Goal: Task Accomplishment & Management: Complete application form

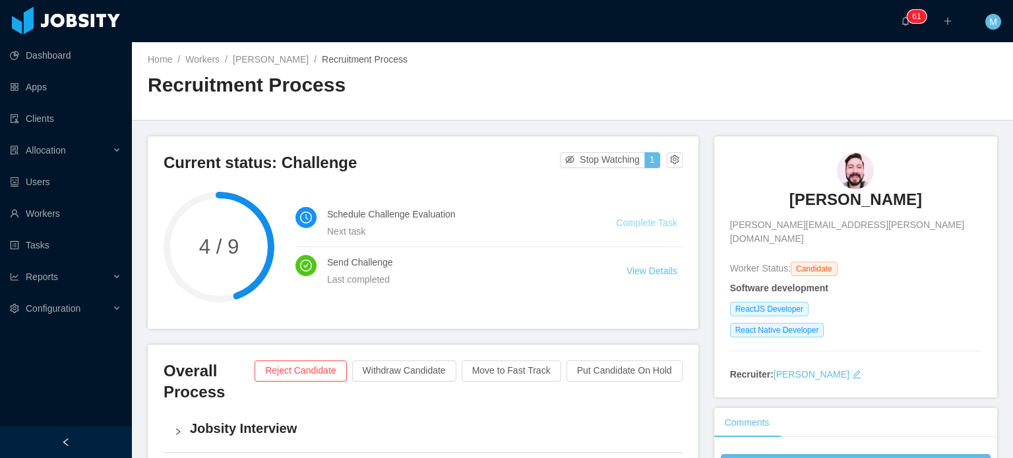
click at [618, 218] on link "Complete Task" at bounding box center [646, 223] width 61 height 11
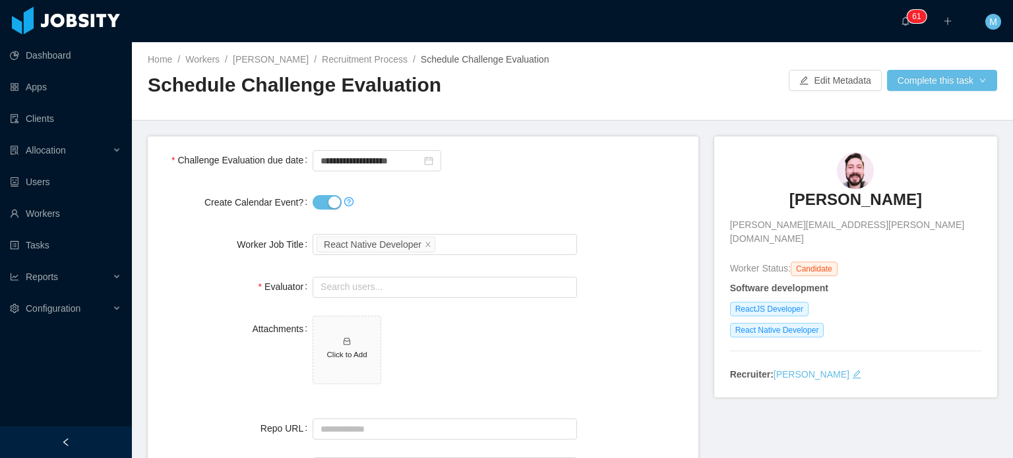
click at [321, 205] on button "Create Calendar Event?" at bounding box center [327, 202] width 29 height 15
click at [322, 204] on button "Create Calendar Event?" at bounding box center [327, 202] width 29 height 15
click at [369, 161] on input "**********" at bounding box center [377, 160] width 129 height 21
click at [575, 285] on div "Evaluator Search users..." at bounding box center [423, 287] width 530 height 26
click at [323, 199] on button "Create Calendar Event?" at bounding box center [327, 202] width 29 height 15
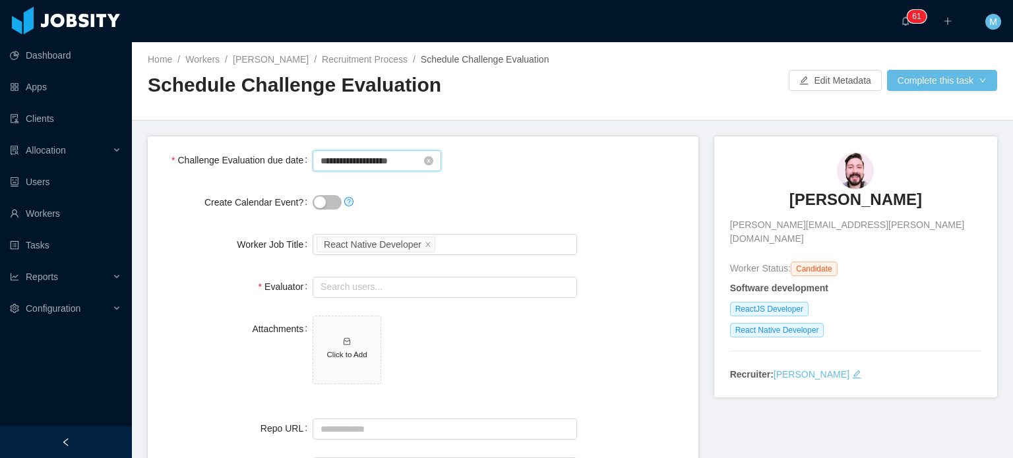
click at [350, 154] on input "**********" at bounding box center [377, 160] width 129 height 21
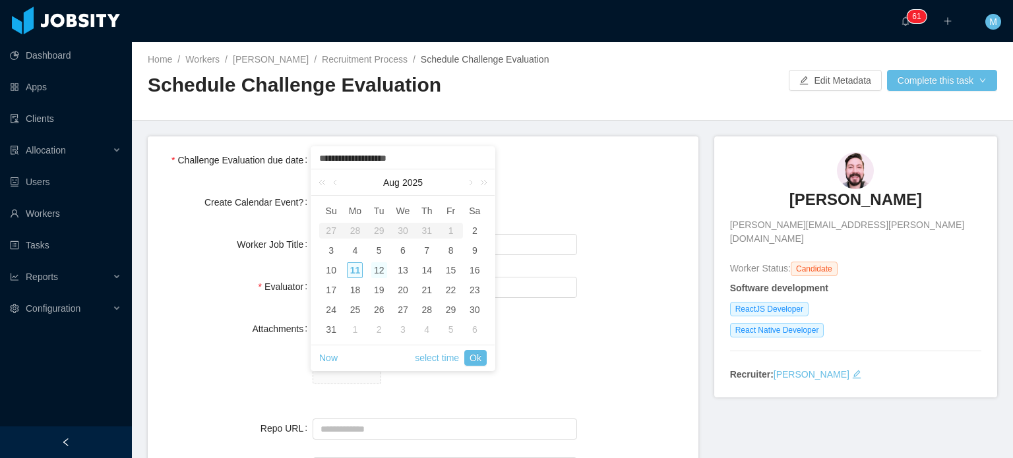
click at [377, 268] on div "12" at bounding box center [379, 270] width 16 height 16
type input "**********"
click at [475, 352] on link "Ok" at bounding box center [475, 358] width 22 height 16
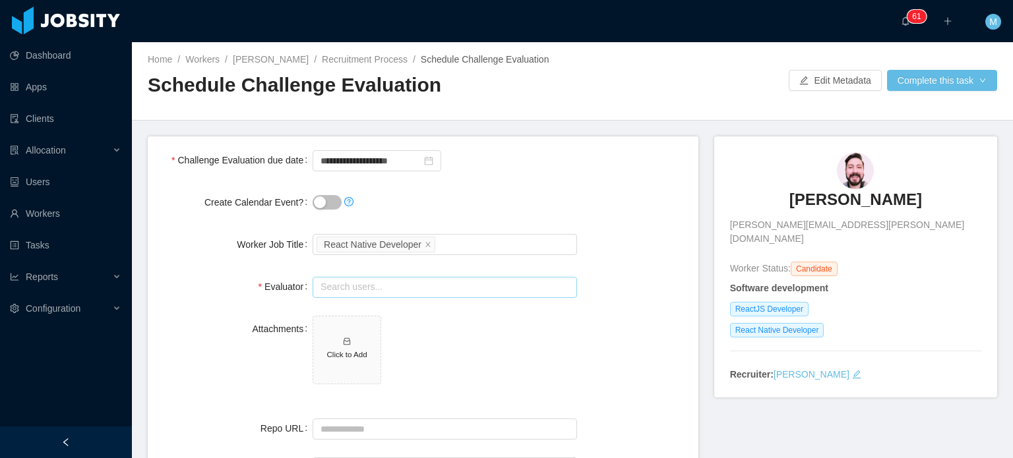
click at [398, 286] on input "text" at bounding box center [445, 287] width 264 height 21
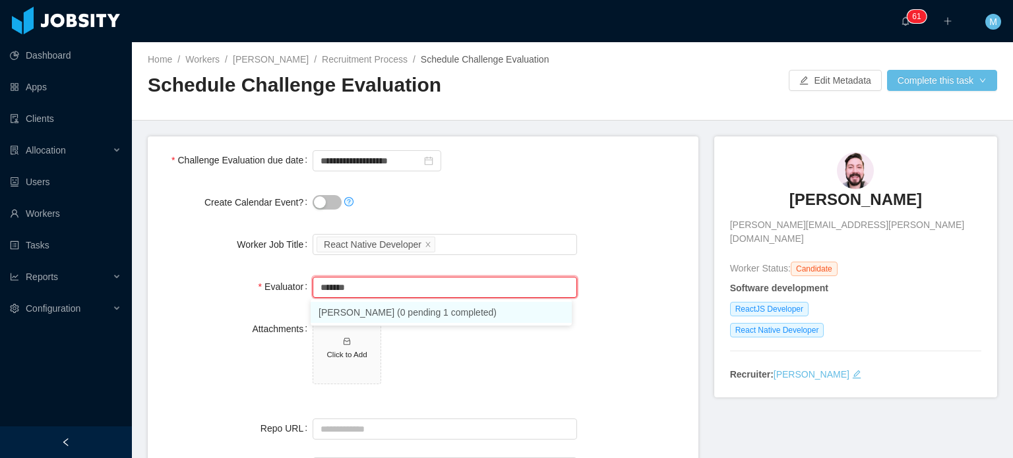
click at [405, 317] on li "Geraldo Lima (0 pending 1 completed)" at bounding box center [441, 312] width 261 height 21
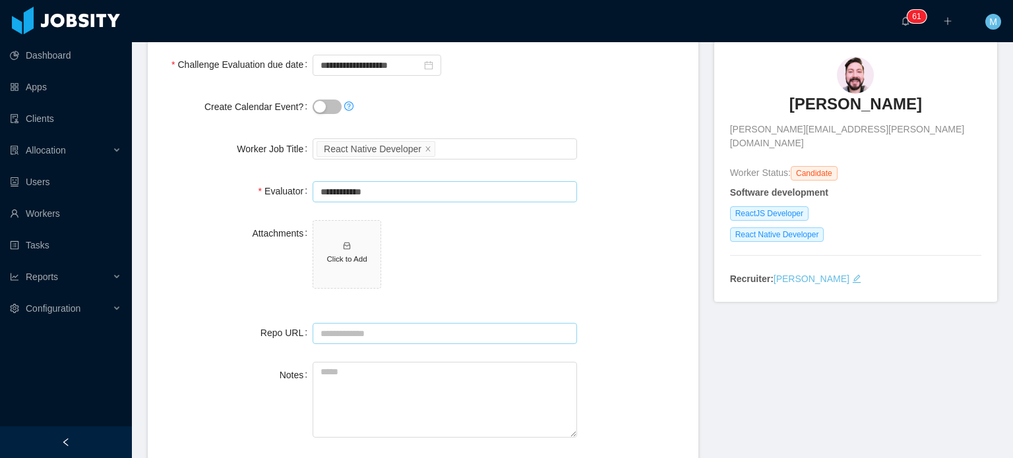
scroll to position [132, 0]
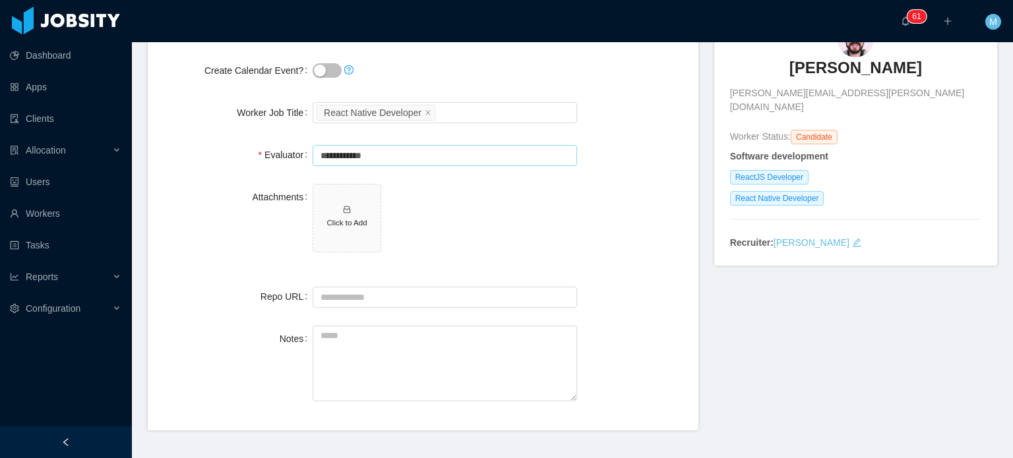
type input "**********"
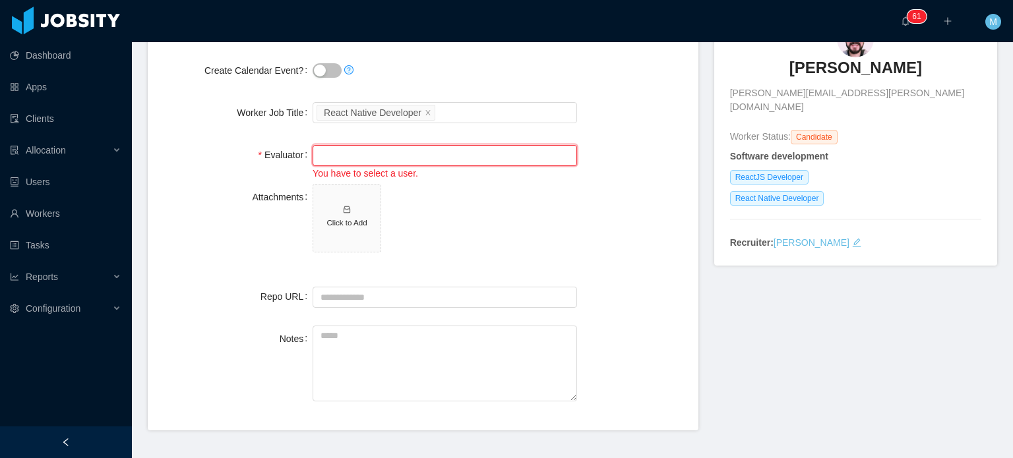
click at [406, 152] on input "text" at bounding box center [445, 155] width 264 height 21
type input "********"
click at [404, 178] on li "Geraldo Lima (0 pending 1 completed)" at bounding box center [441, 180] width 261 height 21
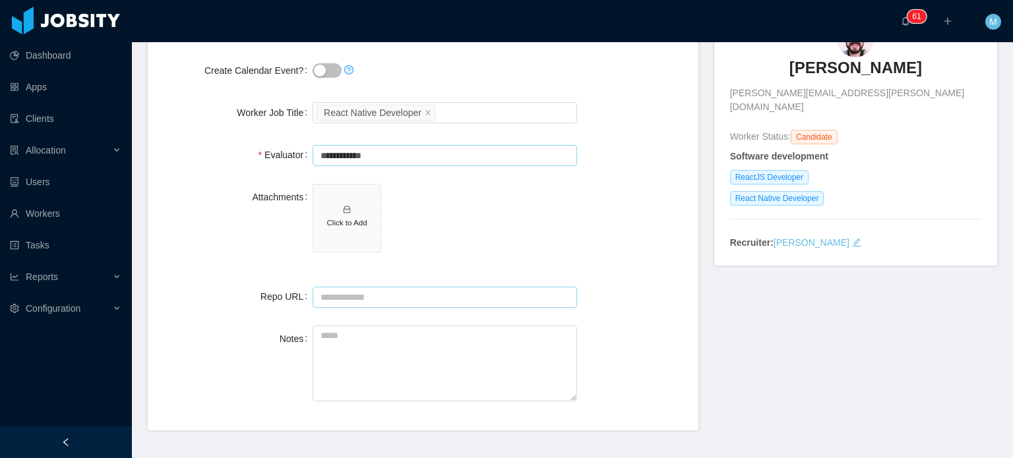
type input "**********"
click at [402, 297] on input "Repo URL" at bounding box center [445, 297] width 264 height 21
paste input "**********"
type input "**********"
click at [437, 348] on textarea "Notes" at bounding box center [445, 364] width 264 height 76
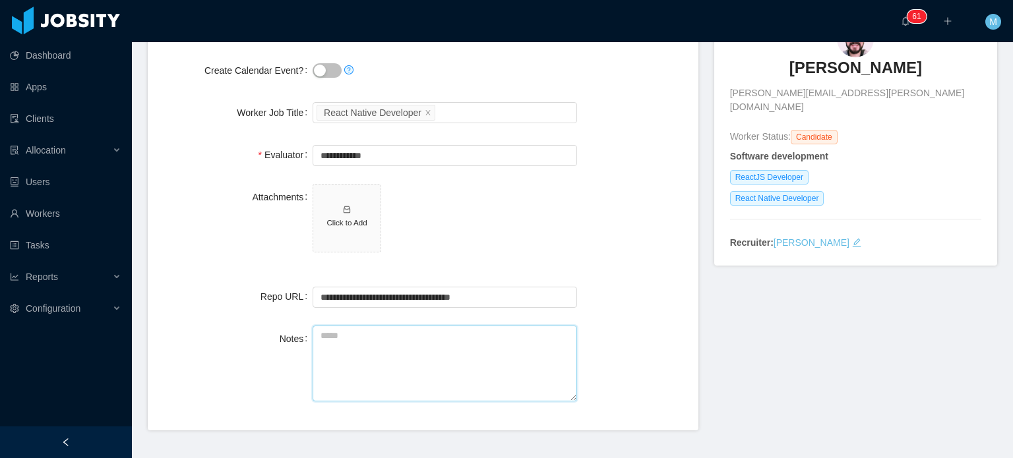
paste textarea "**********"
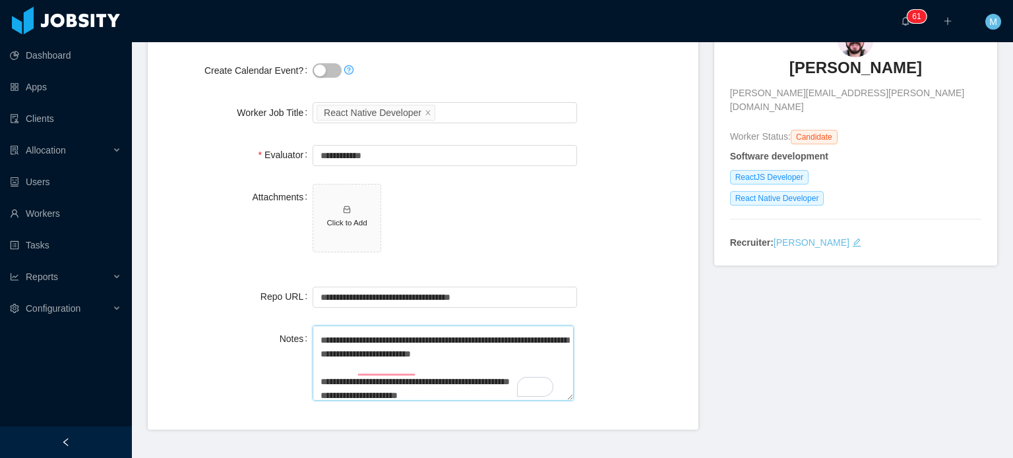
scroll to position [0, 0]
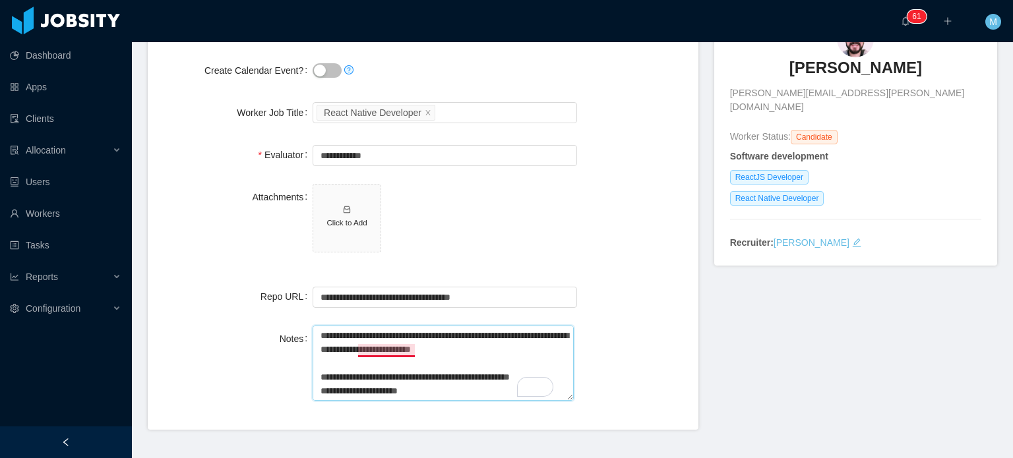
click at [392, 348] on textarea "**********" at bounding box center [443, 364] width 261 height 76
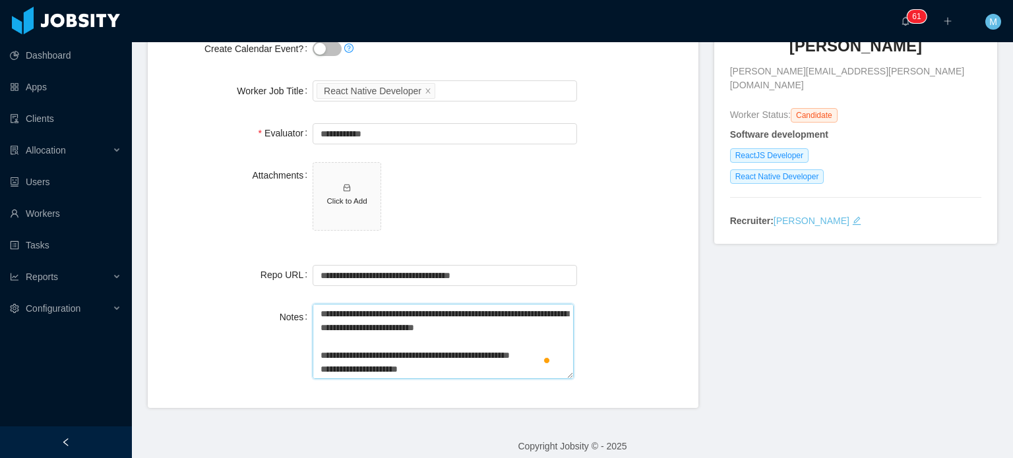
scroll to position [164, 0]
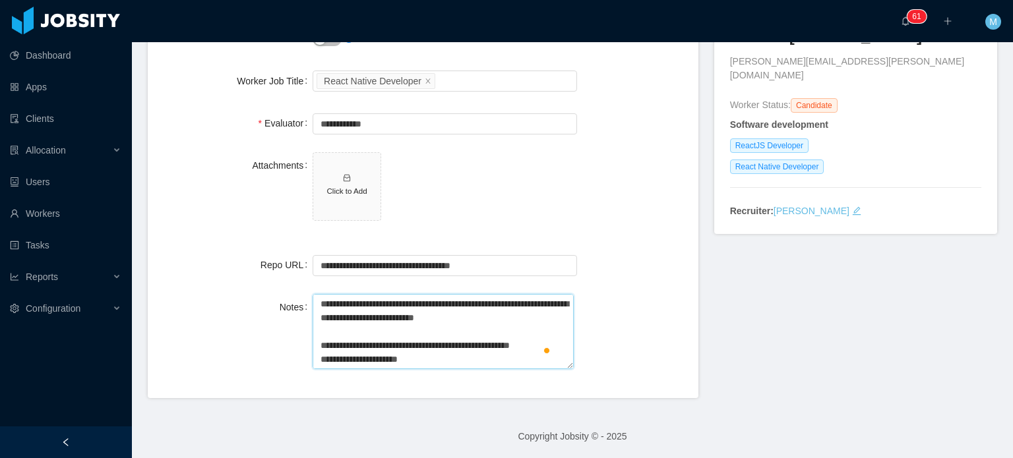
click at [458, 363] on textarea "**********" at bounding box center [443, 332] width 261 height 76
paste textarea "**********"
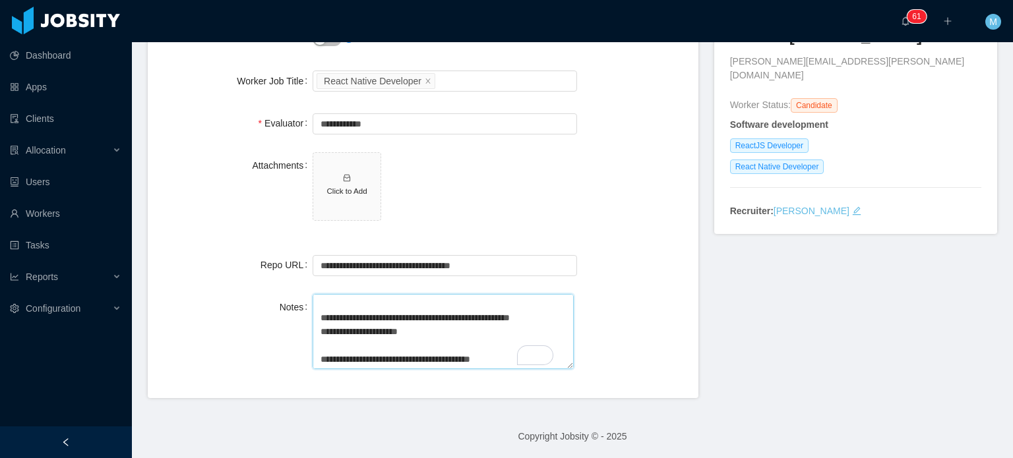
scroll to position [83, 0]
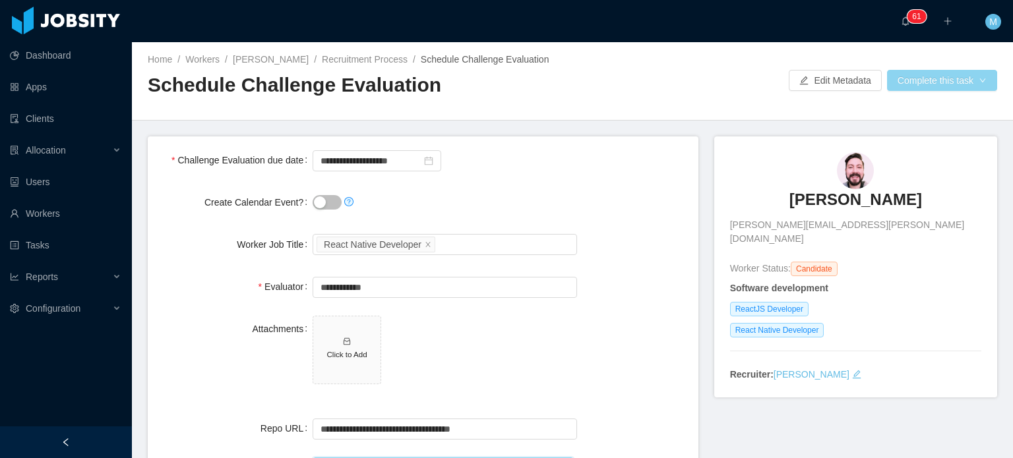
type textarea "**********"
click at [986, 76] on button "Complete this task" at bounding box center [942, 80] width 110 height 21
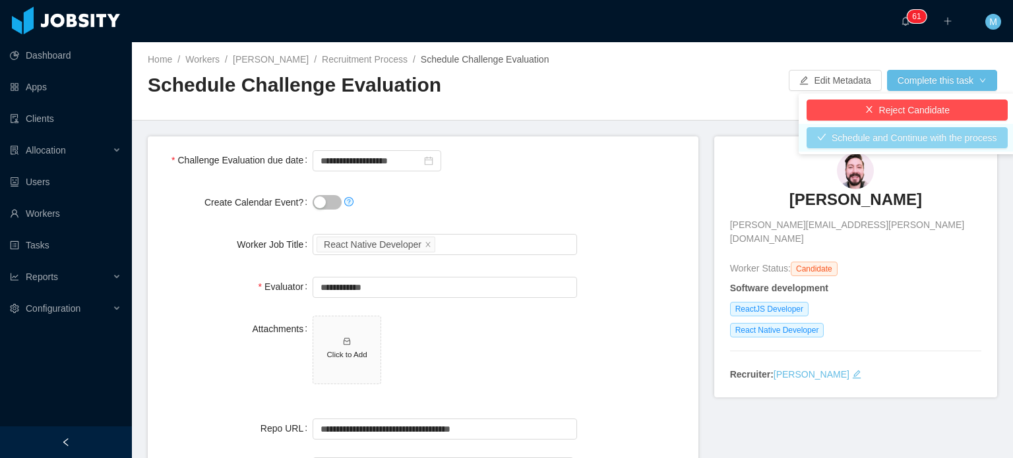
click at [942, 134] on button "Schedule and Continue with the process" at bounding box center [907, 137] width 201 height 21
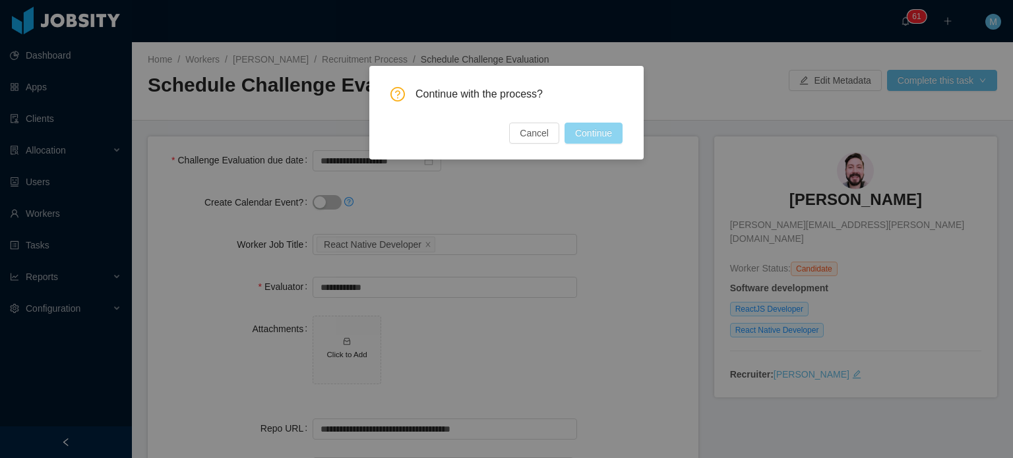
click at [596, 133] on button "Continue" at bounding box center [594, 133] width 58 height 21
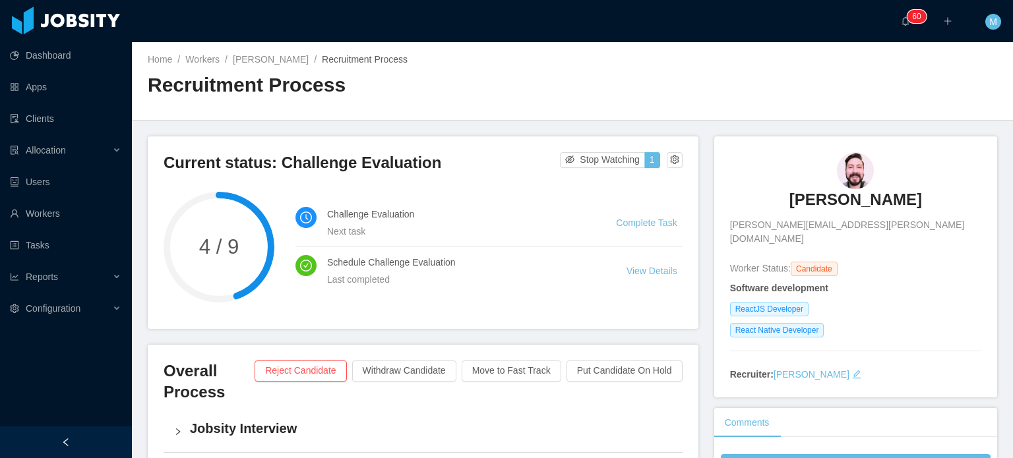
click at [49, 406] on aside "Dashboard Apps Clients Allocation Users Workers Tasks Reports Configuration" at bounding box center [66, 213] width 132 height 427
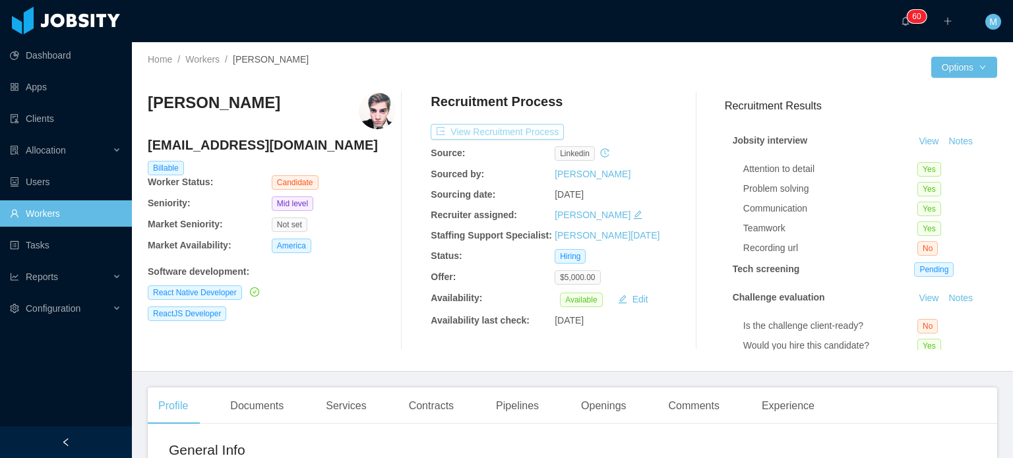
click at [490, 133] on button "View Recruitment Process" at bounding box center [497, 132] width 133 height 16
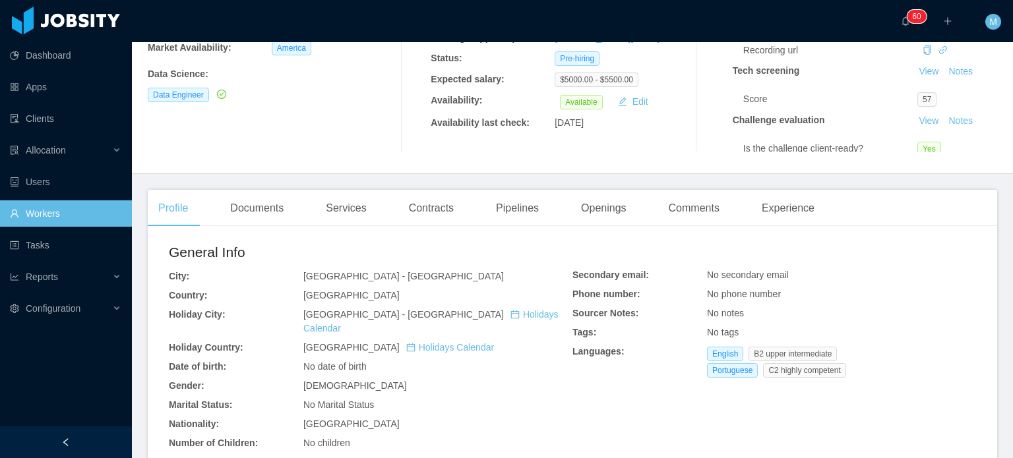
click at [298, 209] on div "Profile Documents Services Contracts Pipelines Openings Comments Experience" at bounding box center [486, 208] width 677 height 37
click at [286, 209] on div "Documents" at bounding box center [257, 208] width 75 height 37
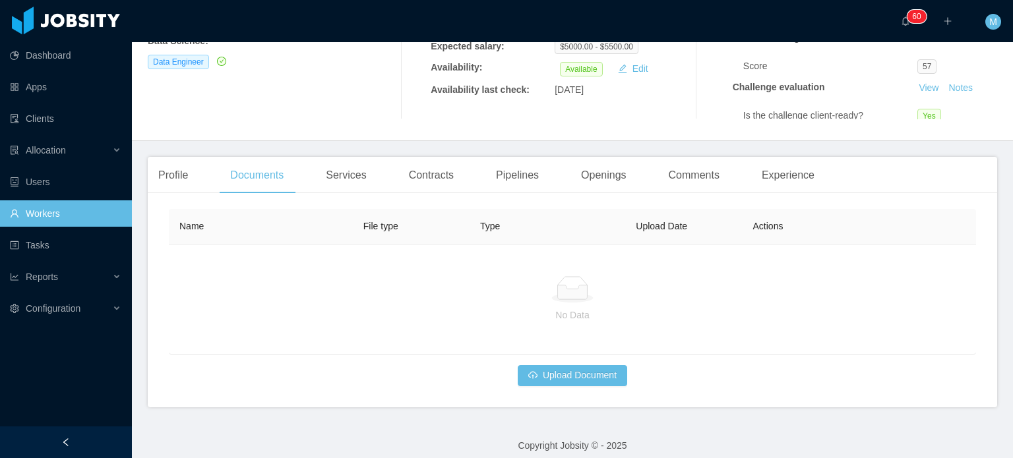
scroll to position [240, 0]
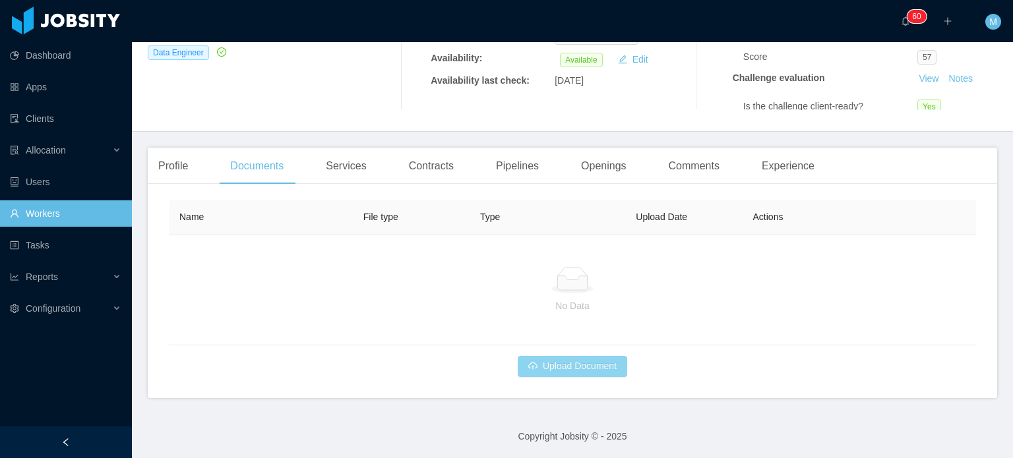
drag, startPoint x: 609, startPoint y: 379, endPoint x: 607, endPoint y: 372, distance: 7.7
click at [609, 379] on div "Name File type Type Upload Date Actions No Data Upload Document" at bounding box center [572, 297] width 849 height 204
click at [607, 372] on button "Upload Document" at bounding box center [572, 366] width 109 height 21
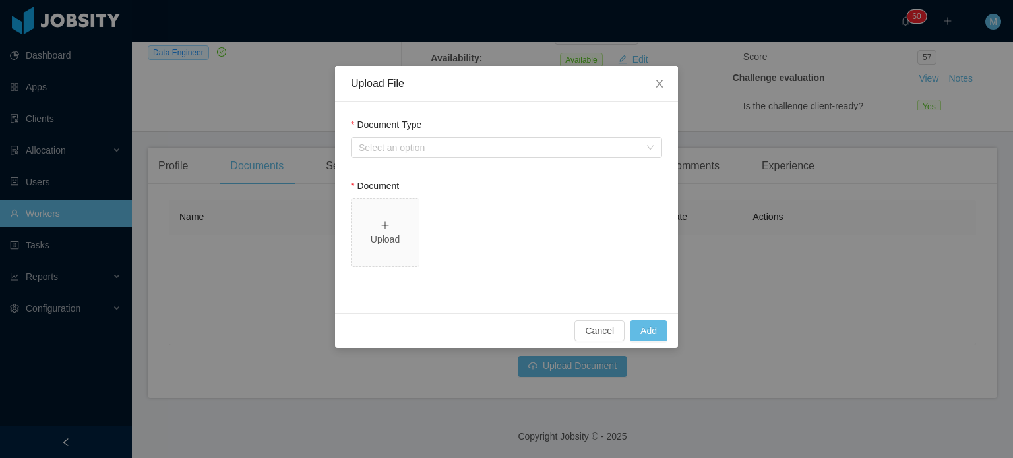
click at [503, 137] on div "Document Type" at bounding box center [506, 127] width 311 height 19
click at [494, 144] on div "Select an option" at bounding box center [499, 147] width 281 height 13
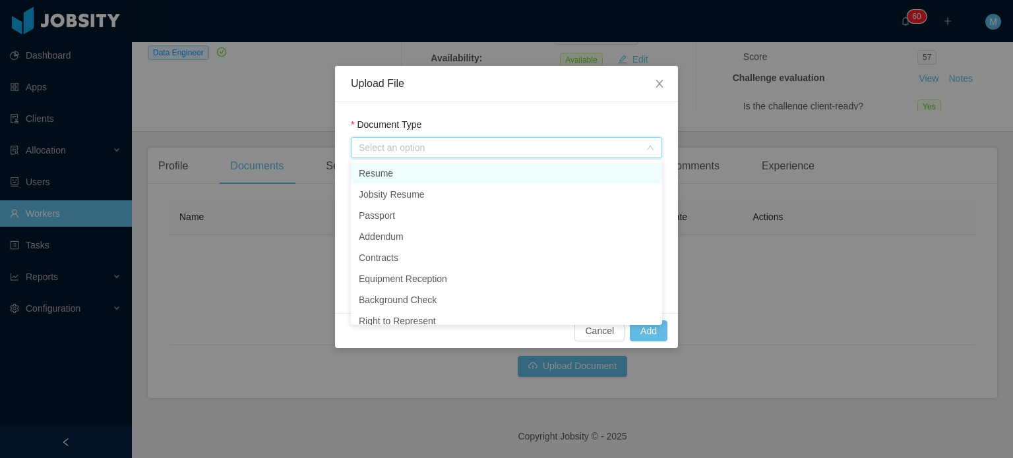
click at [406, 179] on li "Resume" at bounding box center [506, 173] width 311 height 21
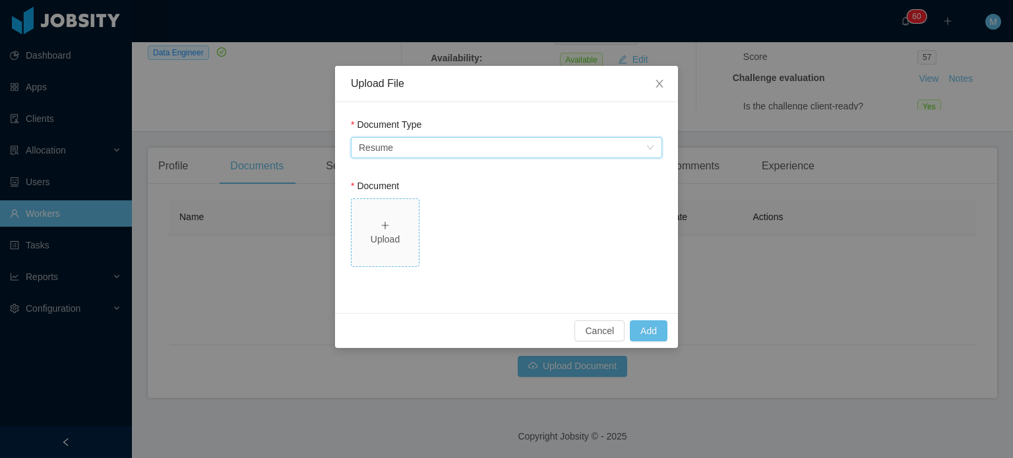
click at [409, 226] on div "Upload" at bounding box center [385, 233] width 57 height 28
click at [532, 152] on div "Select an option Resume" at bounding box center [502, 148] width 287 height 20
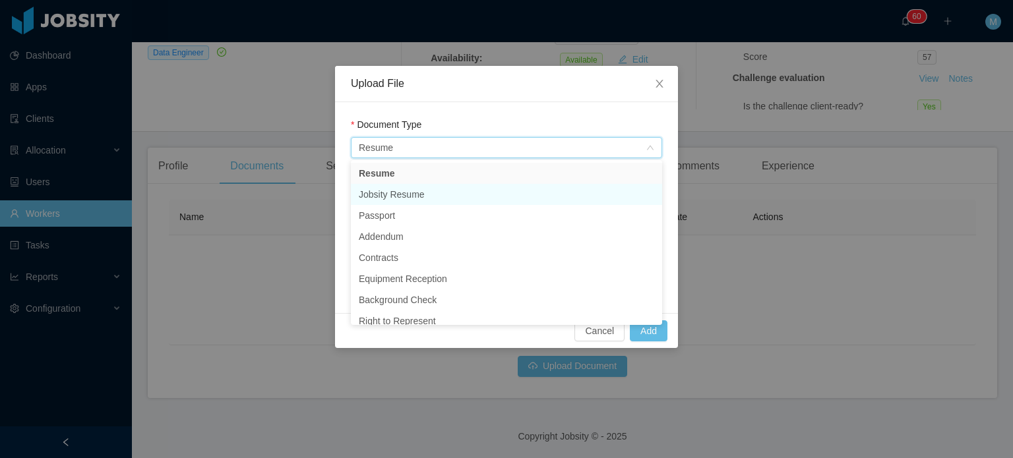
click at [513, 185] on li "Jobsity Resume" at bounding box center [506, 194] width 311 height 21
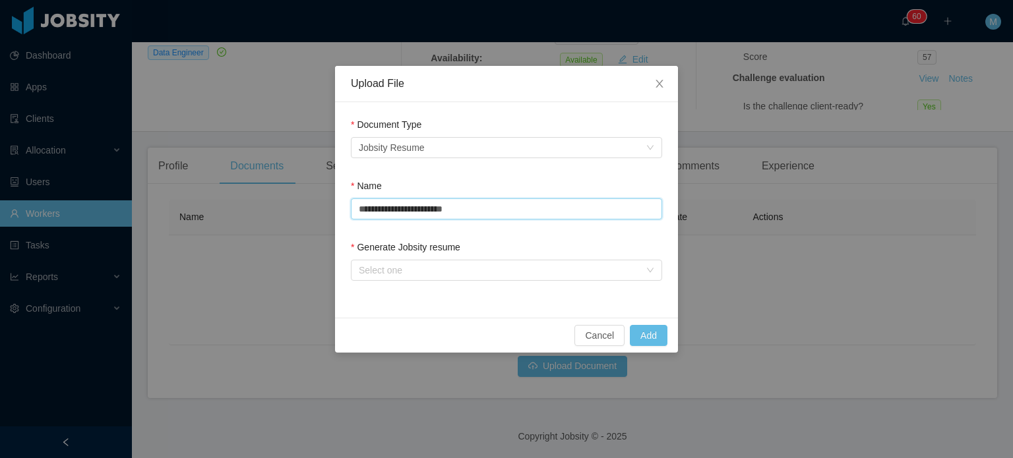
click at [419, 216] on input "**********" at bounding box center [506, 209] width 311 height 21
click at [400, 246] on label "Generate Jobsity resume" at bounding box center [405, 247] width 109 height 11
click at [404, 258] on div "Generate Jobsity resume" at bounding box center [506, 250] width 311 height 19
click at [415, 267] on div "Select one" at bounding box center [499, 270] width 281 height 13
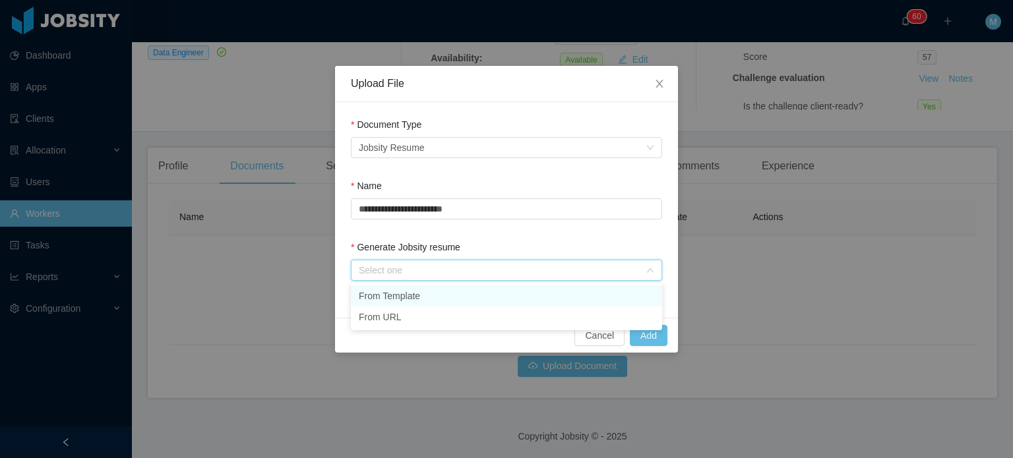
click at [426, 292] on li "From Template" at bounding box center [506, 296] width 311 height 21
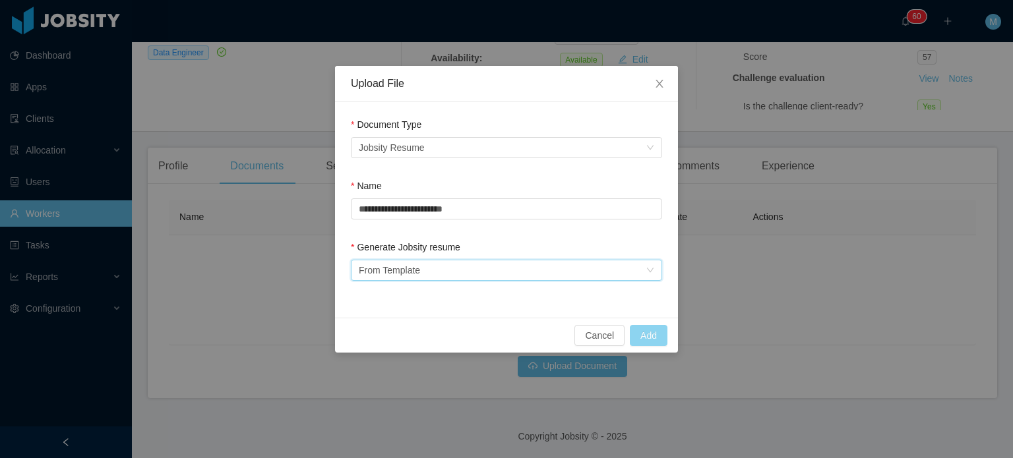
click at [648, 329] on button "Add" at bounding box center [649, 335] width 38 height 21
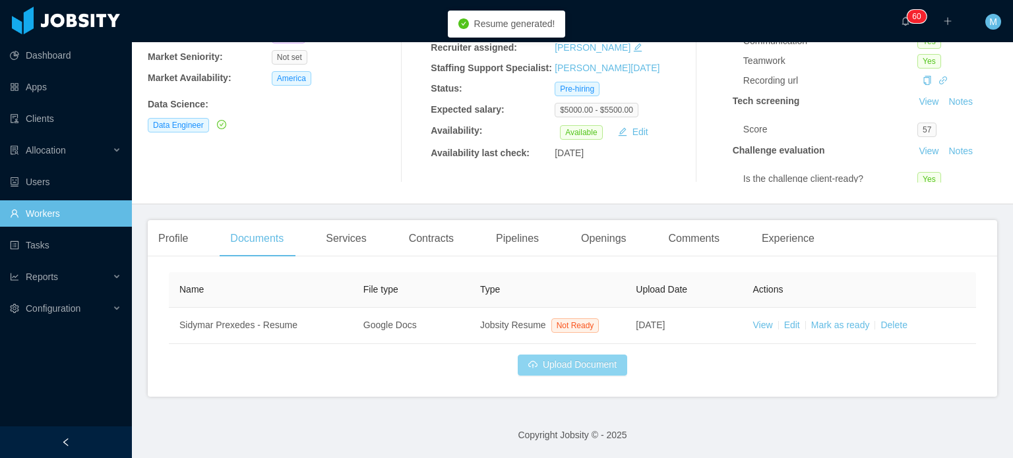
scroll to position [166, 0]
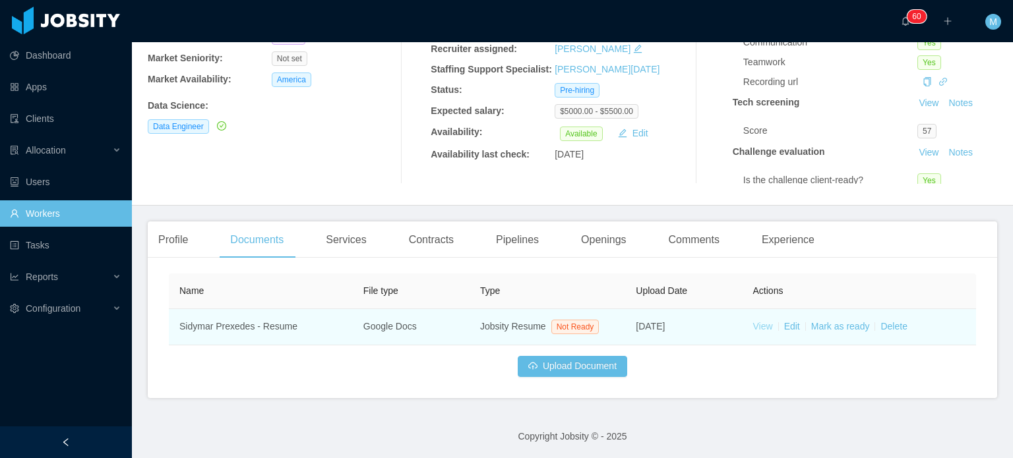
click at [753, 326] on link "View" at bounding box center [763, 326] width 20 height 11
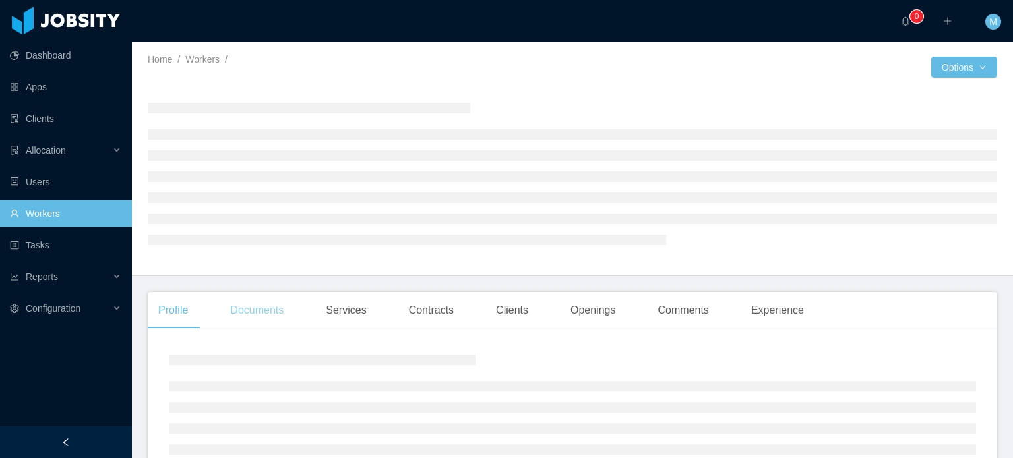
click at [274, 322] on div "Documents" at bounding box center [257, 310] width 75 height 37
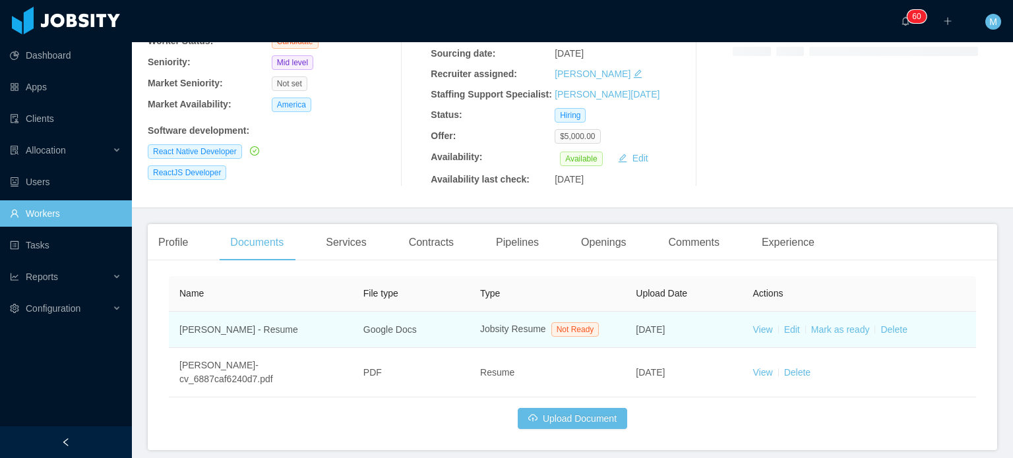
scroll to position [181, 0]
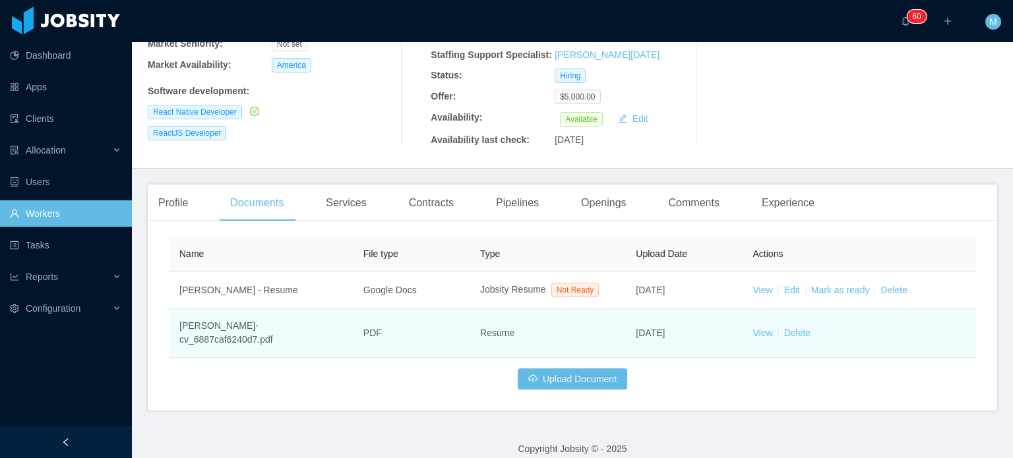
click at [767, 324] on td "View Delete" at bounding box center [859, 333] width 233 height 49
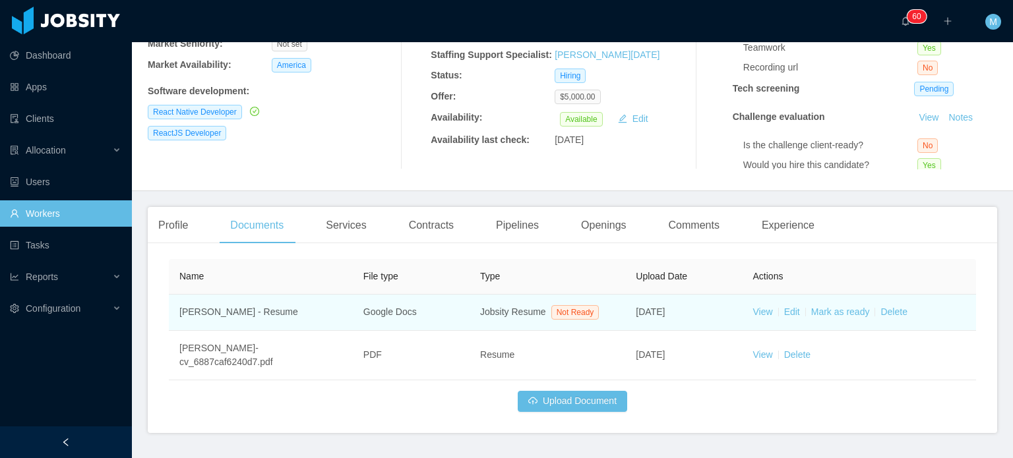
click at [758, 324] on td "View Edit Mark as ready Delete" at bounding box center [859, 313] width 233 height 36
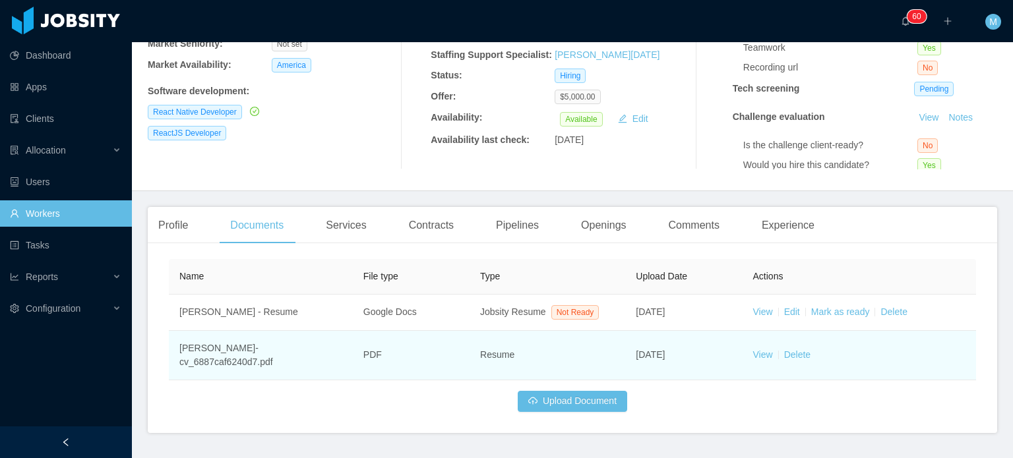
click at [759, 340] on td "View Delete" at bounding box center [859, 355] width 233 height 49
click at [759, 350] on link "View" at bounding box center [763, 355] width 20 height 11
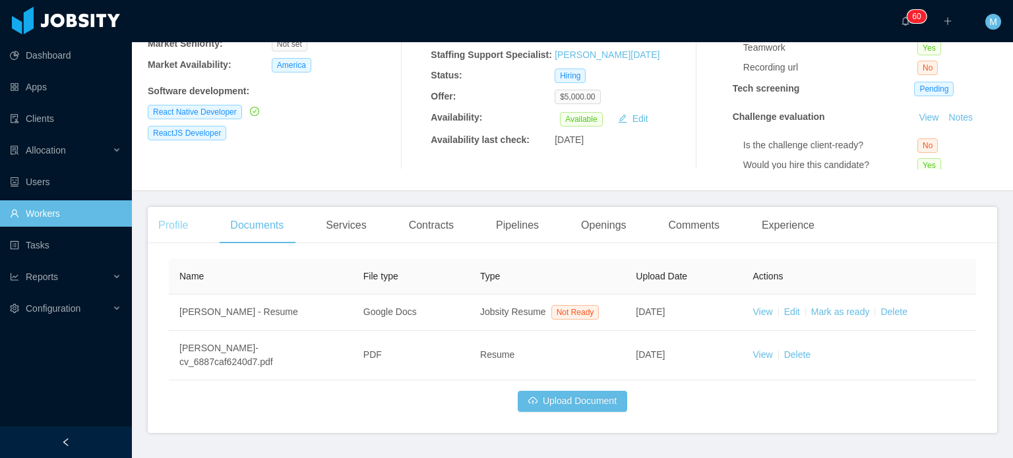
click at [156, 234] on div "Profile" at bounding box center [173, 225] width 51 height 37
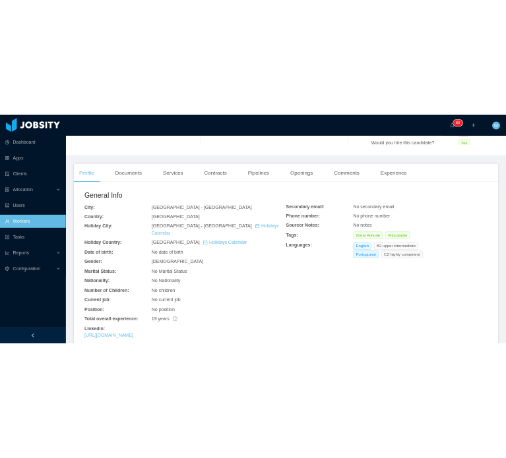
scroll to position [379, 0]
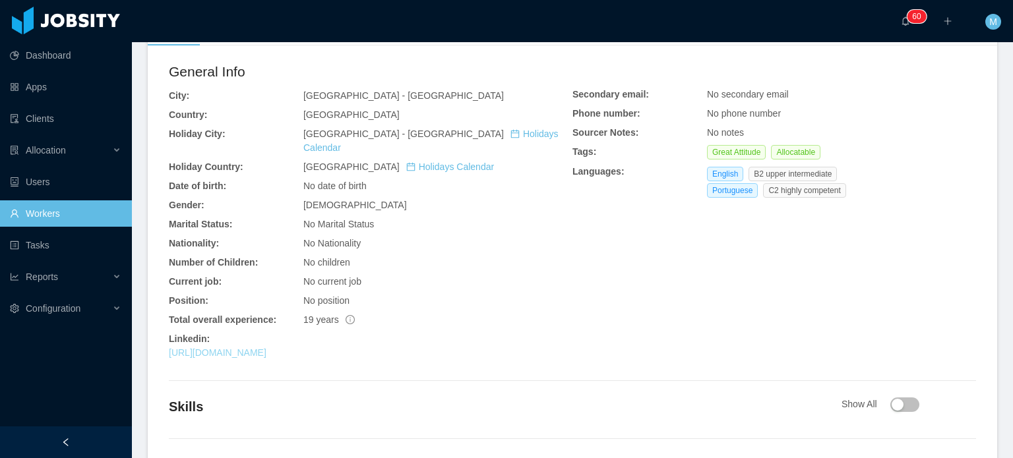
click at [266, 348] on link "https://www.linkedin.com/in/marcelomms" at bounding box center [218, 353] width 98 height 11
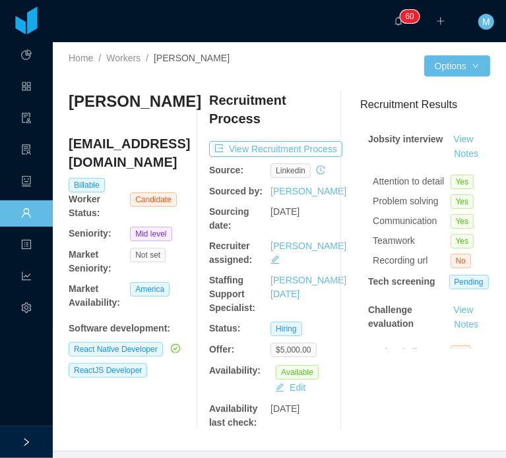
scroll to position [0, 0]
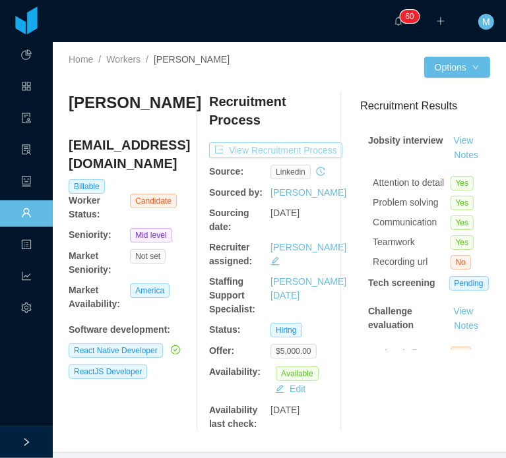
click at [291, 142] on button "View Recruitment Process" at bounding box center [275, 150] width 133 height 16
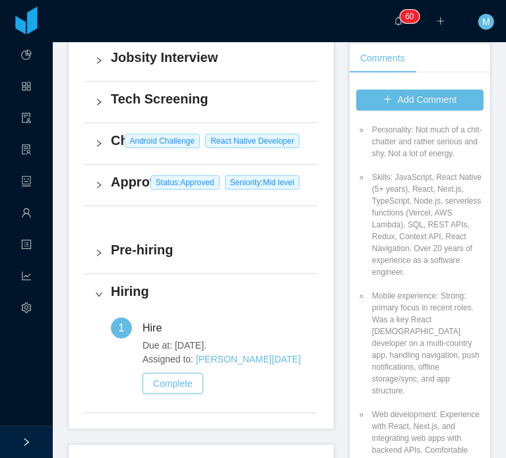
scroll to position [2308, 0]
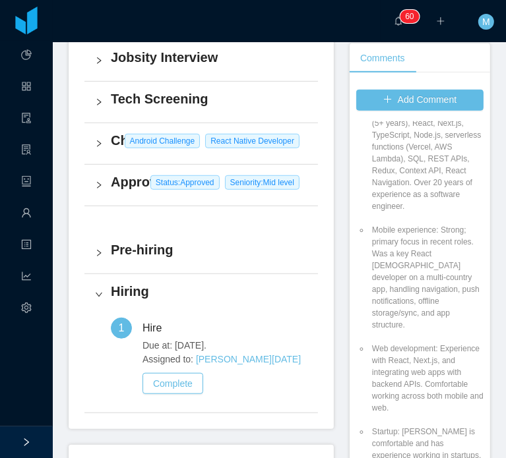
drag, startPoint x: 406, startPoint y: 254, endPoint x: 448, endPoint y: 274, distance: 46.3
click at [420, 46] on li "Punctuality and setup: On time. Nice setup with no issues." at bounding box center [426, 34] width 114 height 24
click at [448, 46] on li "Punctuality and setup: On time. Nice setup with no issues." at bounding box center [426, 34] width 114 height 24
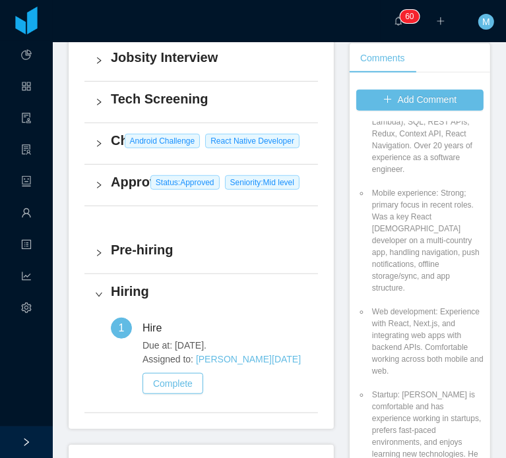
scroll to position [2374, 0]
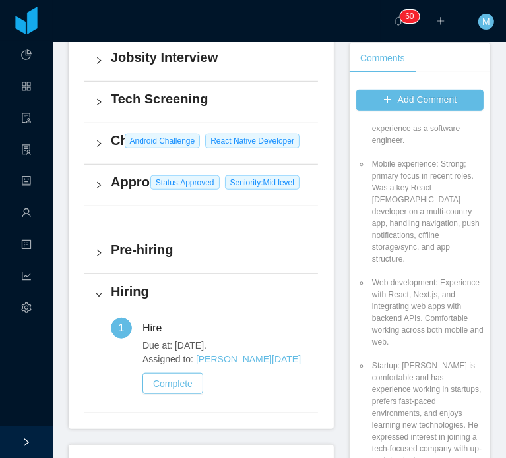
drag, startPoint x: 412, startPoint y: 235, endPoint x: 427, endPoint y: 231, distance: 15.5
click at [427, 28] on li "Personality: Not much of a chit-chatter and rather serious and shy. Not a lot o…" at bounding box center [426, 10] width 114 height 36
click at [428, 28] on li "Personality: Not much of a chit-chatter and rather serious and shy. Not a lot o…" at bounding box center [426, 10] width 114 height 36
click at [417, 28] on li "Personality: Not much of a chit-chatter and rather serious and shy. Not a lot o…" at bounding box center [426, 10] width 114 height 36
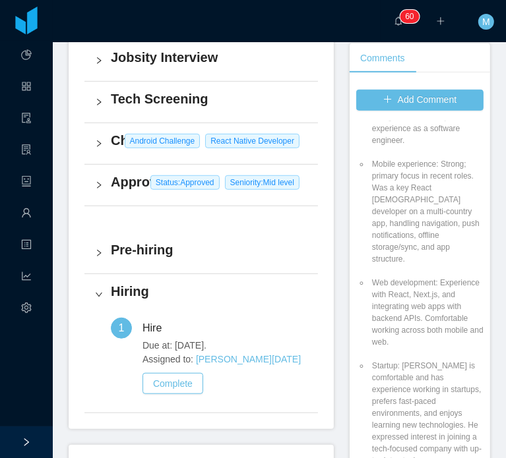
scroll to position [2440, 0]
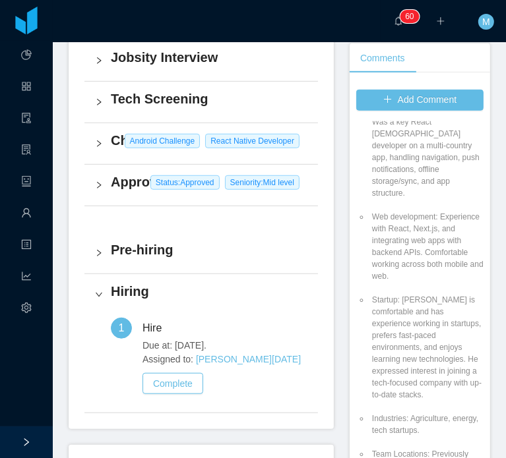
drag, startPoint x: 414, startPoint y: 231, endPoint x: 441, endPoint y: 283, distance: 57.8
click at [441, 80] on li "Skills: JavaScript, React Native (5+ years), React, Next.js, TypeScript, Node.j…" at bounding box center [426, 27] width 114 height 107
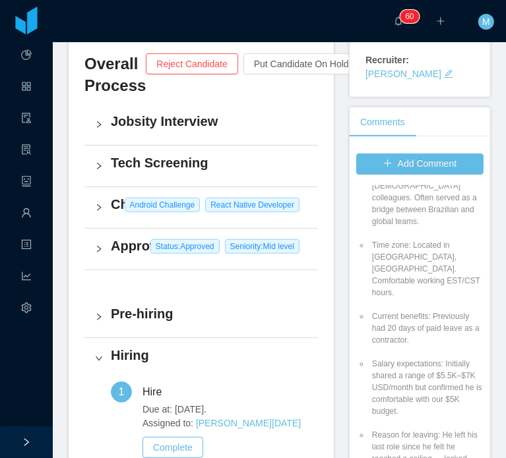
scroll to position [2836, 0]
drag, startPoint x: 385, startPoint y: 224, endPoint x: 450, endPoint y: 231, distance: 65.8
click at [450, 85] on li "Startup: Marcelo is comfortable and has experience working in startups, prefers…" at bounding box center [426, 31] width 114 height 107
click at [425, 85] on li "Startup: Marcelo is comfortable and has experience working in startups, prefers…" at bounding box center [426, 31] width 114 height 107
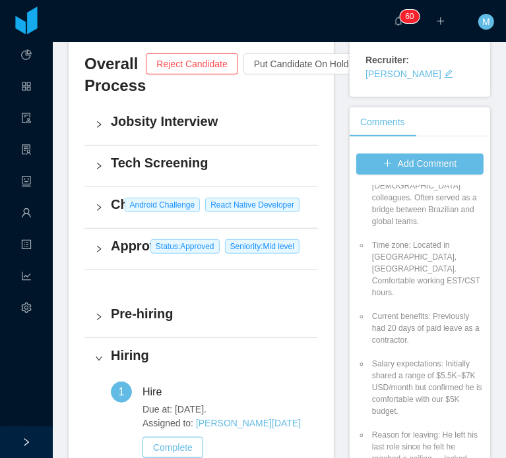
click at [425, 85] on li "Startup: Marcelo is comfortable and has experience working in startups, prefers…" at bounding box center [426, 31] width 114 height 107
drag, startPoint x: 401, startPoint y: 274, endPoint x: 424, endPoint y: 276, distance: 23.2
click at [424, 85] on li "Startup: Marcelo is comfortable and has experience working in startups, prefers…" at bounding box center [426, 31] width 114 height 107
drag, startPoint x: 411, startPoint y: 300, endPoint x: 413, endPoint y: 311, distance: 10.9
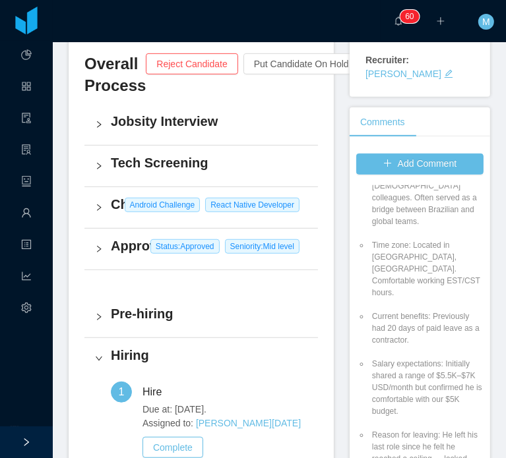
click at [413, 85] on li "Startup: Marcelo is comfortable and has experience working in startups, prefers…" at bounding box center [426, 31] width 114 height 107
click at [414, 85] on li "Startup: Marcelo is comfortable and has experience working in startups, prefers…" at bounding box center [426, 31] width 114 height 107
drag, startPoint x: 415, startPoint y: 317, endPoint x: 395, endPoint y: 212, distance: 106.7
click at [395, 85] on li "Startup: Marcelo is comfortable and has experience working in startups, prefers…" at bounding box center [426, 31] width 114 height 107
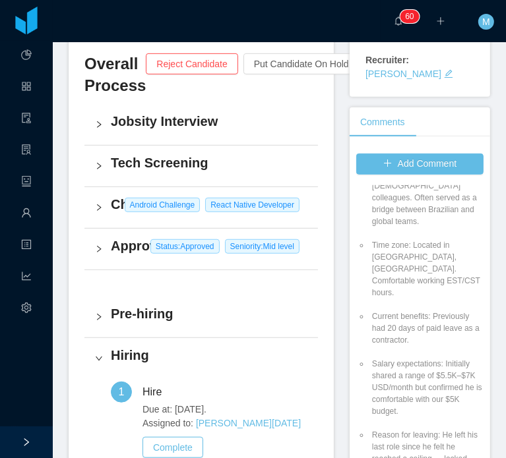
copy li "Marcelo is comfortable and has experience working in startups, prefers fast-pac…"
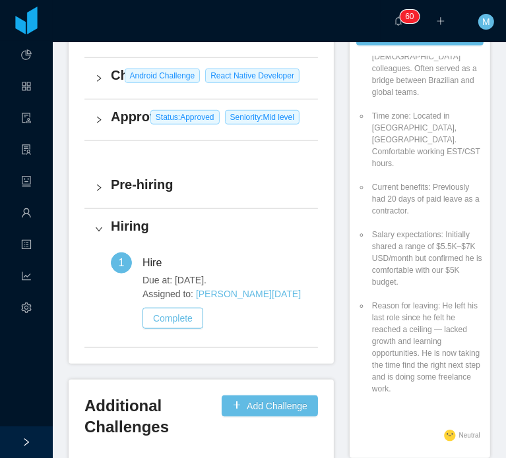
scroll to position [488, 0]
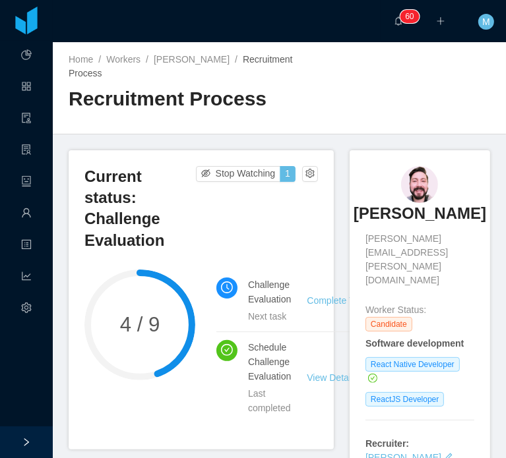
drag, startPoint x: 356, startPoint y: 210, endPoint x: 437, endPoint y: 236, distance: 84.5
click at [437, 236] on div "[PERSON_NAME] [PERSON_NAME][EMAIL_ADDRESS][PERSON_NAME][DOMAIN_NAME] Worker Sta…" at bounding box center [420, 315] width 140 height 330
click at [437, 224] on h3 "[PERSON_NAME]" at bounding box center [419, 213] width 133 height 21
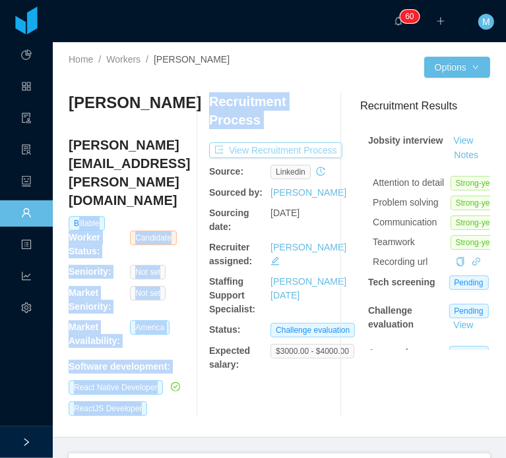
drag, startPoint x: 66, startPoint y: 158, endPoint x: 255, endPoint y: 154, distance: 189.3
click at [255, 154] on div "Home / Workers / [PERSON_NAME] / Options [PERSON_NAME] [PERSON_NAME][EMAIL_ADDR…" at bounding box center [279, 240] width 453 height 396
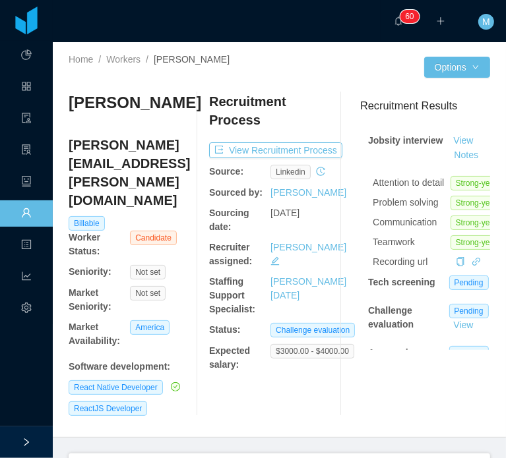
click at [261, 160] on div "Recruitment Process View Recruitment Process Source: linkedin Sourced by: [PERS…" at bounding box center [270, 254] width 123 height 324
click at [151, 161] on h4 "[PERSON_NAME][EMAIL_ADDRESS][PERSON_NAME][DOMAIN_NAME]" at bounding box center [130, 173] width 123 height 74
click at [150, 161] on h4 "[PERSON_NAME][EMAIL_ADDRESS][PERSON_NAME][DOMAIN_NAME]" at bounding box center [130, 173] width 123 height 74
click at [111, 162] on h4 "[PERSON_NAME][EMAIL_ADDRESS][PERSON_NAME][DOMAIN_NAME]" at bounding box center [130, 173] width 123 height 74
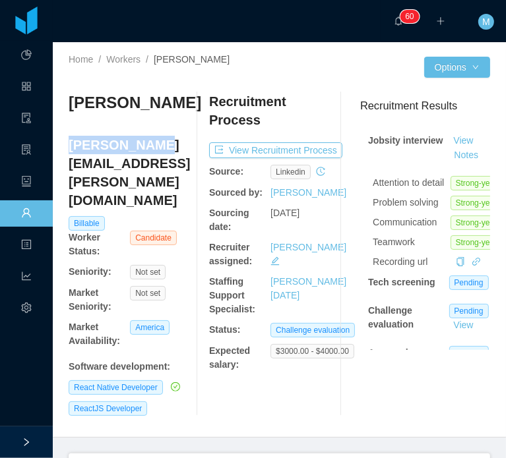
drag, startPoint x: 71, startPoint y: 162, endPoint x: 152, endPoint y: 160, distance: 81.8
click at [152, 160] on h4 "[PERSON_NAME][EMAIL_ADDRESS][PERSON_NAME][DOMAIN_NAME]" at bounding box center [130, 173] width 123 height 74
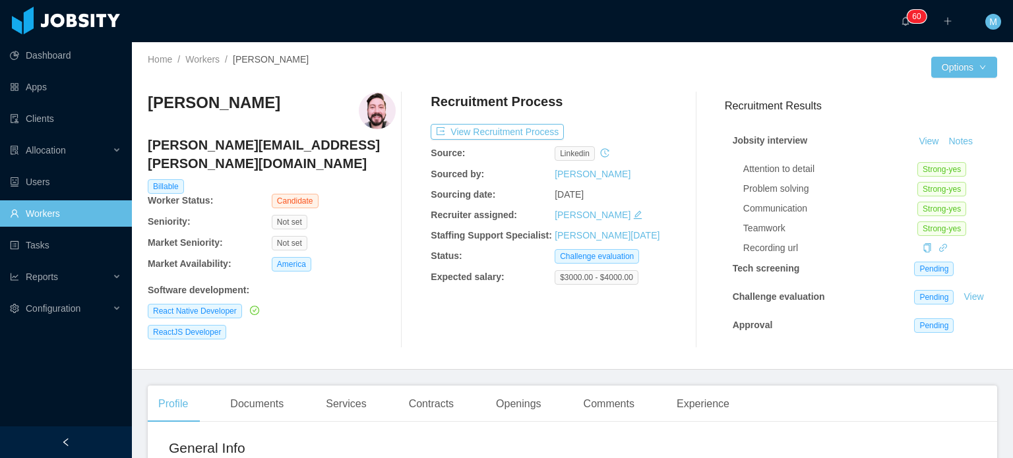
click at [147, 152] on div "Home / Workers / [PERSON_NAME] / Options [PERSON_NAME] [PERSON_NAME][EMAIL_ADDR…" at bounding box center [572, 206] width 881 height 328
drag, startPoint x: 369, startPoint y: 152, endPoint x: 148, endPoint y: 152, distance: 220.9
click at [148, 152] on h4 "[PERSON_NAME][EMAIL_ADDRESS][PERSON_NAME][DOMAIN_NAME]" at bounding box center [272, 154] width 248 height 37
copy h4 "[PERSON_NAME][EMAIL_ADDRESS][PERSON_NAME][DOMAIN_NAME]"
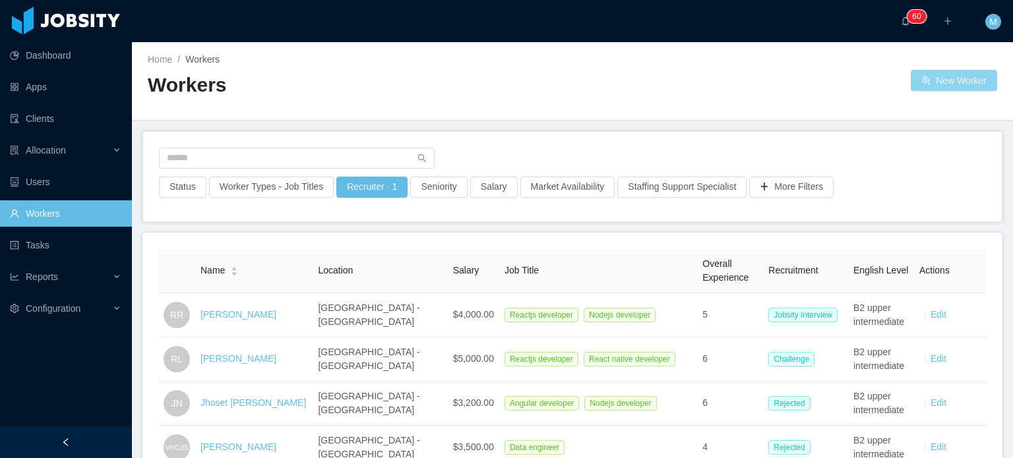
click at [948, 75] on button "New Worker" at bounding box center [954, 80] width 86 height 21
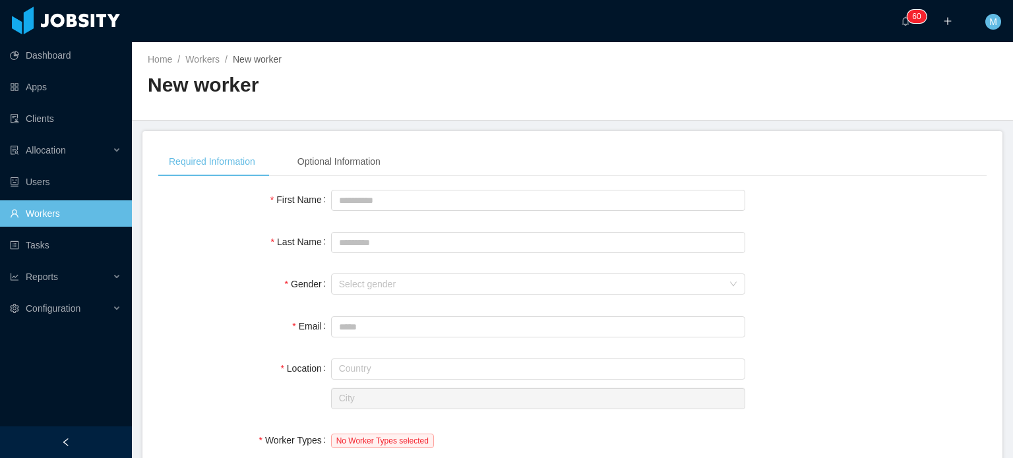
click at [525, 210] on div at bounding box center [538, 200] width 414 height 26
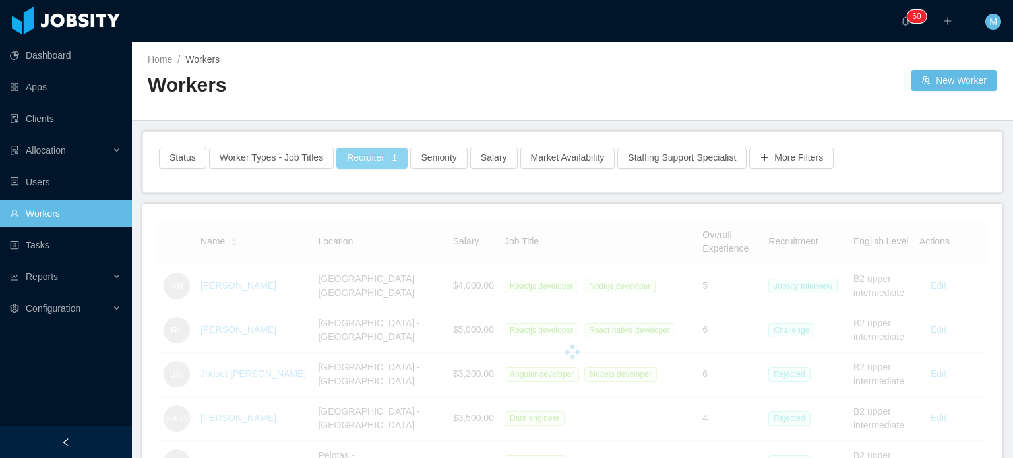
click at [344, 160] on button "Recruiter · 1" at bounding box center [371, 158] width 71 height 21
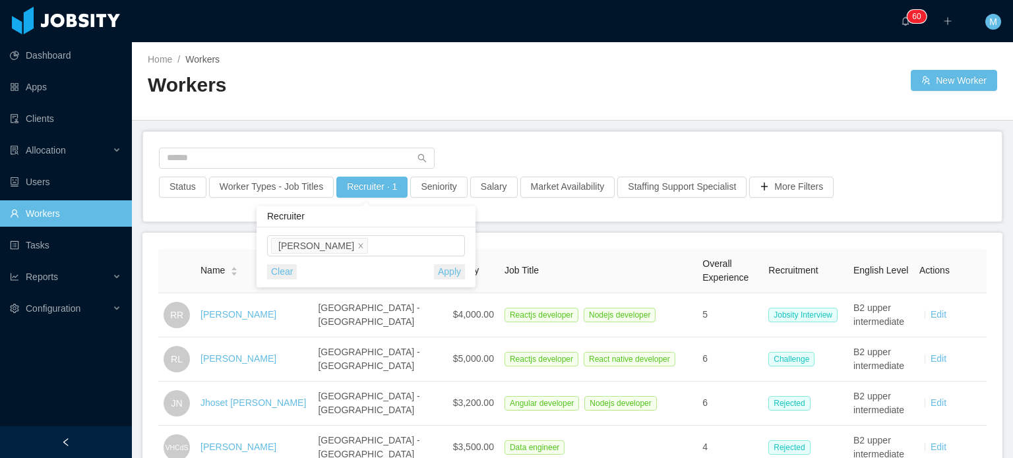
click at [285, 273] on button "Clear" at bounding box center [282, 271] width 30 height 15
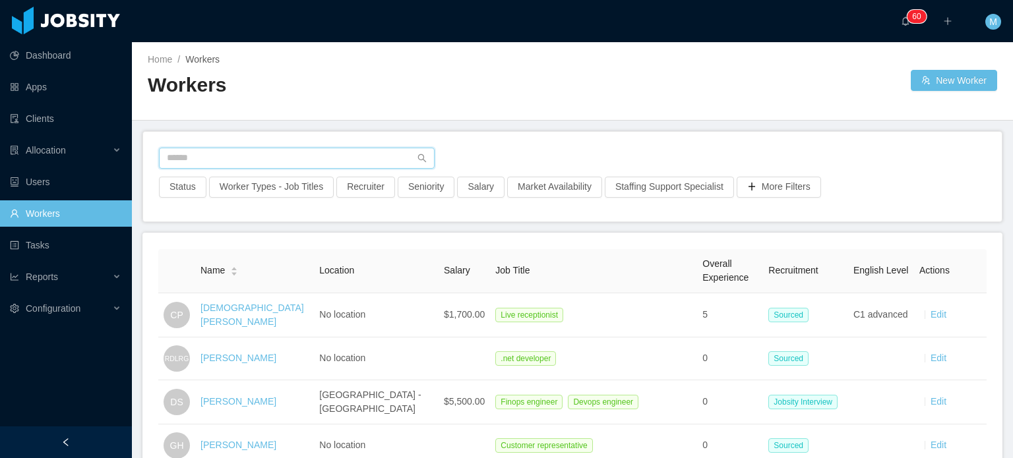
click at [388, 158] on input "text" at bounding box center [297, 158] width 276 height 21
paste input "**********"
type input "**********"
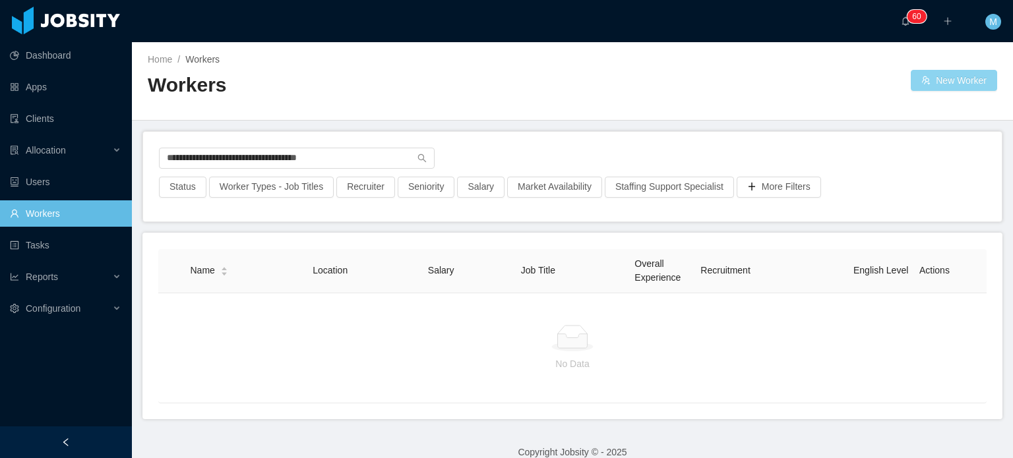
click at [956, 80] on button "New Worker" at bounding box center [954, 80] width 86 height 21
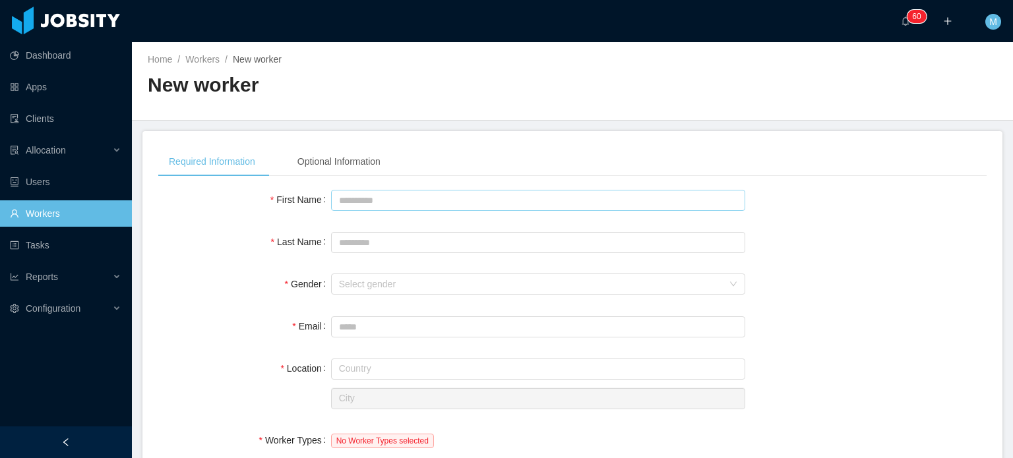
drag, startPoint x: 472, startPoint y: 218, endPoint x: 486, endPoint y: 205, distance: 19.2
click at [487, 206] on input "First Name" at bounding box center [538, 200] width 414 height 21
type input "*****"
type input "******"
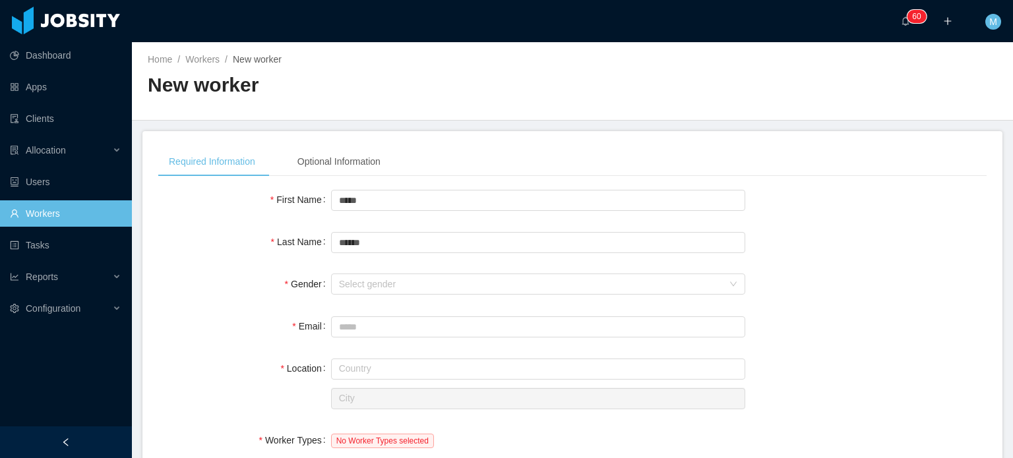
scroll to position [497, 0]
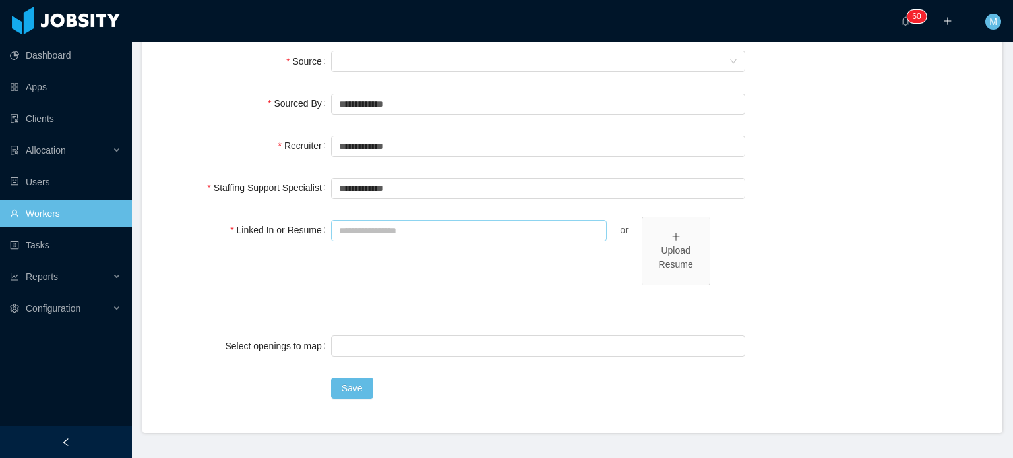
click at [547, 218] on div at bounding box center [469, 230] width 276 height 26
click at [547, 222] on input "Linked In or Resume" at bounding box center [469, 230] width 276 height 21
paste input "**********"
type input "**********"
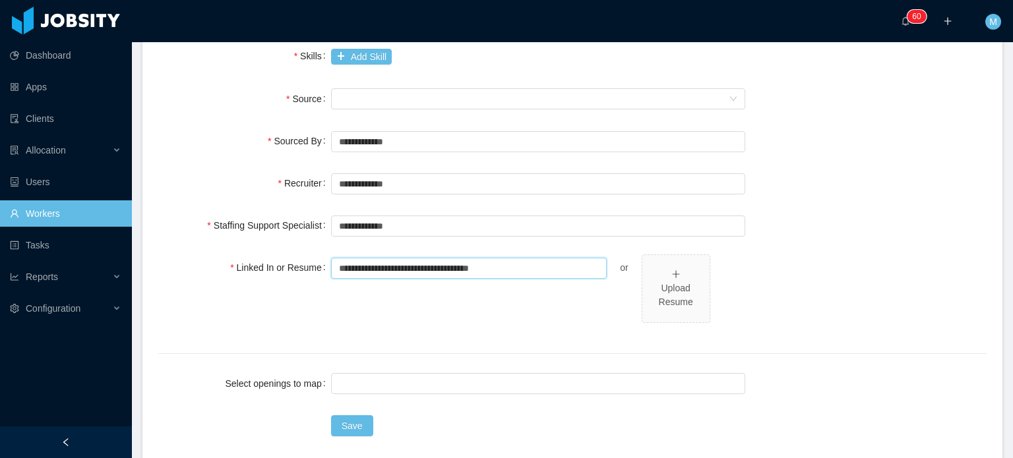
scroll to position [462, 0]
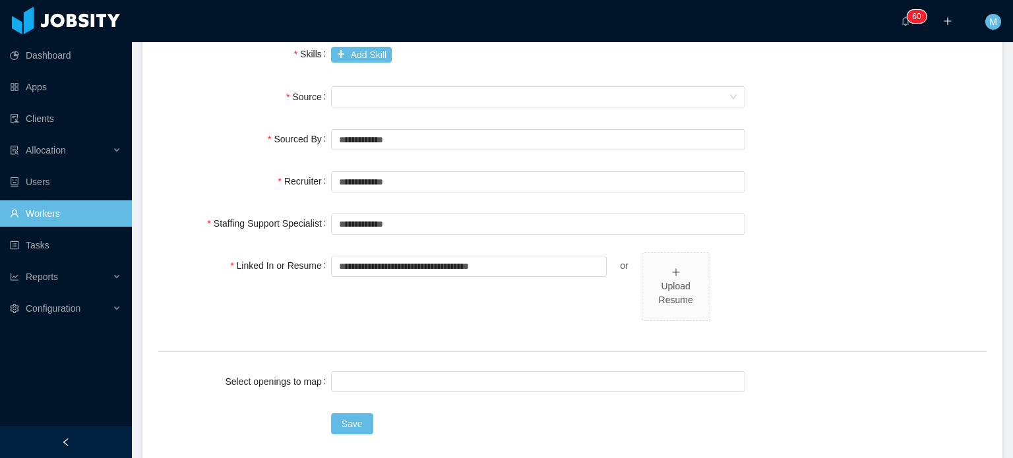
click at [456, 234] on div "**********" at bounding box center [538, 223] width 414 height 26
click at [464, 225] on input "text" at bounding box center [538, 224] width 414 height 21
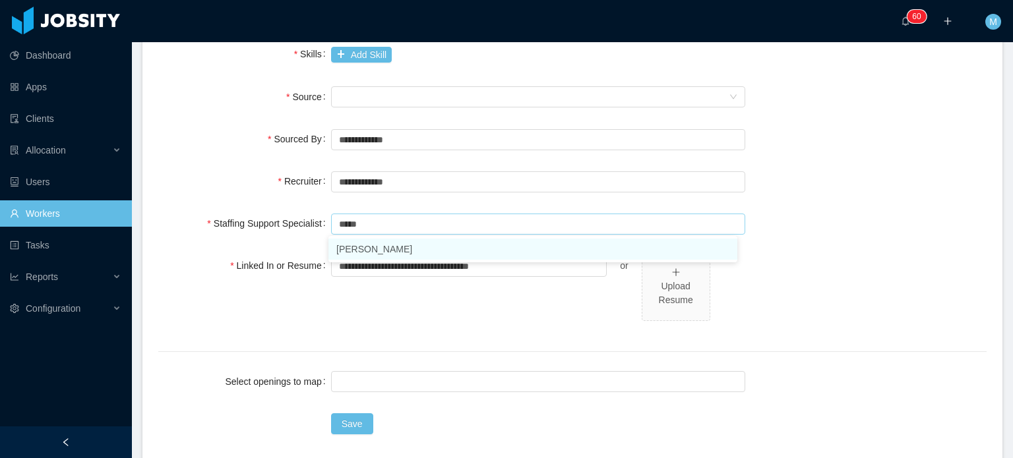
click at [364, 245] on li "[PERSON_NAME]" at bounding box center [532, 249] width 409 height 21
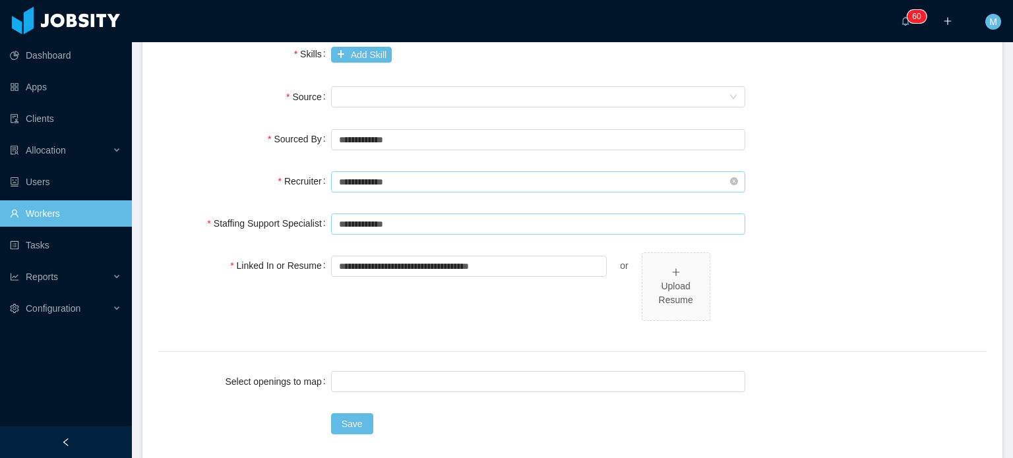
type input "**********"
click at [390, 181] on input "text" at bounding box center [538, 181] width 414 height 21
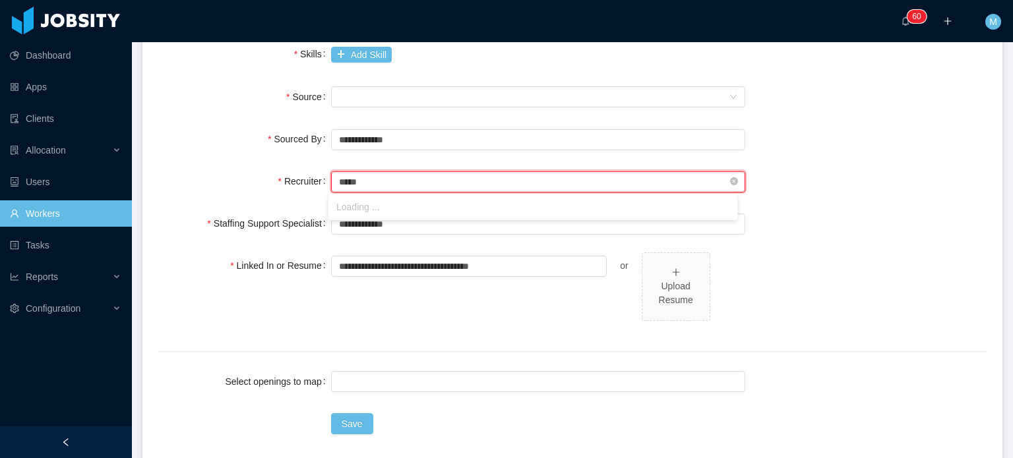
type input "******"
click at [387, 204] on li "Guido Fernandez" at bounding box center [532, 207] width 409 height 21
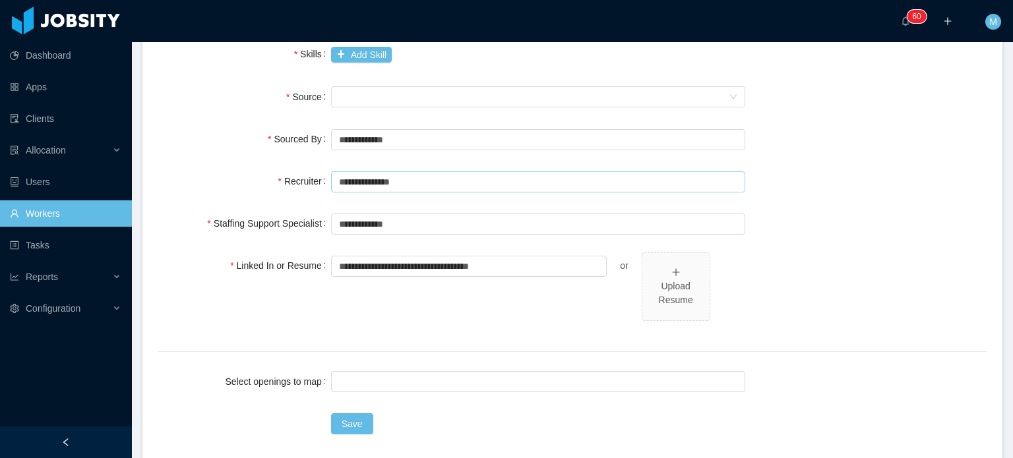
type input "**********"
click at [410, 402] on div "**********" at bounding box center [572, 68] width 828 height 686
click at [422, 386] on div at bounding box center [536, 382] width 402 height 20
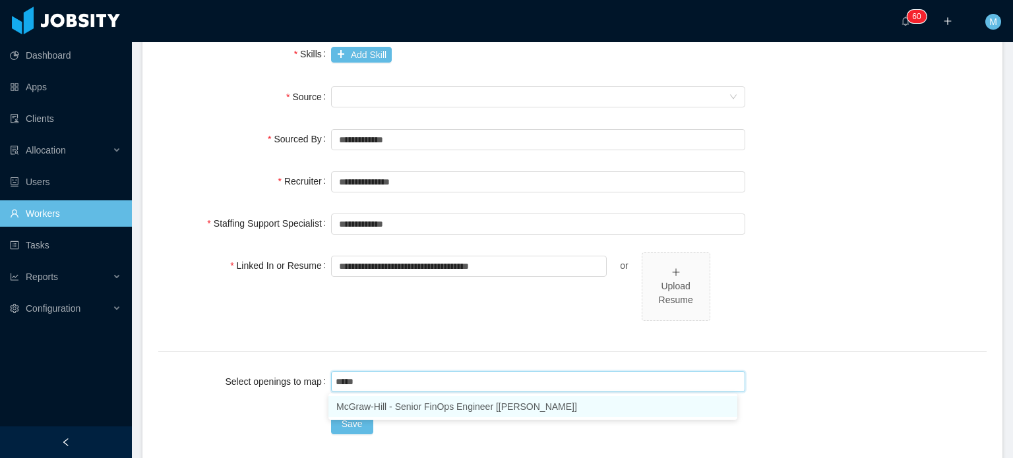
type input "******"
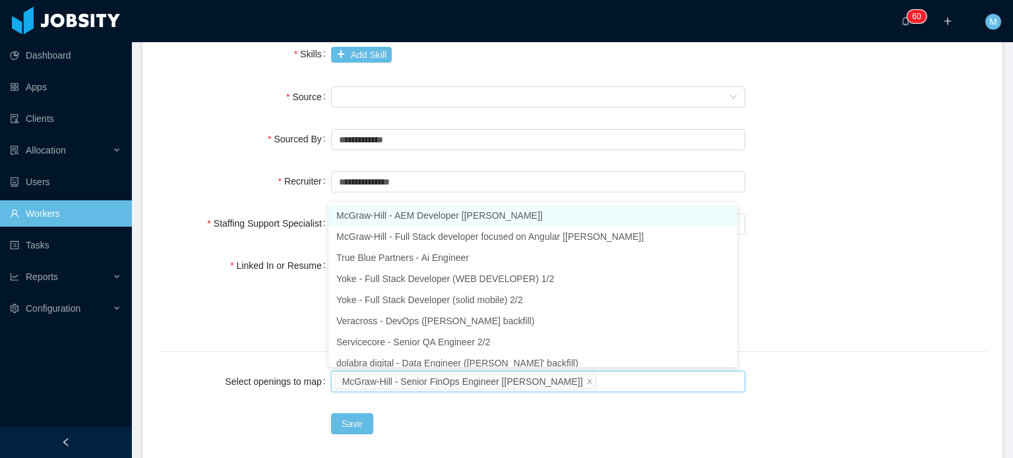
scroll to position [7, 0]
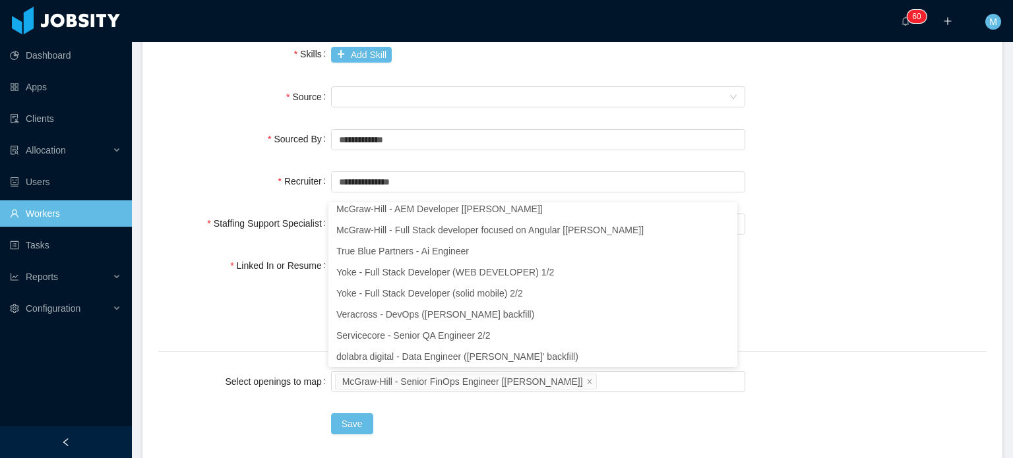
click at [292, 341] on div "**********" at bounding box center [572, 68] width 828 height 686
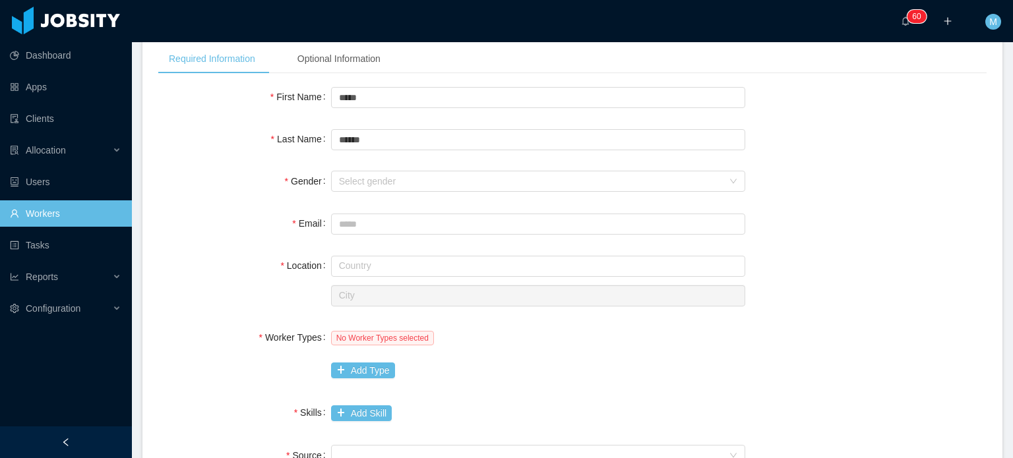
scroll to position [132, 0]
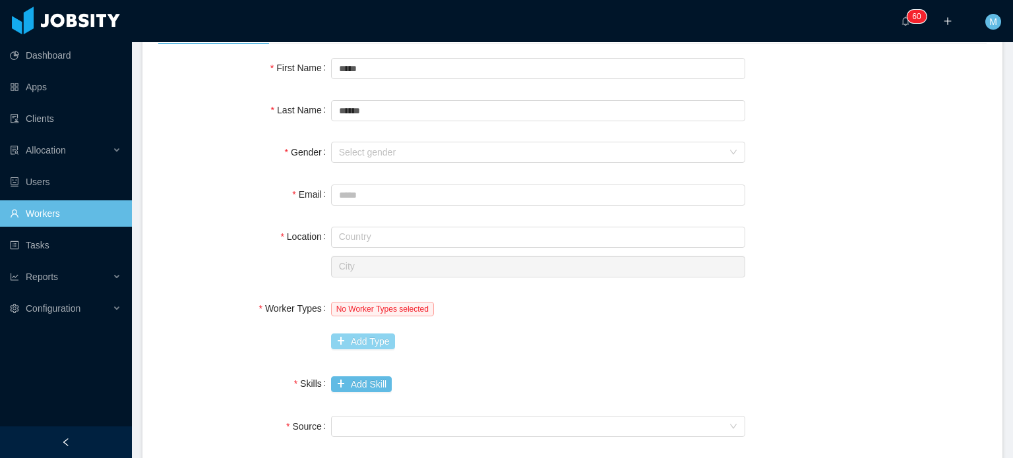
click at [385, 339] on button "Add Type" at bounding box center [363, 342] width 64 height 16
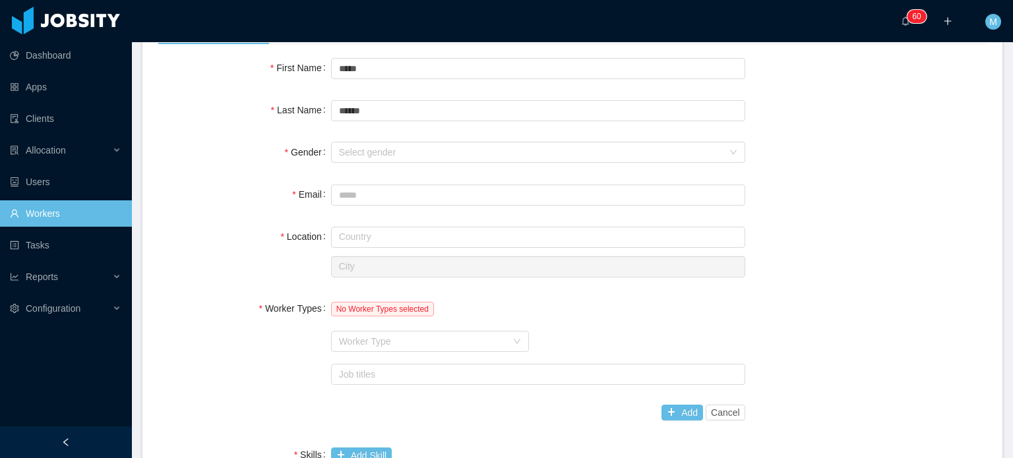
click at [385, 339] on div "Worker Type" at bounding box center [423, 341] width 168 height 13
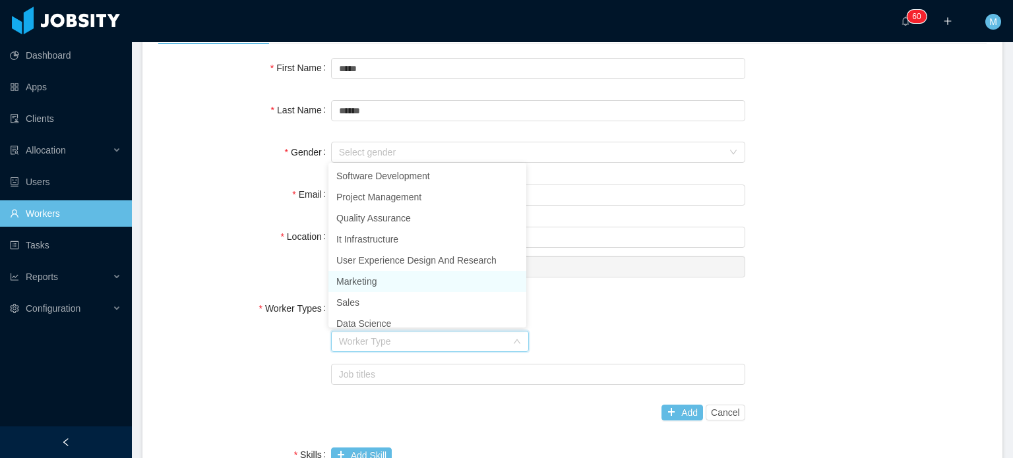
scroll to position [7, 0]
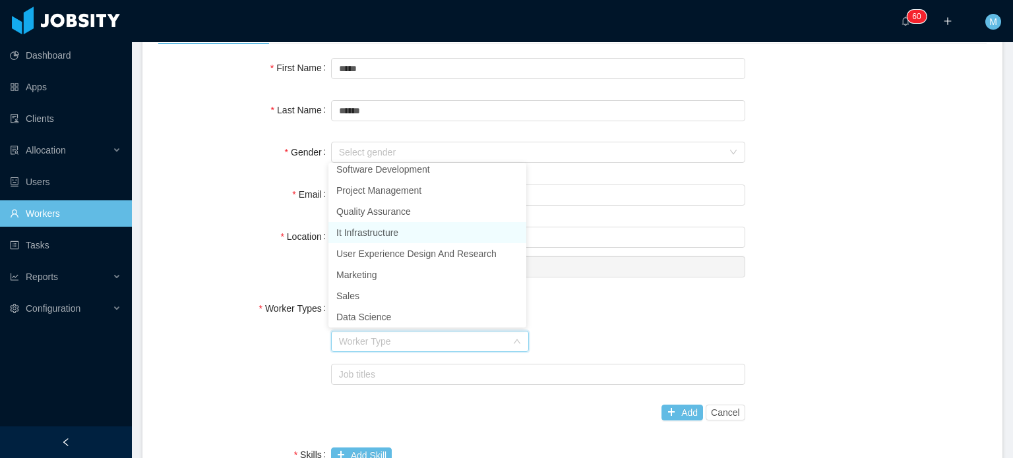
click at [408, 236] on li "It Infrastructure" at bounding box center [427, 232] width 198 height 21
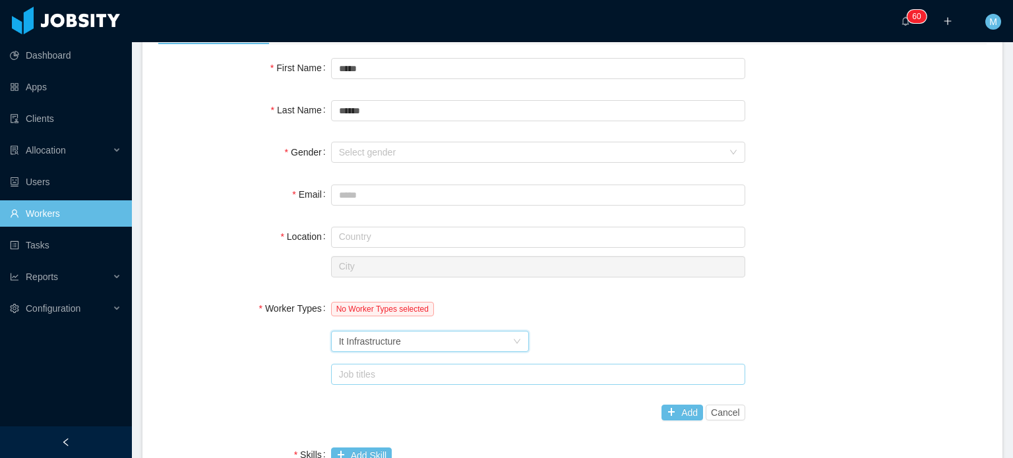
click at [415, 373] on div "Job titles" at bounding box center [535, 374] width 392 height 13
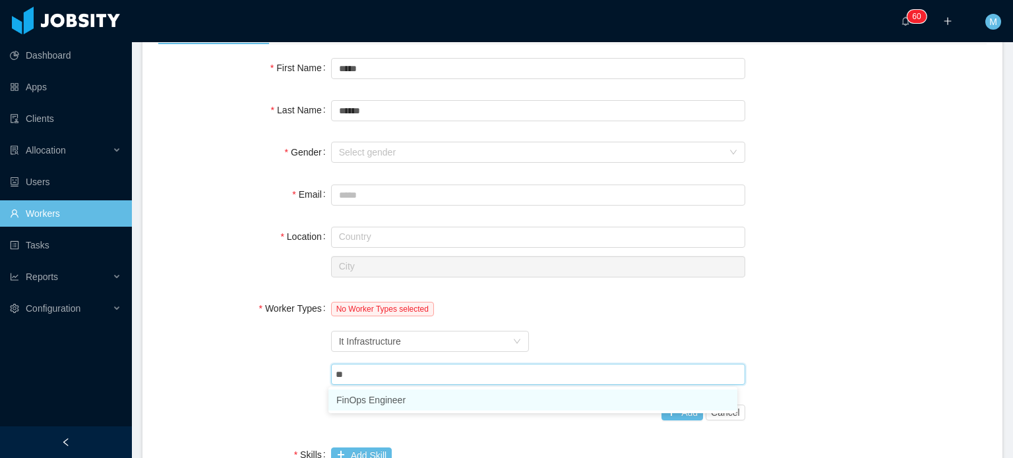
type input "***"
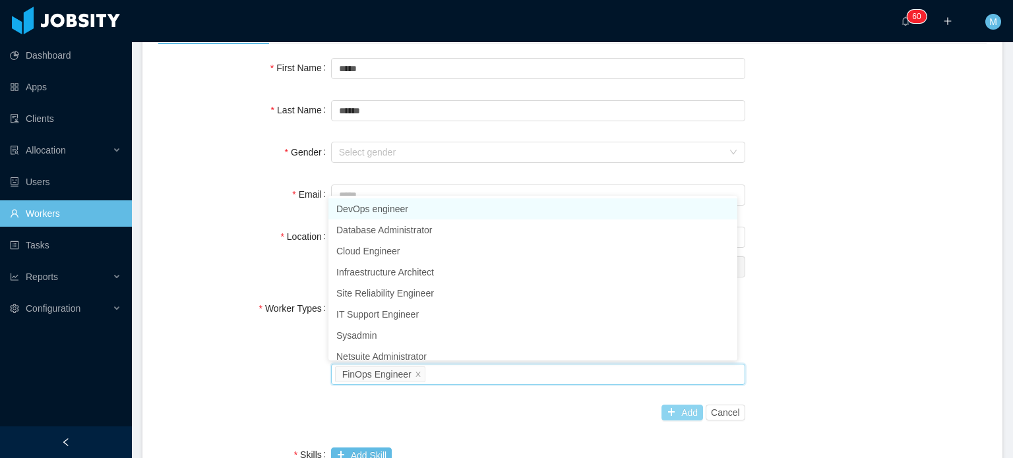
click at [669, 408] on button "Add" at bounding box center [682, 413] width 42 height 16
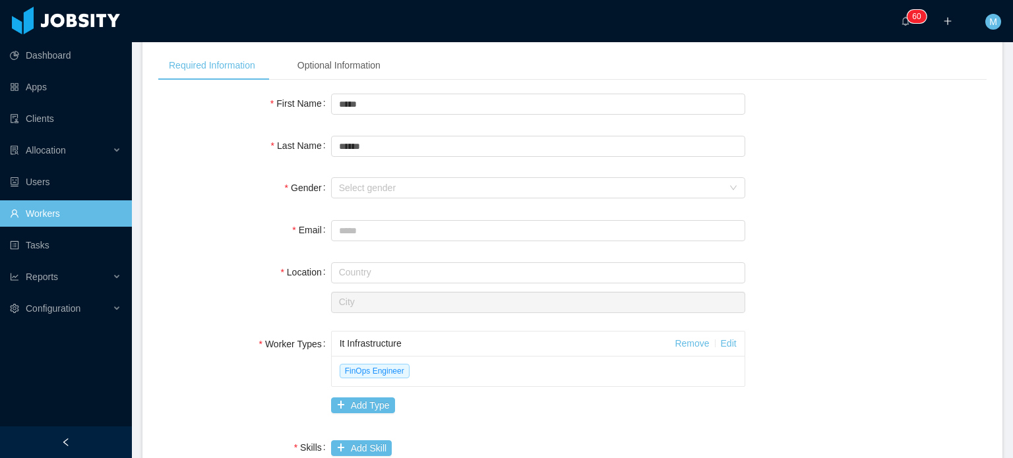
scroll to position [66, 0]
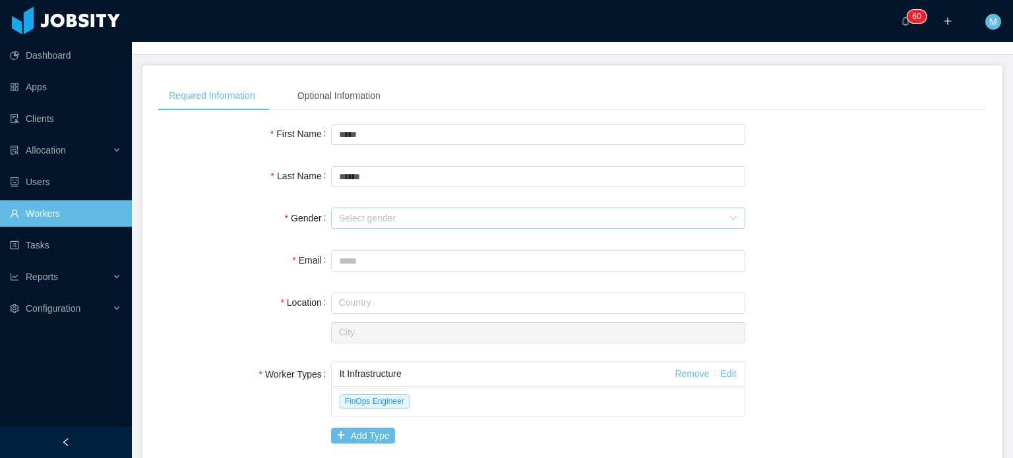
click at [374, 212] on div "Select gender" at bounding box center [531, 218] width 384 height 13
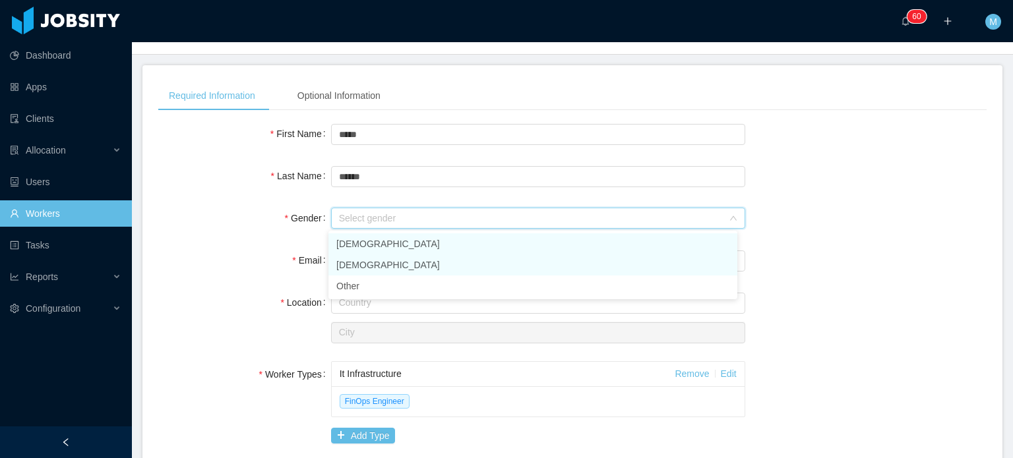
click at [390, 234] on li "Male" at bounding box center [532, 243] width 409 height 21
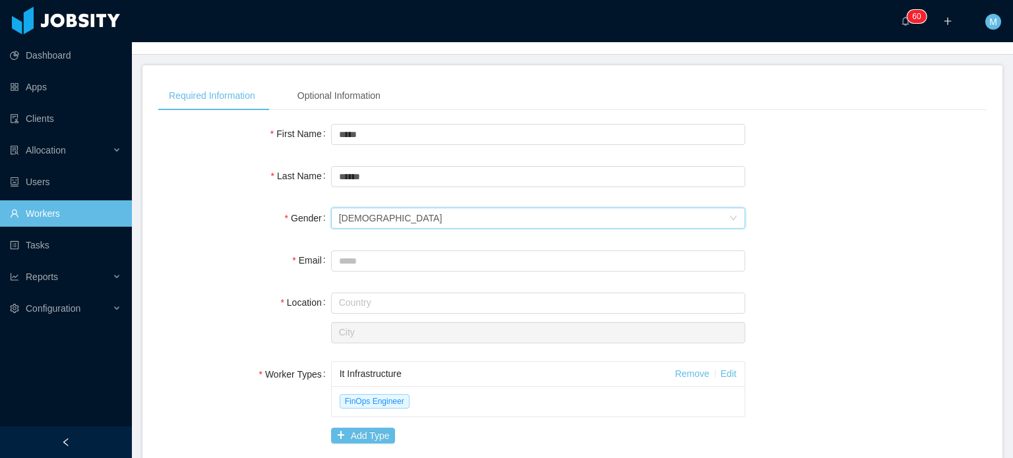
click at [264, 263] on div "Email" at bounding box center [244, 260] width 173 height 26
click at [385, 298] on input "text" at bounding box center [538, 303] width 414 height 21
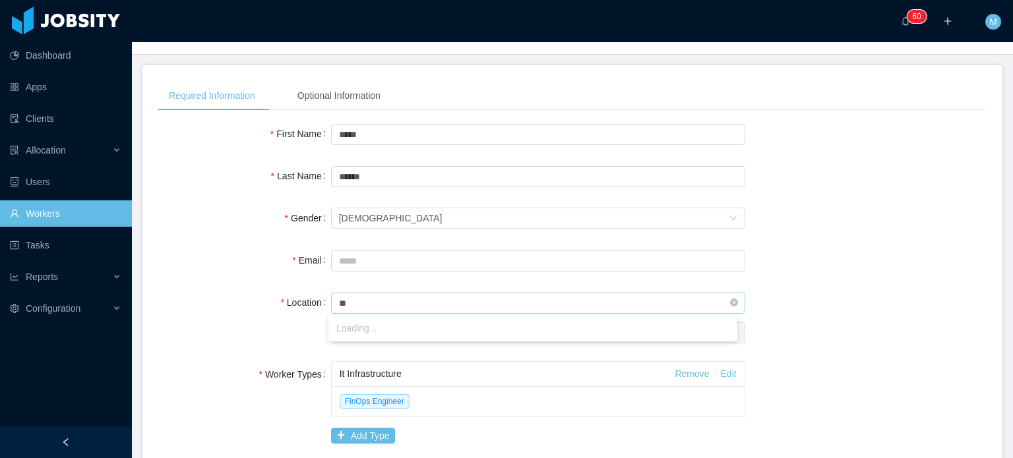
type input "*"
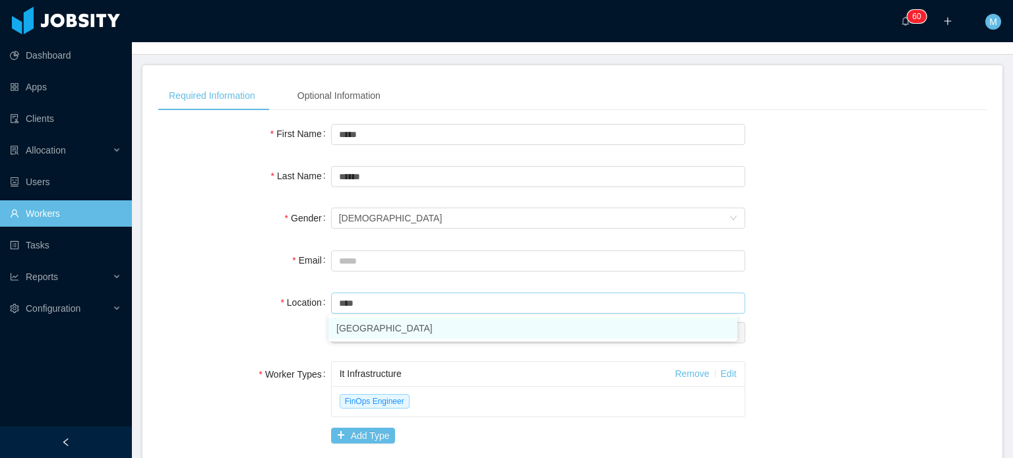
click at [367, 324] on li "Brazil" at bounding box center [532, 328] width 409 height 21
type input "******"
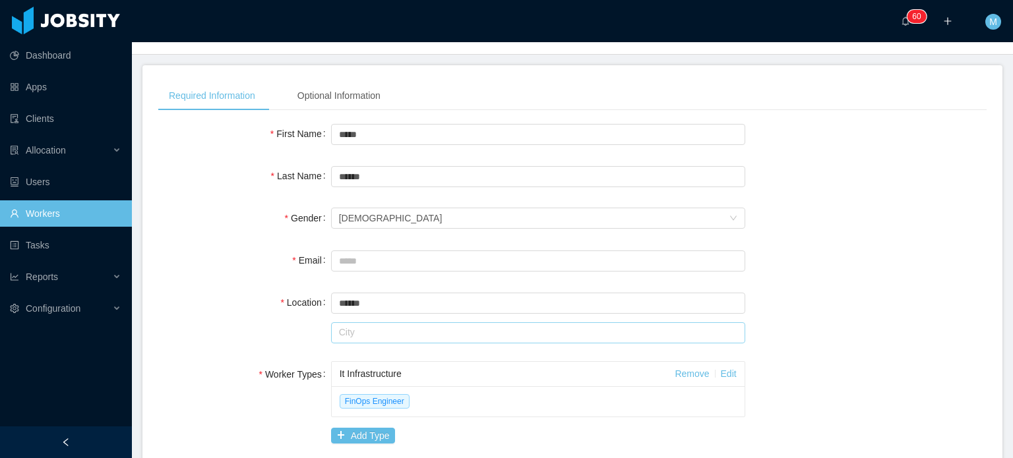
click at [369, 326] on input "text" at bounding box center [538, 332] width 414 height 21
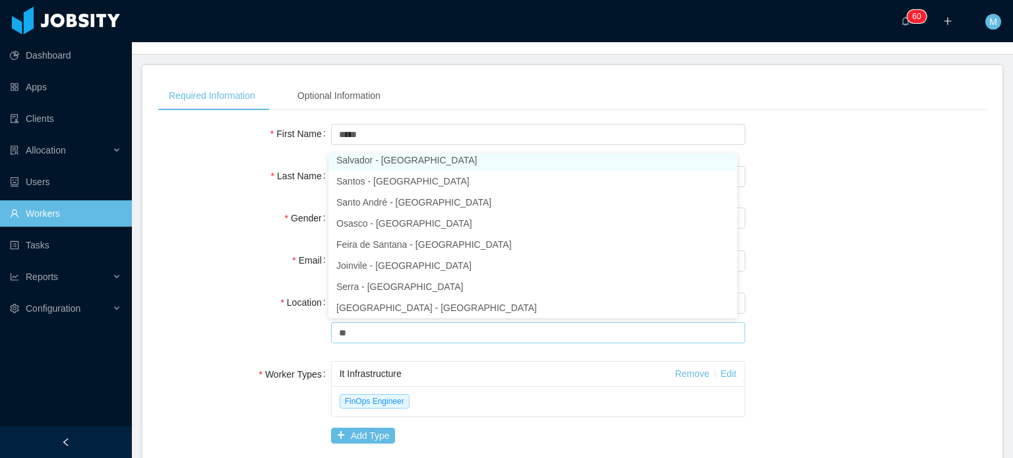
scroll to position [3, 0]
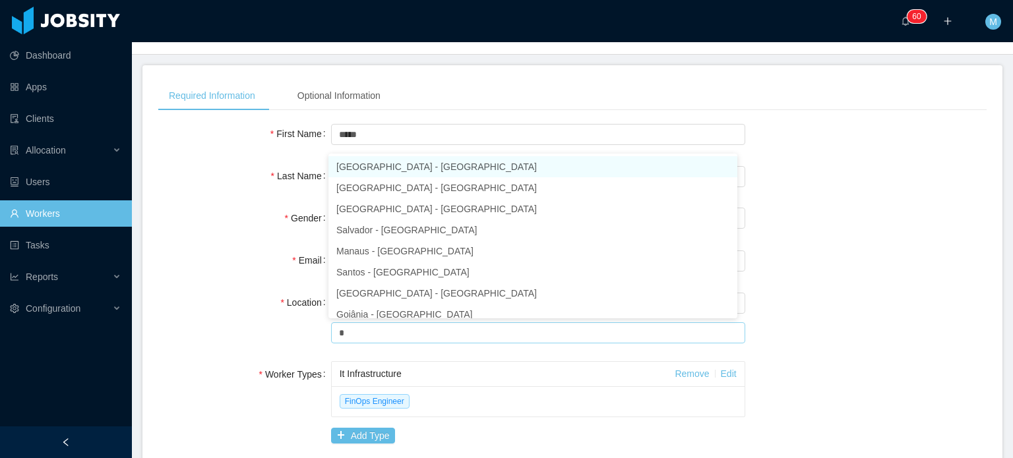
click at [458, 166] on li "São Paulo - São Paulo" at bounding box center [532, 166] width 409 height 21
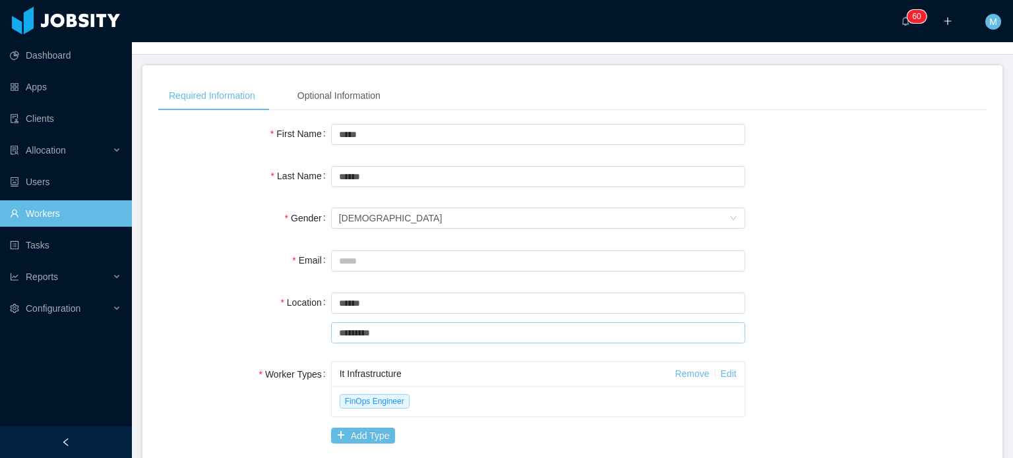
type input "*********"
click at [825, 313] on div "Location Country ****** Brazil City ********* São Paulo" at bounding box center [572, 318] width 828 height 56
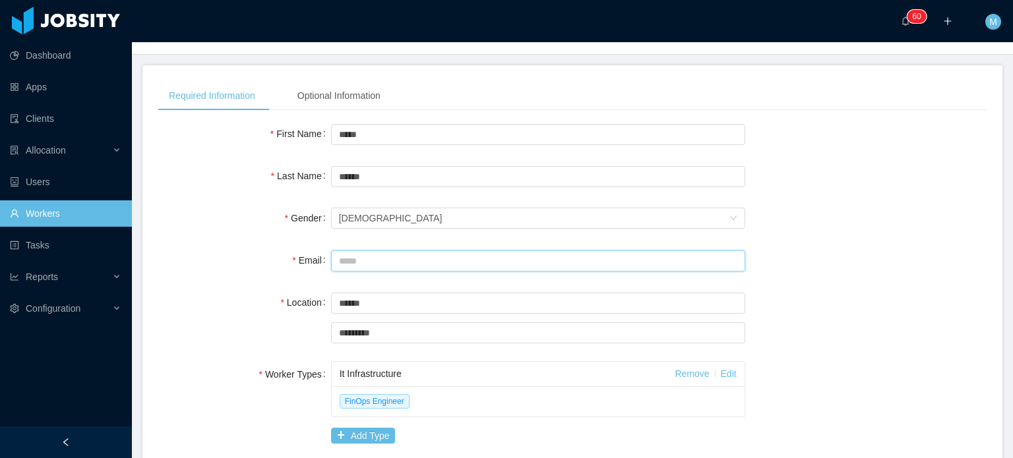
click at [400, 260] on input "Email" at bounding box center [538, 261] width 414 height 21
paste input "**********"
type input "**********"
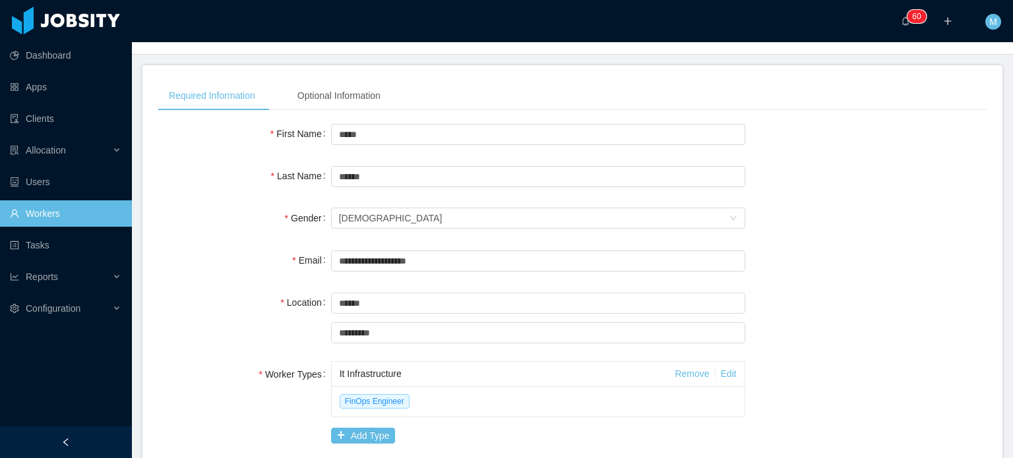
click at [241, 299] on div "Location" at bounding box center [244, 303] width 173 height 26
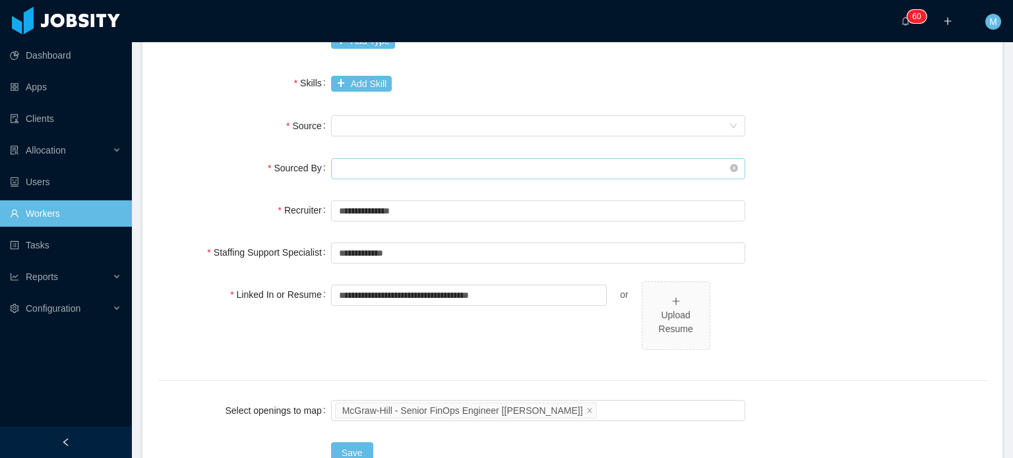
scroll to position [462, 0]
click at [372, 166] on input "text" at bounding box center [538, 168] width 414 height 21
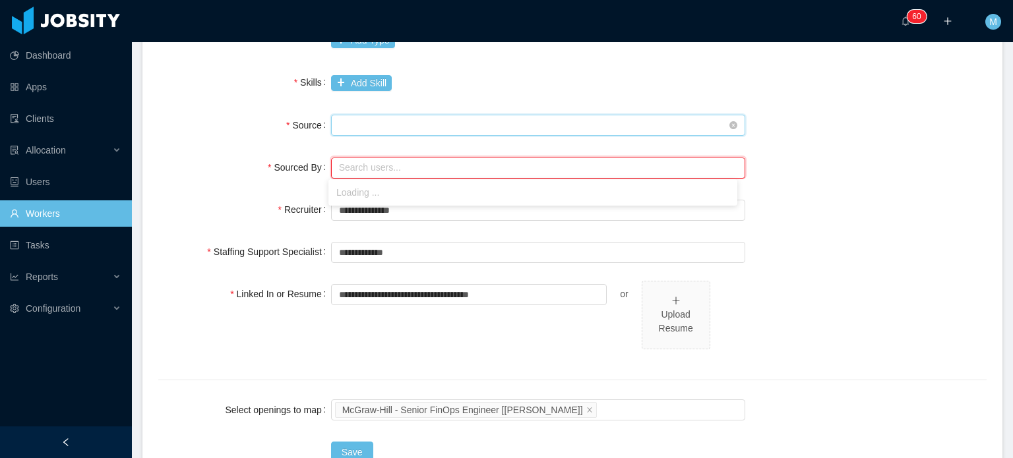
click at [388, 131] on div "Seniority" at bounding box center [534, 125] width 390 height 20
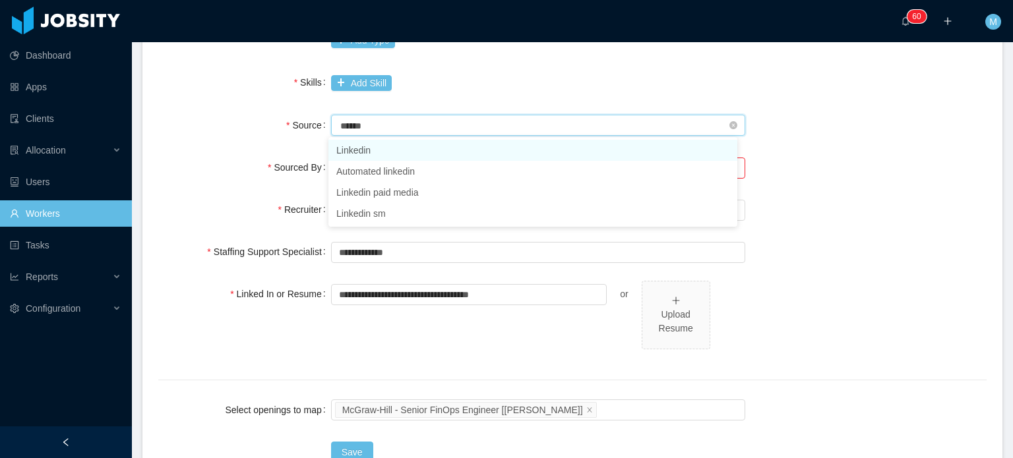
type input "*******"
click at [383, 155] on li "Linkedin" at bounding box center [532, 150] width 409 height 21
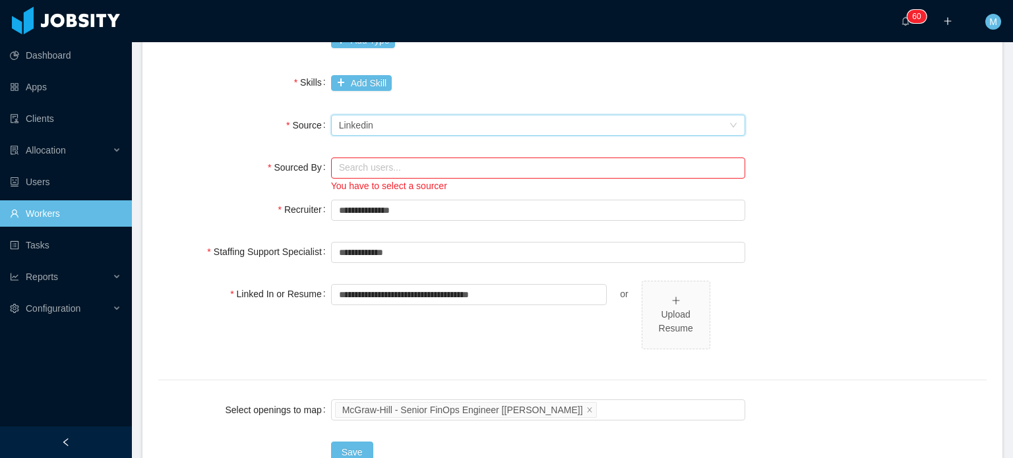
drag, startPoint x: 206, startPoint y: 156, endPoint x: 229, endPoint y: 155, distance: 23.1
click at [205, 156] on div "Sourced By" at bounding box center [244, 167] width 173 height 26
click at [359, 155] on div "Search users..." at bounding box center [538, 167] width 414 height 26
click at [361, 160] on input "text" at bounding box center [538, 168] width 414 height 21
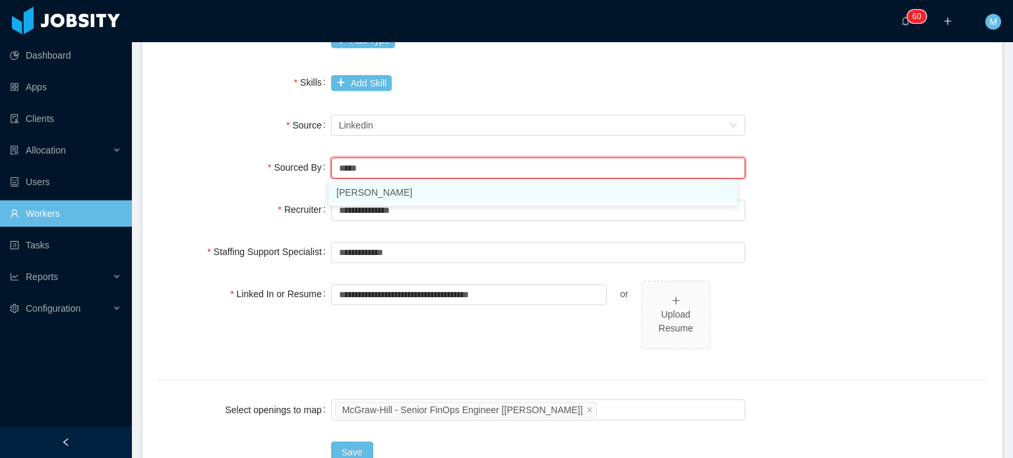
click at [382, 193] on li "[PERSON_NAME]" at bounding box center [532, 192] width 409 height 21
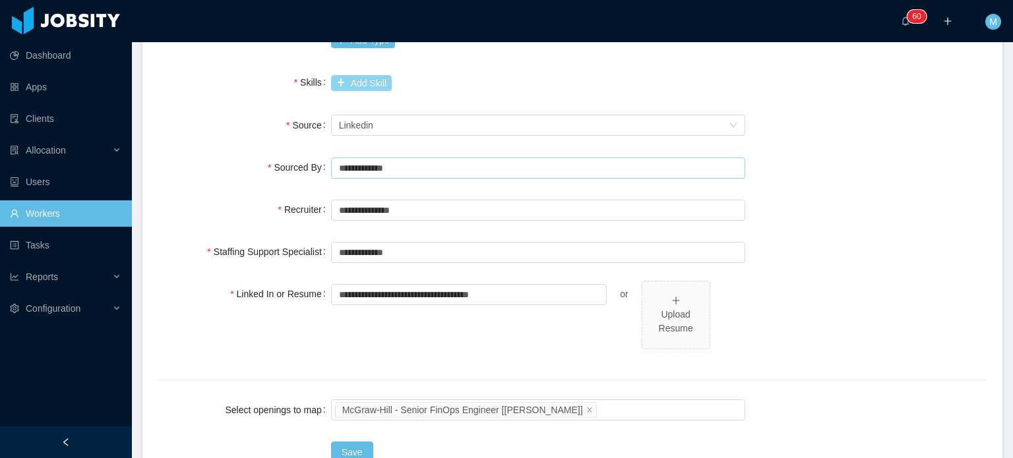
type input "**********"
click at [380, 75] on button "Add Skill" at bounding box center [361, 83] width 61 height 16
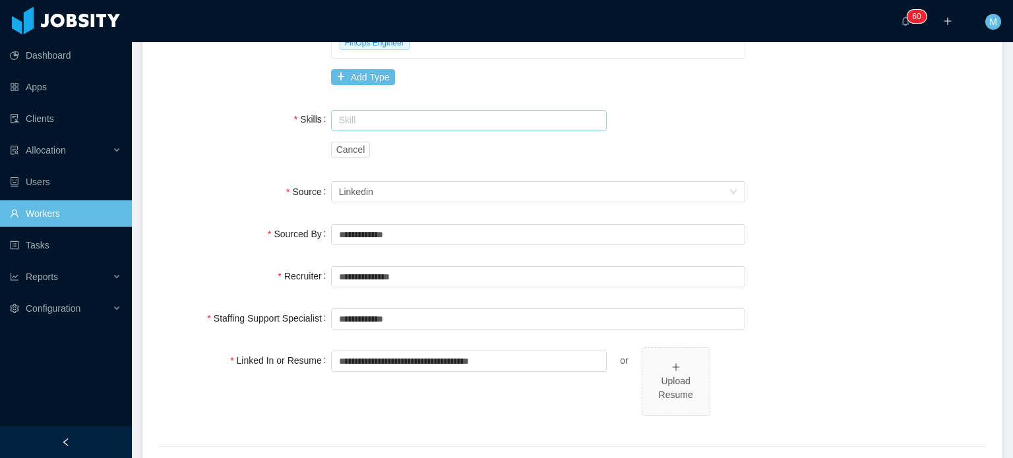
click at [395, 126] on input "text" at bounding box center [469, 120] width 276 height 21
type input "******"
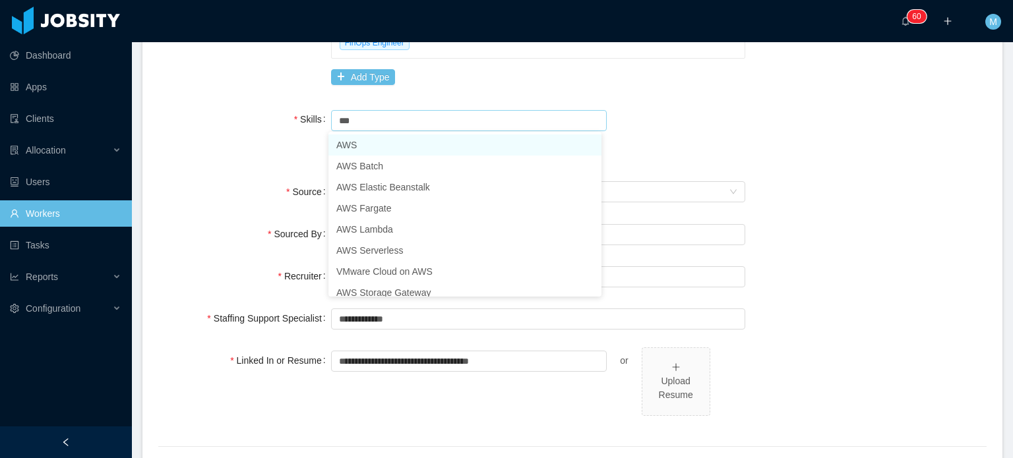
click at [417, 143] on li "AWS" at bounding box center [464, 145] width 273 height 21
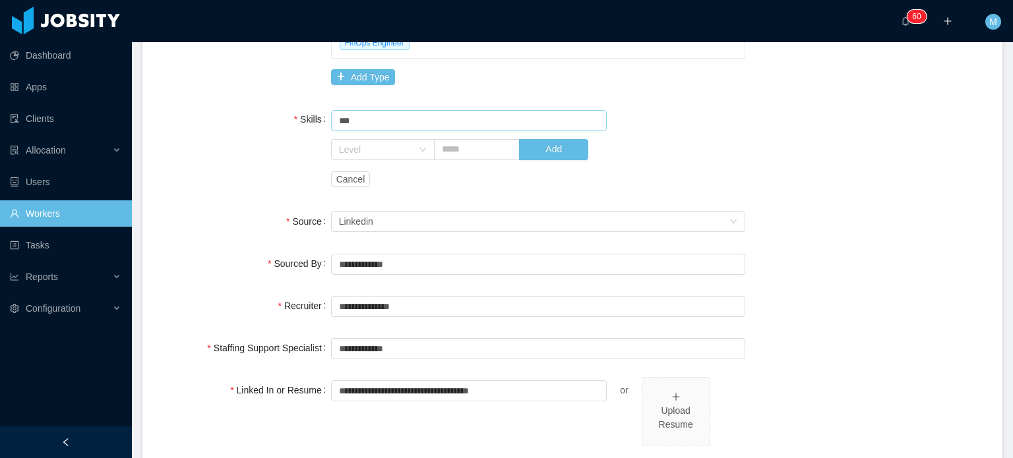
scroll to position [455, 0]
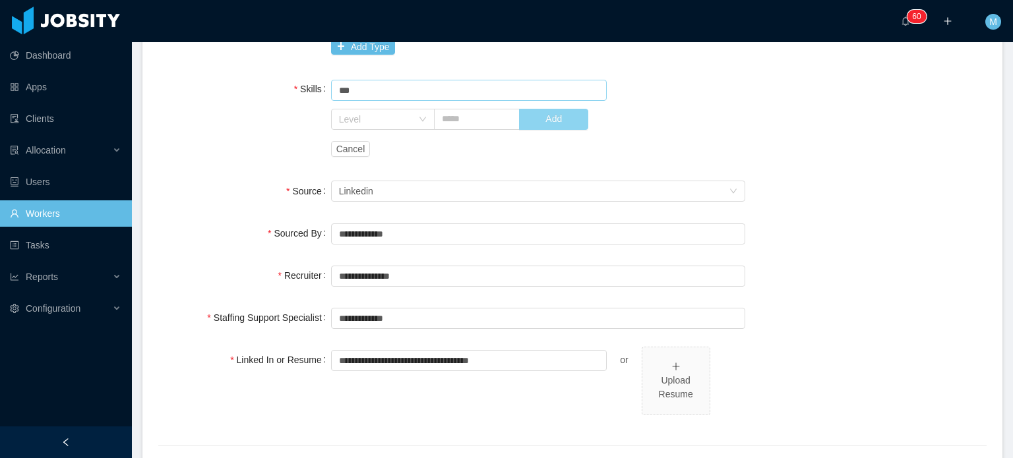
type input "***"
click at [532, 117] on button "Add" at bounding box center [553, 119] width 69 height 21
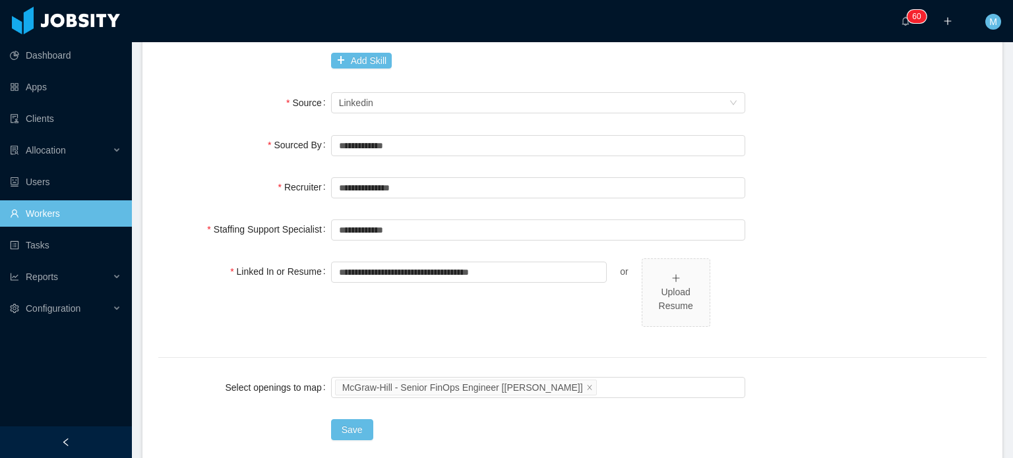
scroll to position [580, 0]
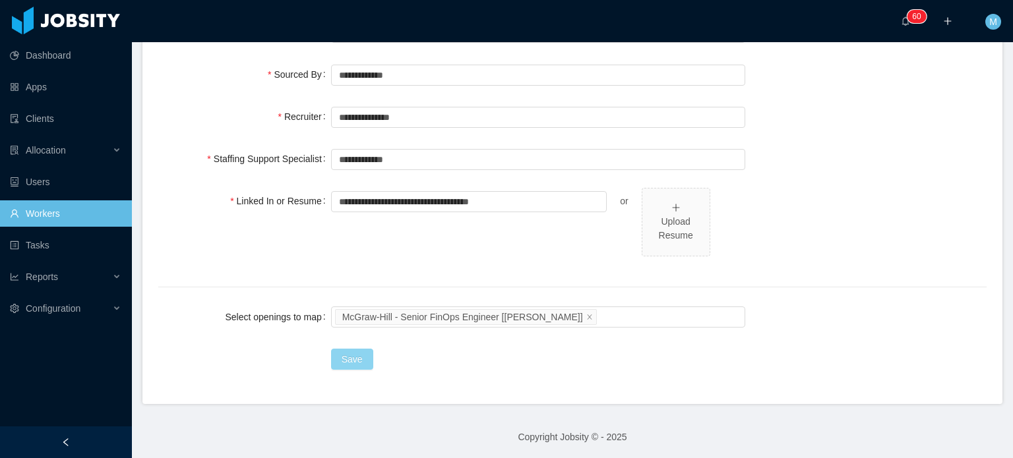
click at [356, 355] on button "Save" at bounding box center [352, 359] width 42 height 21
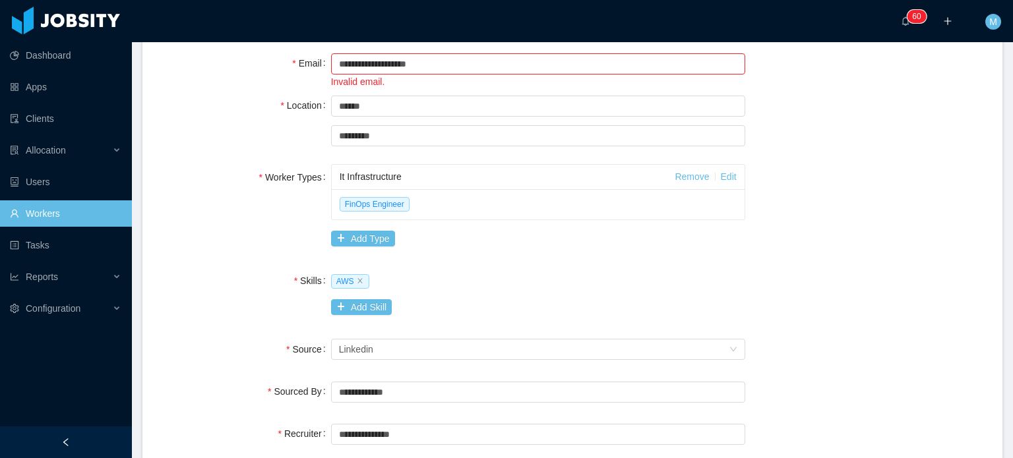
scroll to position [264, 0]
click at [342, 68] on input "**********" at bounding box center [538, 63] width 414 height 21
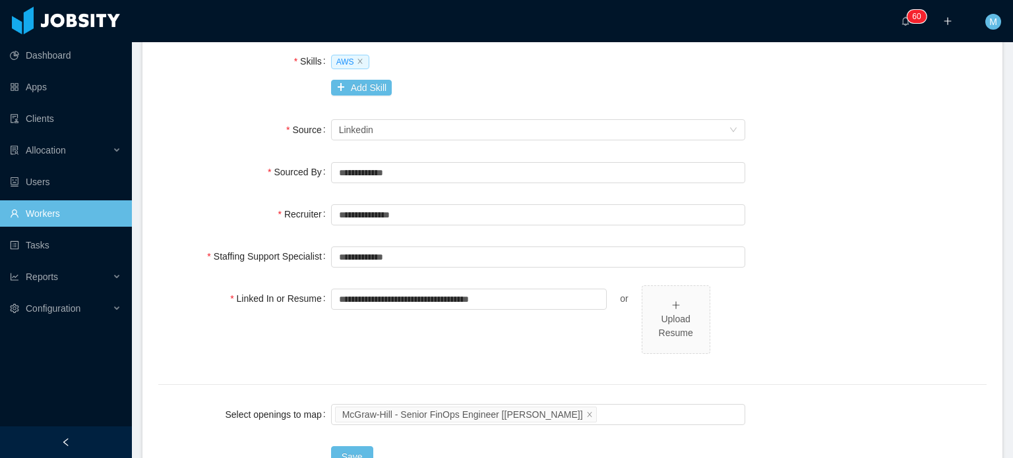
scroll to position [580, 0]
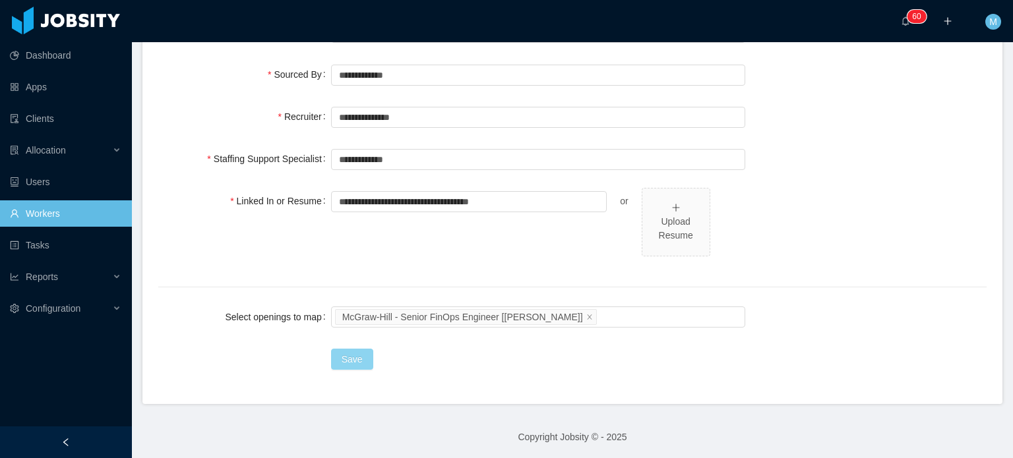
type input "**********"
click at [362, 349] on button "Save" at bounding box center [352, 359] width 42 height 21
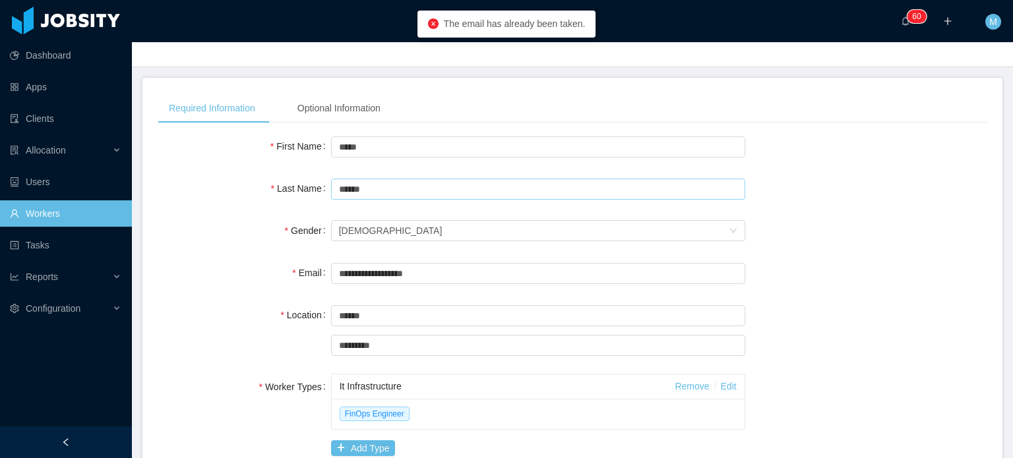
scroll to position [0, 0]
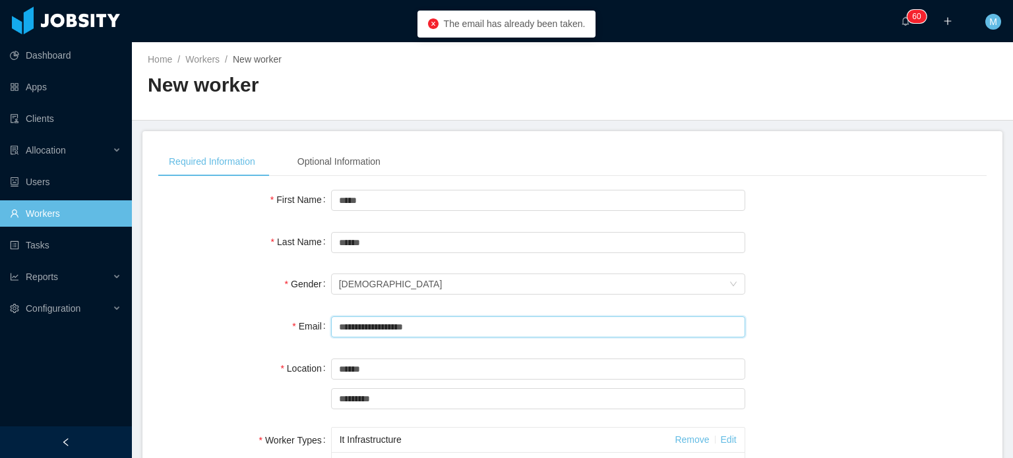
click at [462, 324] on input "**********" at bounding box center [538, 327] width 414 height 21
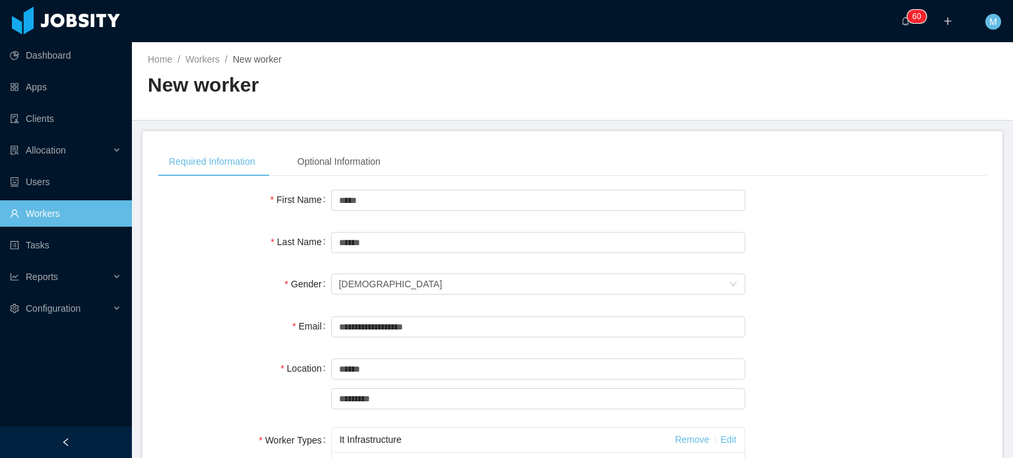
click at [76, 213] on link "Workers" at bounding box center [65, 213] width 111 height 26
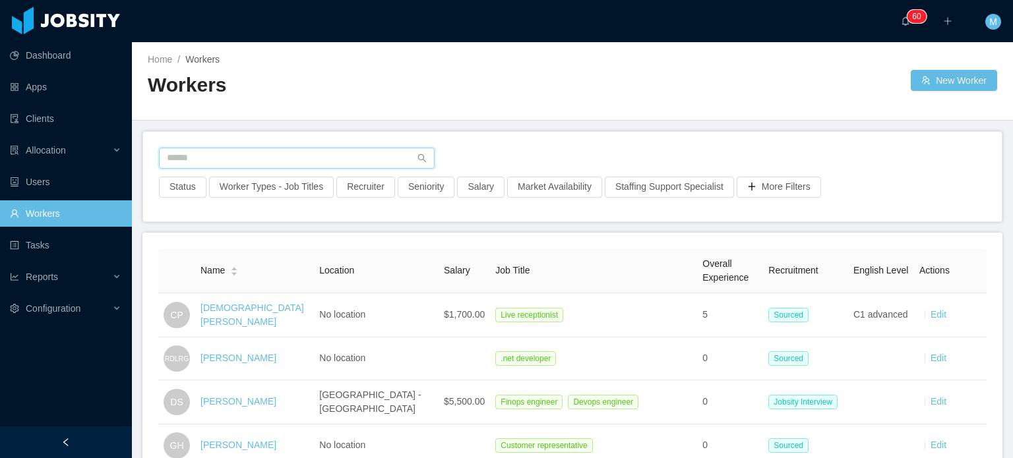
click at [268, 156] on input "text" at bounding box center [297, 158] width 276 height 21
paste input "**********"
type input "**********"
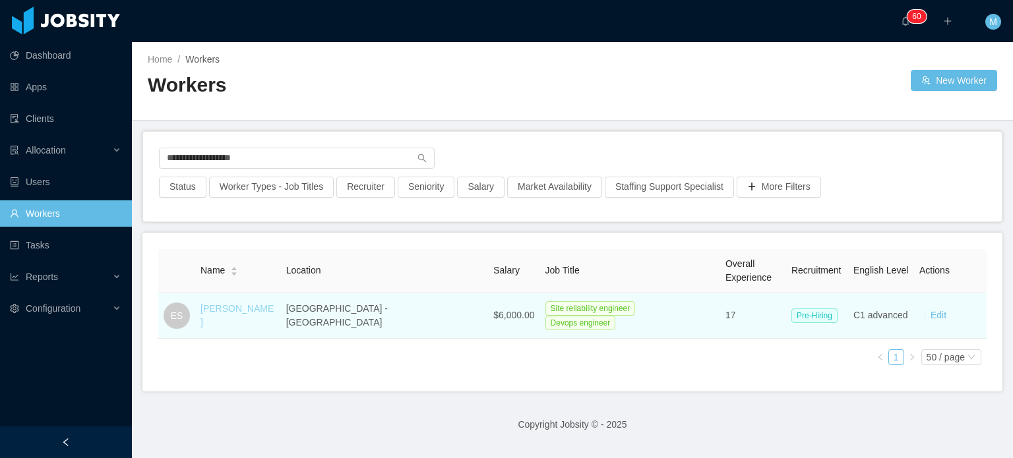
click at [237, 314] on link "Edson S." at bounding box center [236, 315] width 73 height 24
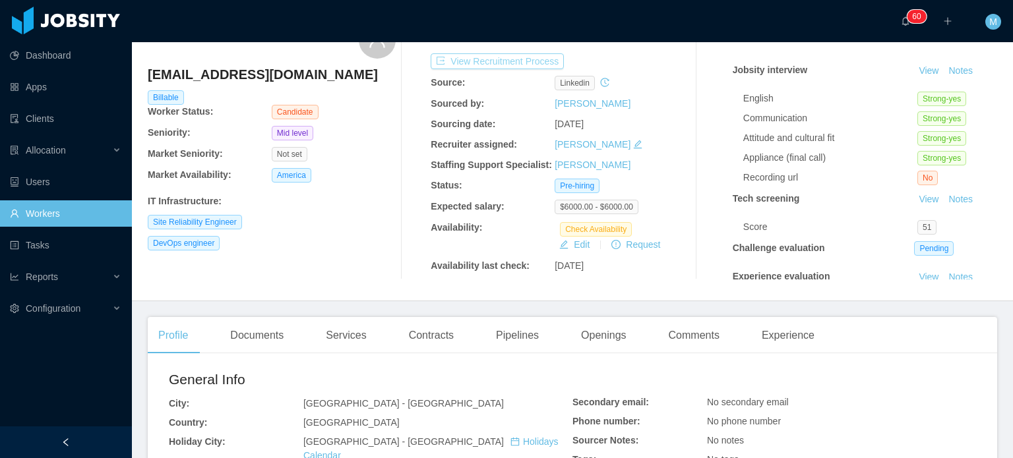
scroll to position [47, 0]
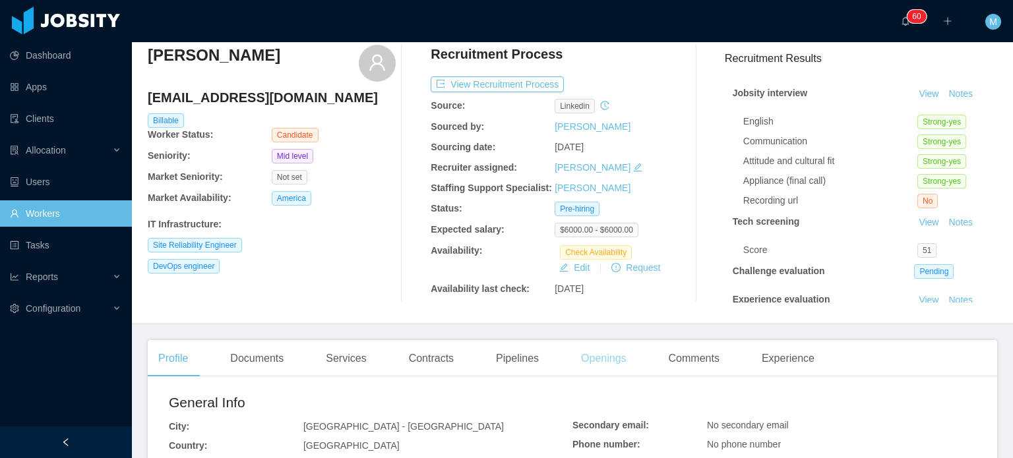
click at [574, 357] on div "Openings" at bounding box center [603, 358] width 67 height 37
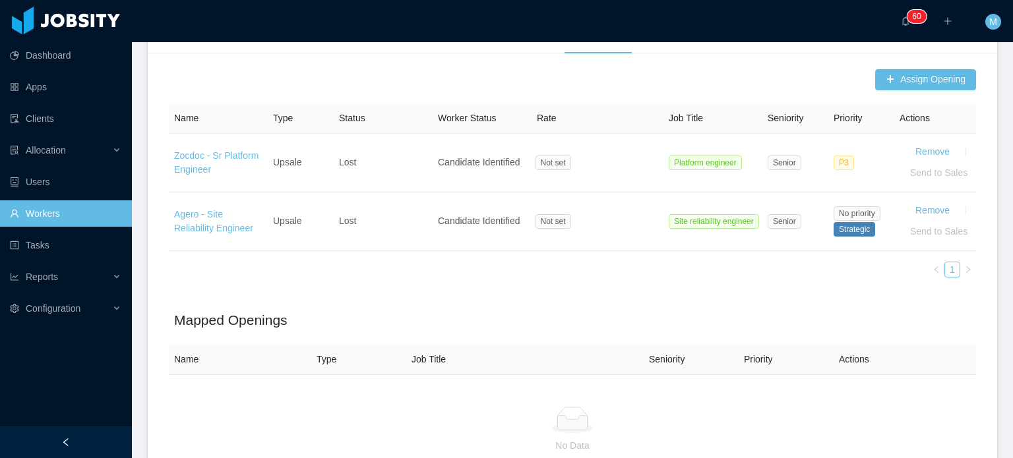
scroll to position [377, 0]
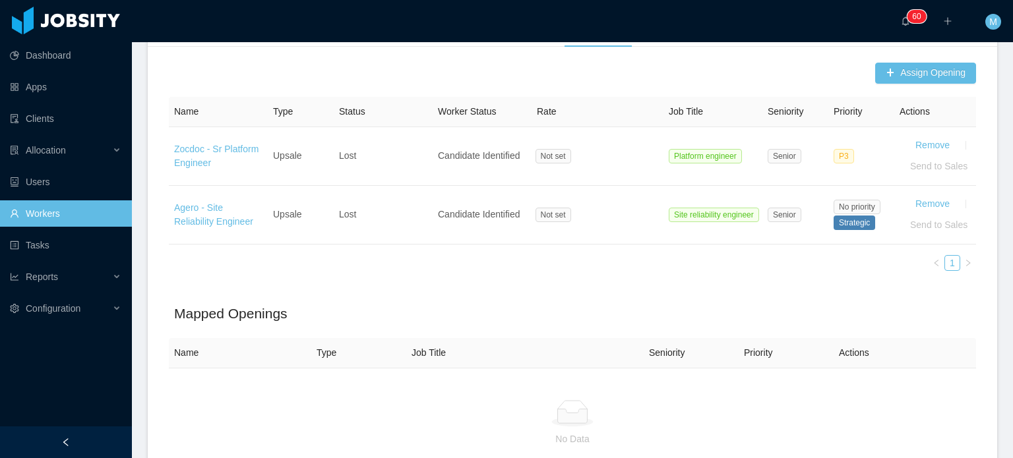
click at [981, 297] on div "Assign Opening Name Type Status Worker Status Rate Job Title Seniority Priority…" at bounding box center [572, 278] width 849 height 443
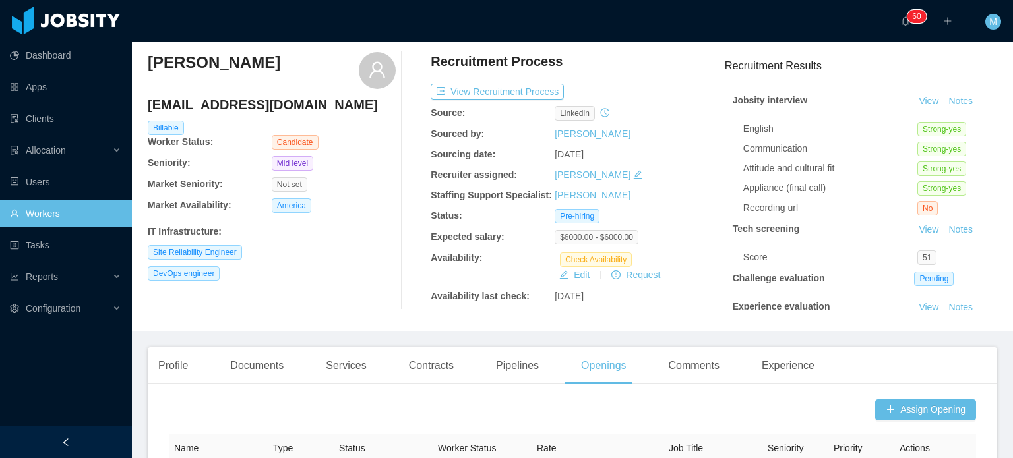
scroll to position [0, 0]
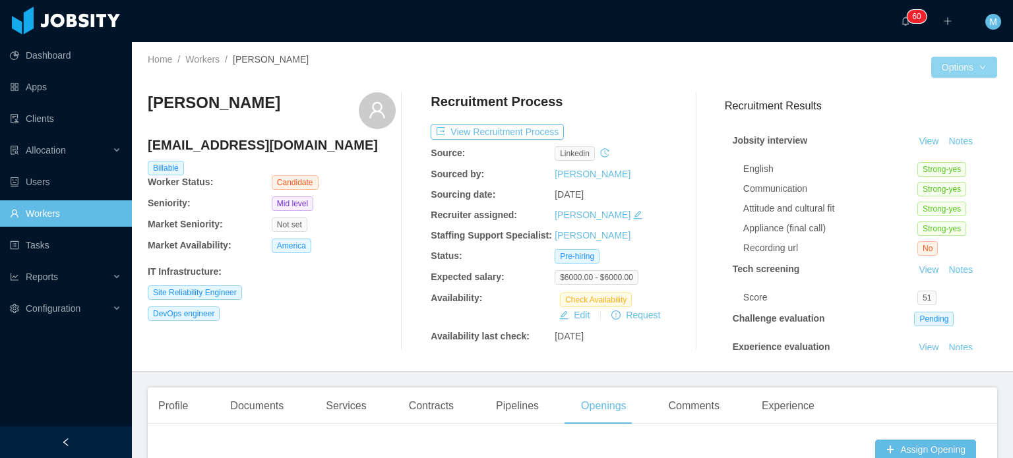
click at [971, 57] on button "Options" at bounding box center [964, 67] width 66 height 21
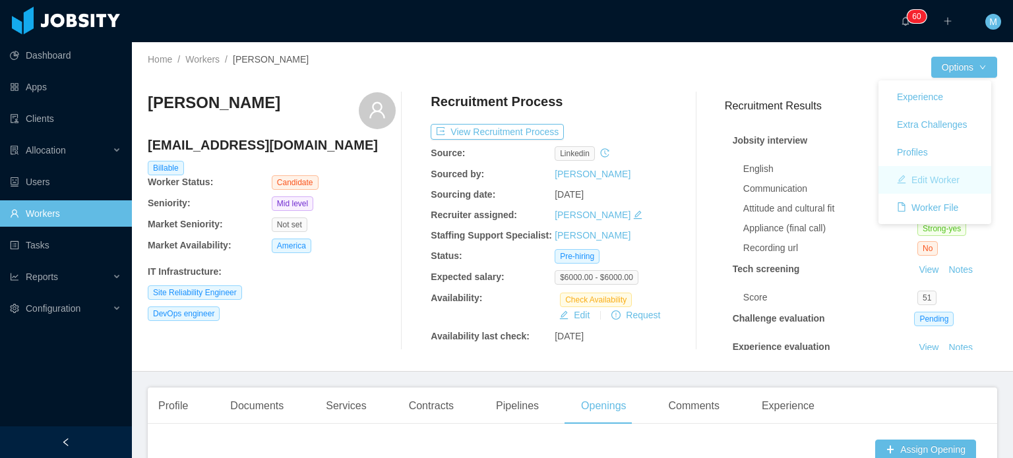
click at [936, 185] on button "Edit Worker" at bounding box center [928, 179] width 84 height 21
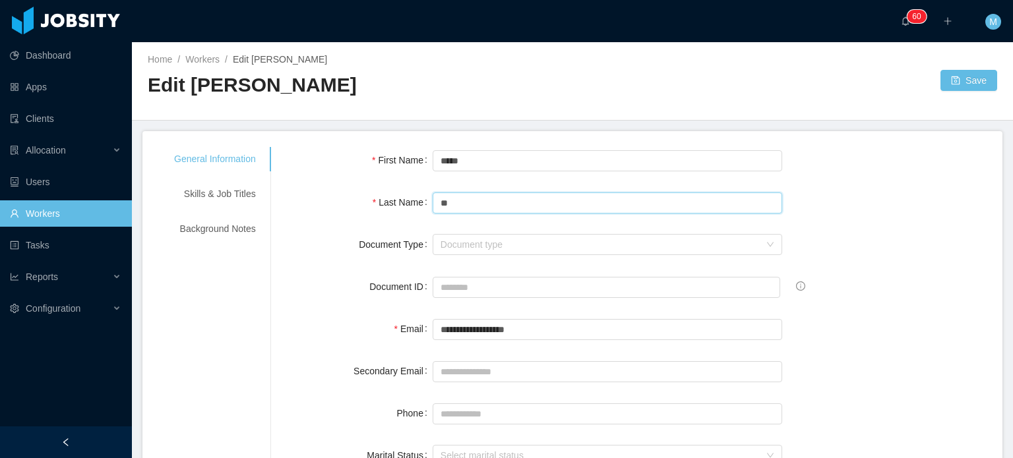
click at [489, 199] on input "**" at bounding box center [608, 203] width 350 height 21
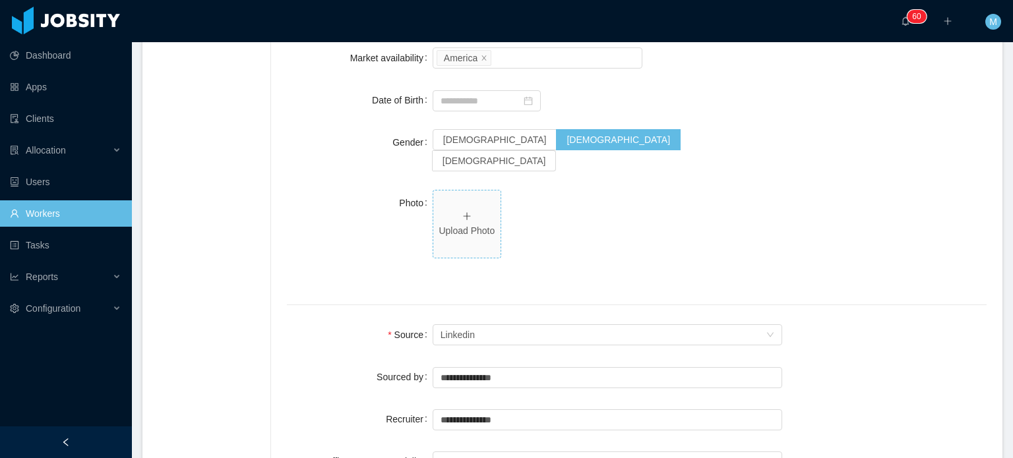
scroll to position [725, 0]
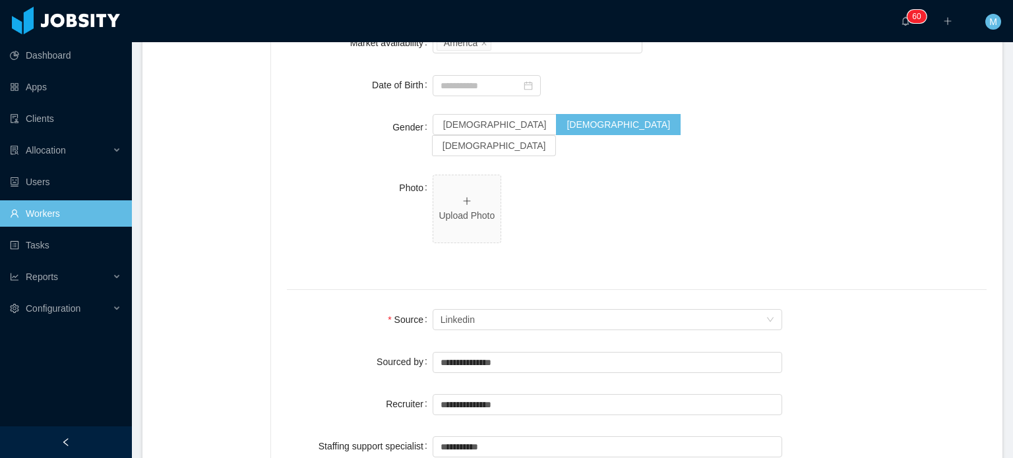
type input "******"
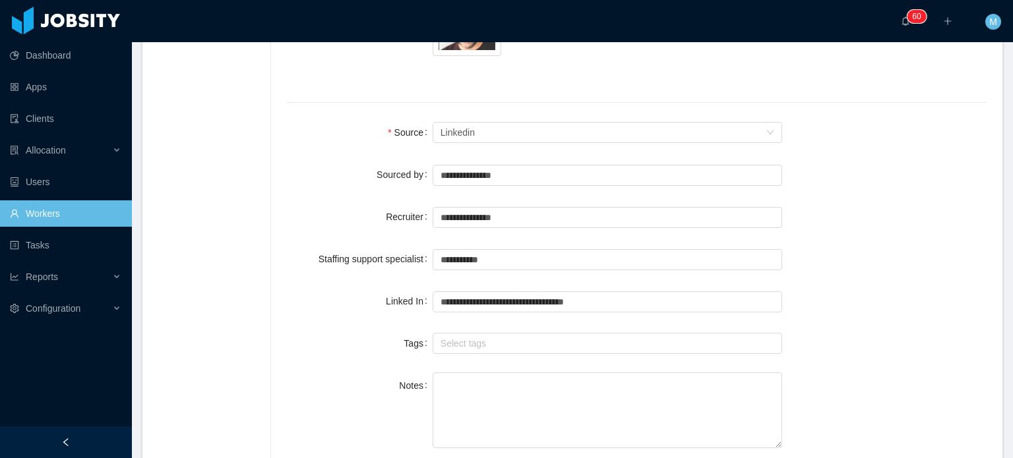
scroll to position [923, 0]
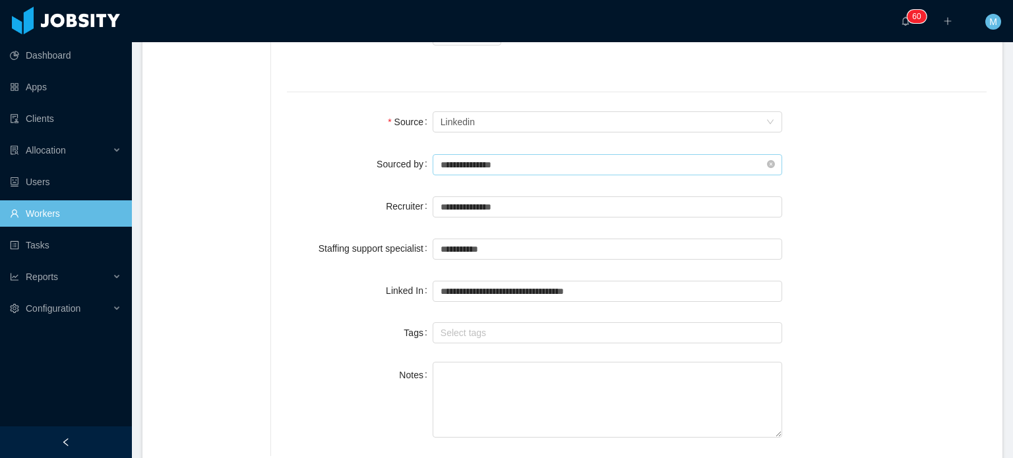
click at [538, 154] on input "**********" at bounding box center [608, 164] width 350 height 21
click at [532, 168] on li "[PERSON_NAME]" at bounding box center [605, 170] width 344 height 21
type input "**********"
click at [535, 197] on input "text" at bounding box center [608, 207] width 350 height 21
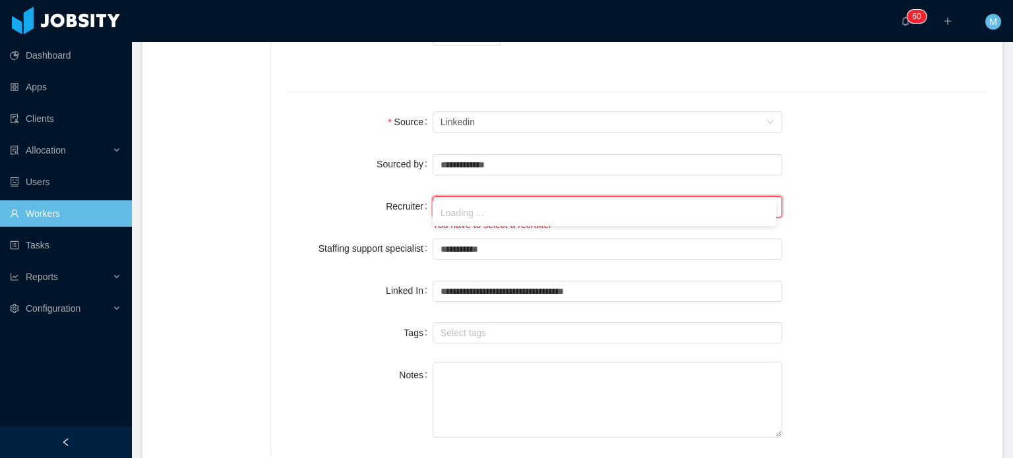
click at [524, 211] on li "Loading ..." at bounding box center [605, 212] width 344 height 21
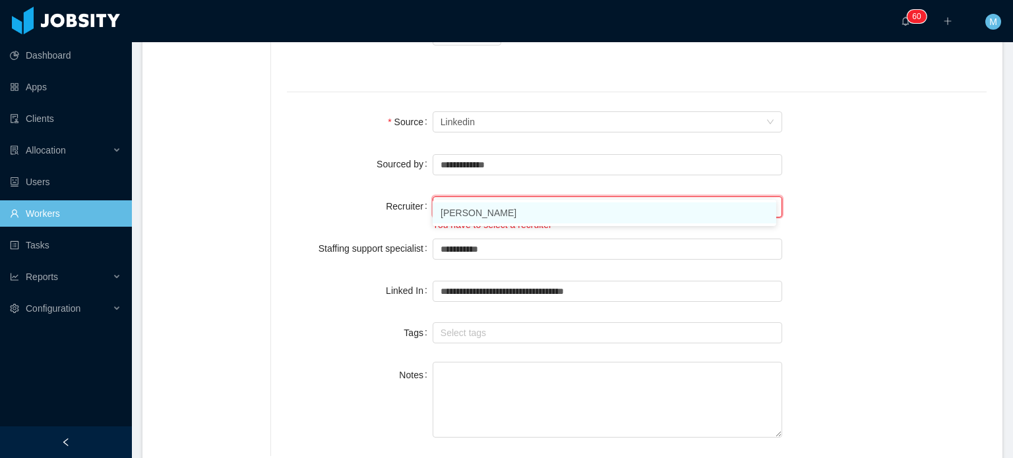
click at [524, 213] on li "Guido Fernandez" at bounding box center [605, 212] width 344 height 21
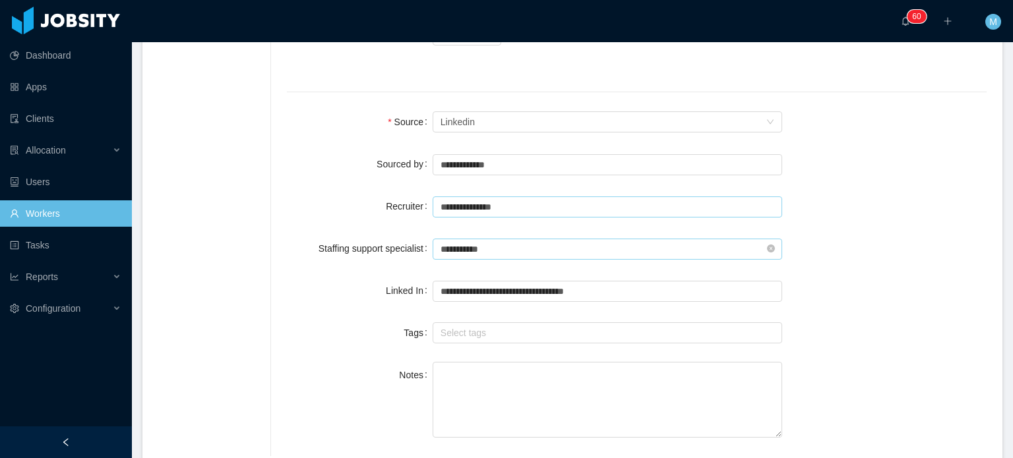
type input "**********"
click at [527, 239] on input "text" at bounding box center [608, 249] width 350 height 21
click at [515, 257] on li "Ninna Meister" at bounding box center [605, 255] width 344 height 21
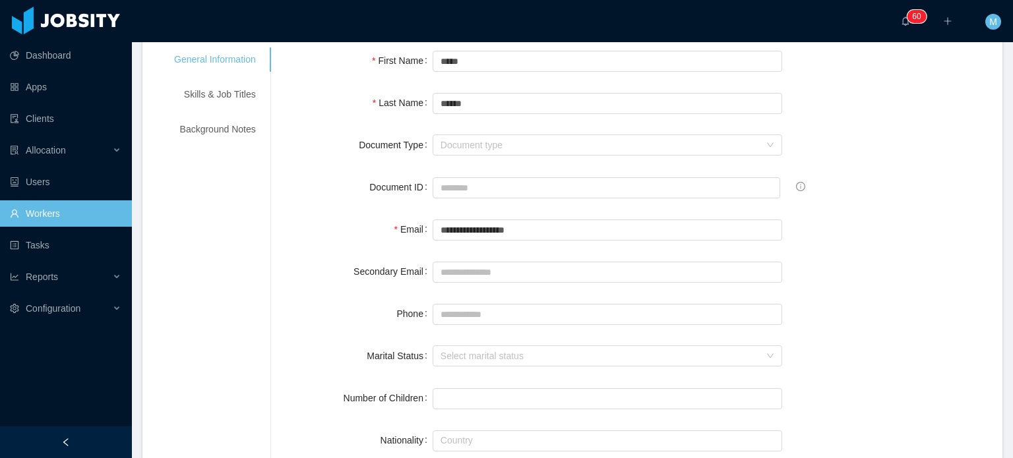
scroll to position [0, 0]
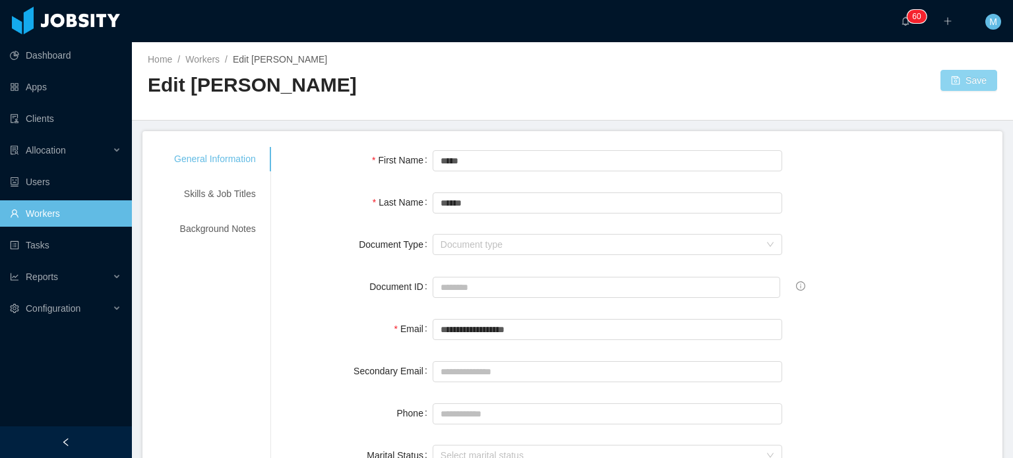
type input "**********"
click at [944, 89] on button "Save" at bounding box center [968, 80] width 57 height 21
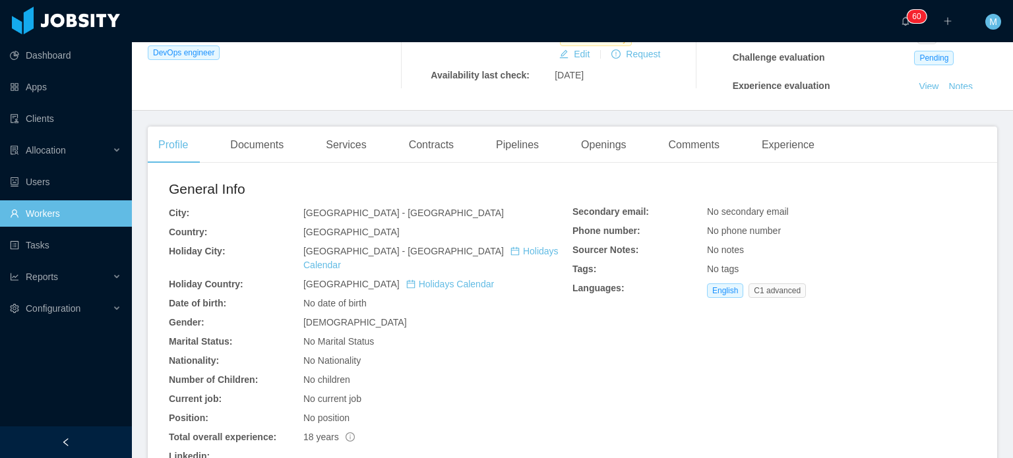
scroll to position [264, 0]
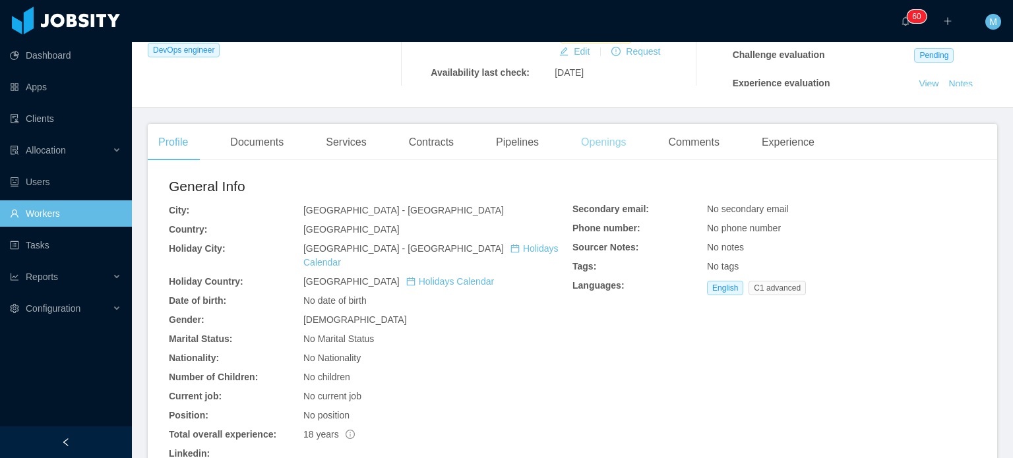
click at [608, 137] on div "Openings" at bounding box center [603, 142] width 67 height 37
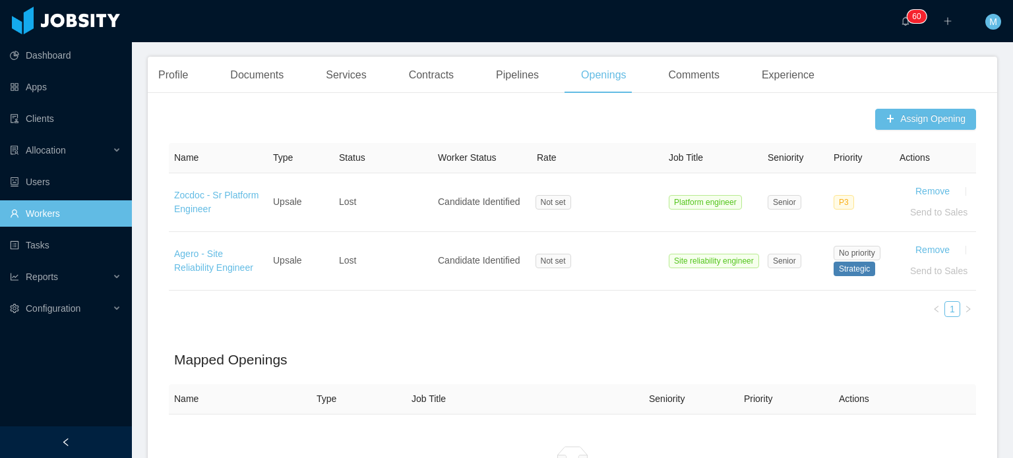
scroll to position [264, 0]
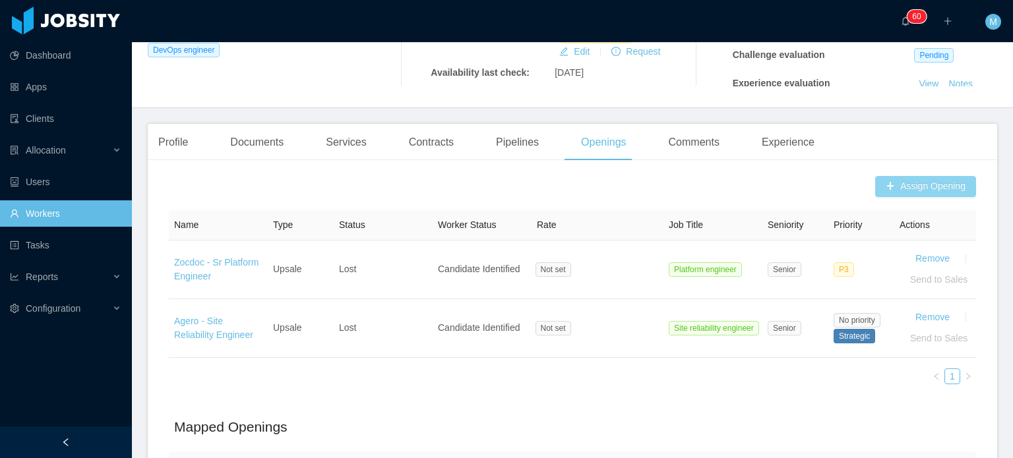
click at [891, 179] on button "Assign Opening" at bounding box center [925, 186] width 101 height 21
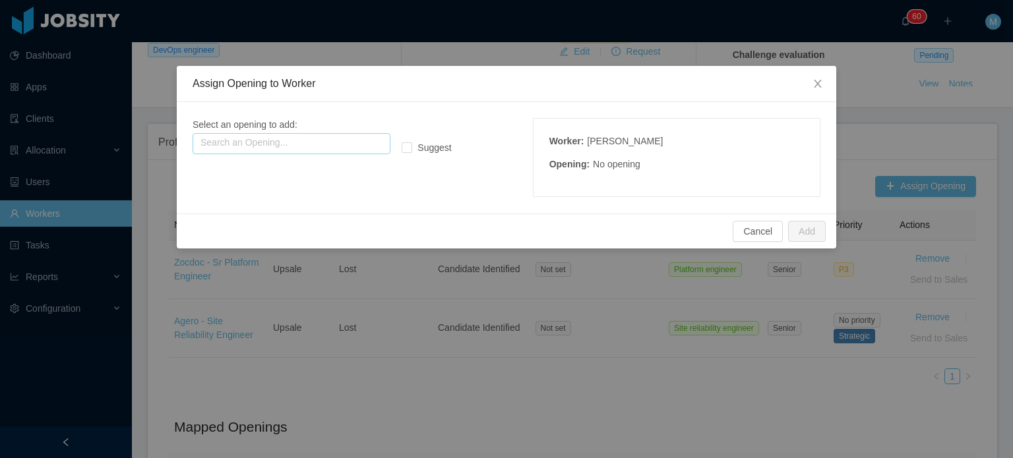
click at [303, 148] on input "text" at bounding box center [292, 143] width 198 height 21
click at [823, 80] on span "Close" at bounding box center [817, 84] width 37 height 37
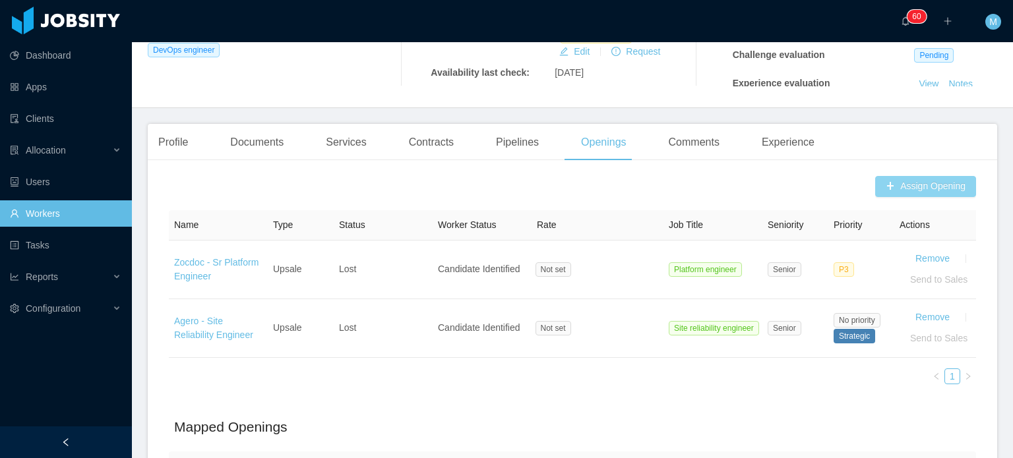
click at [904, 186] on button "Assign Opening" at bounding box center [925, 186] width 101 height 21
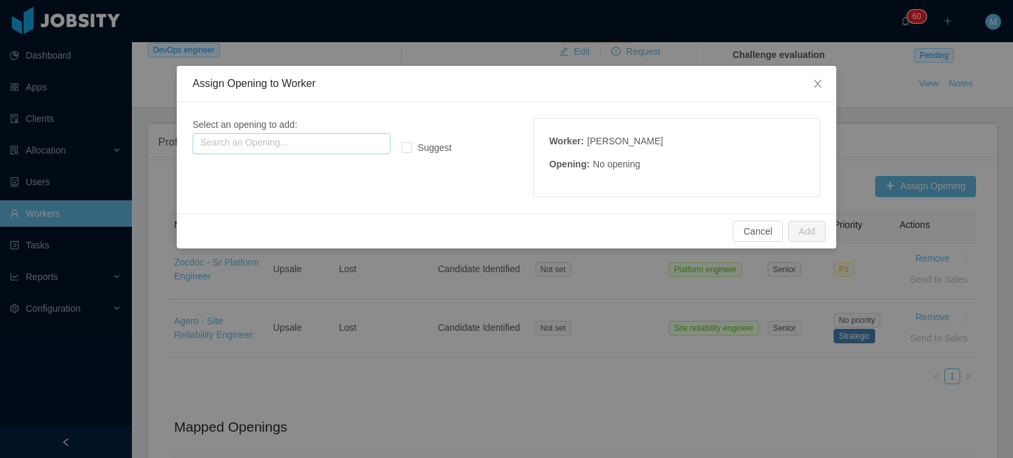
click at [301, 137] on input "text" at bounding box center [292, 143] width 198 height 21
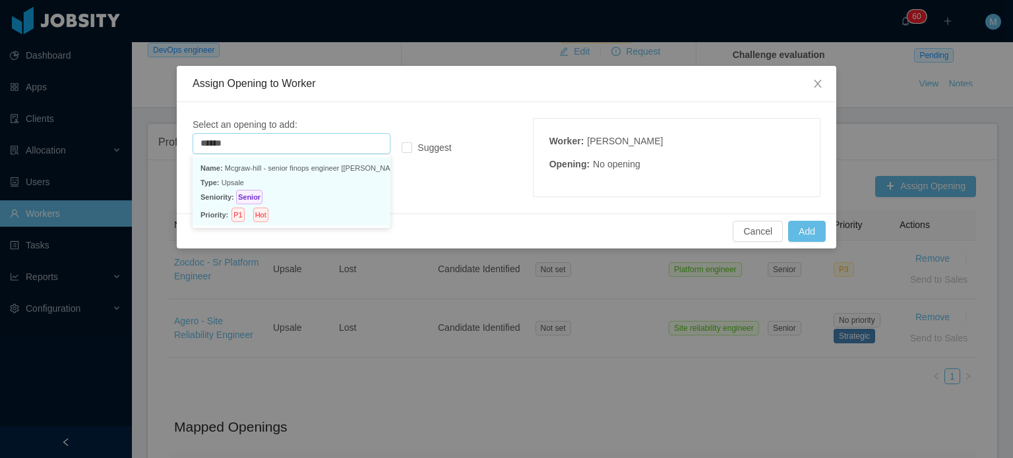
click at [313, 173] on p "Name: Mcgraw-hill - senior finops engineer [doug fuerst]" at bounding box center [291, 168] width 182 height 15
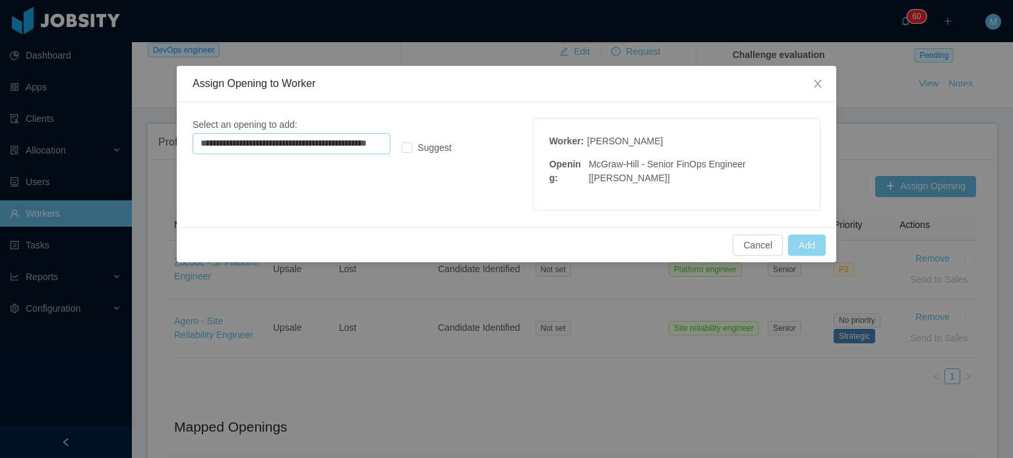
type input "**********"
click at [817, 235] on button "Add" at bounding box center [807, 245] width 38 height 21
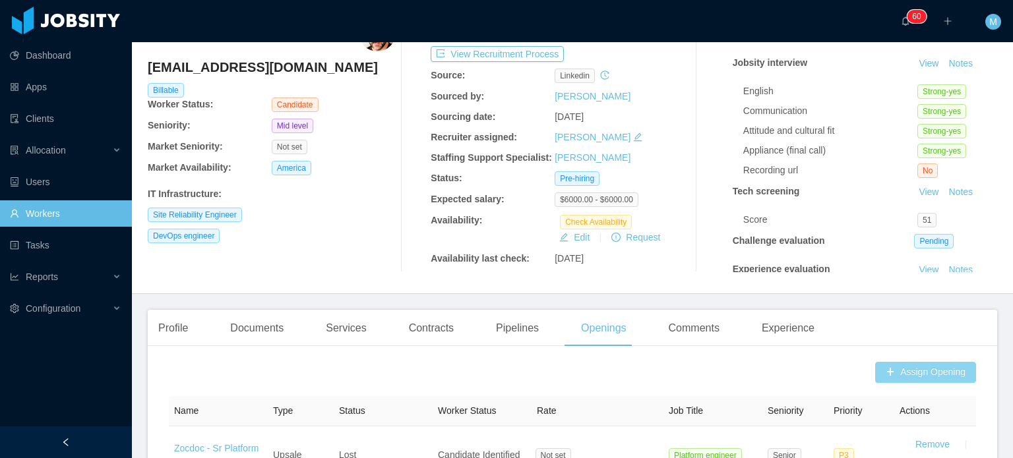
scroll to position [0, 0]
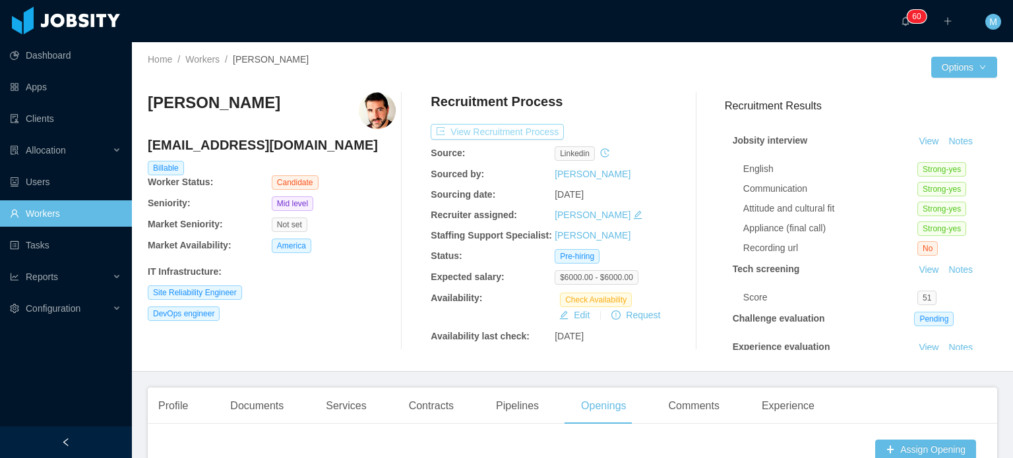
click at [522, 137] on button "View Recruitment Process" at bounding box center [497, 132] width 133 height 16
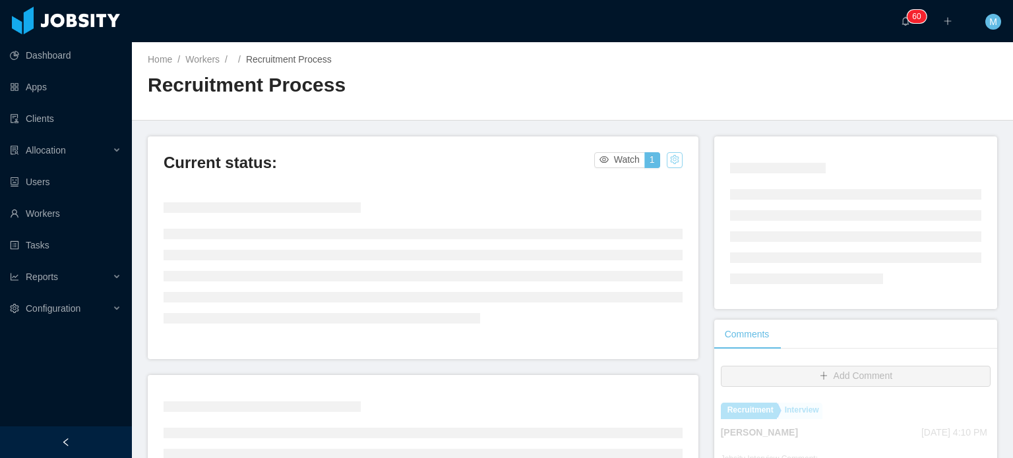
click at [667, 160] on button "button" at bounding box center [675, 160] width 16 height 16
click at [666, 197] on div "Change status" at bounding box center [639, 202] width 59 height 15
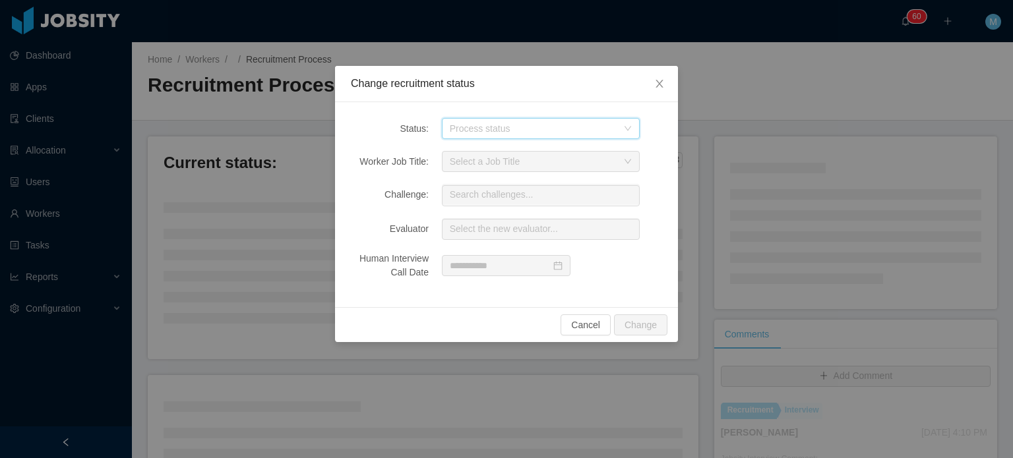
click at [549, 136] on div "Process status" at bounding box center [536, 129] width 173 height 20
type input "*****"
type input "***"
click at [554, 158] on li "Jobsity Interview" at bounding box center [540, 154] width 198 height 21
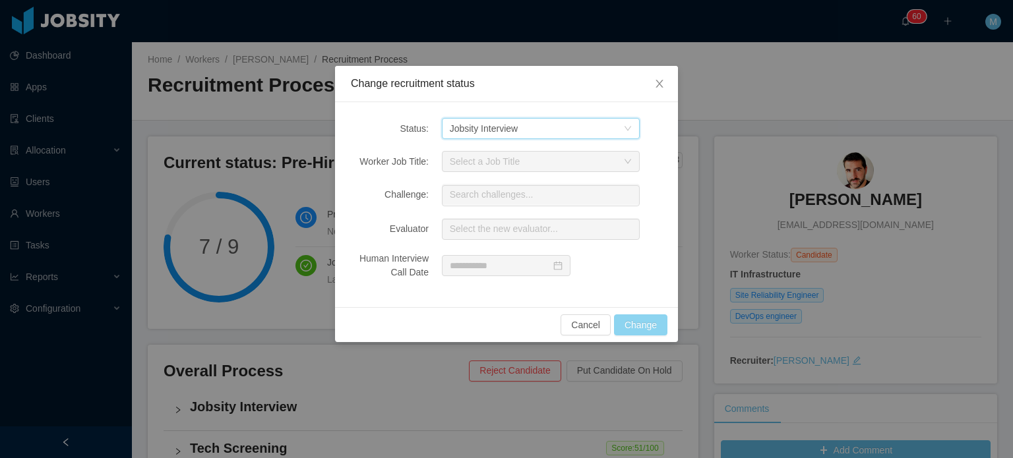
click at [637, 317] on button "Change" at bounding box center [640, 325] width 53 height 21
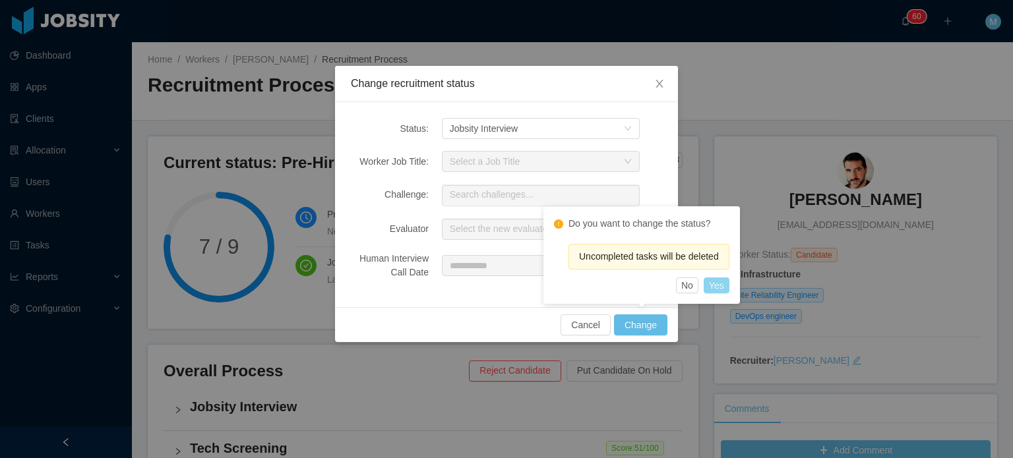
click at [721, 290] on button "Yes" at bounding box center [717, 286] width 26 height 16
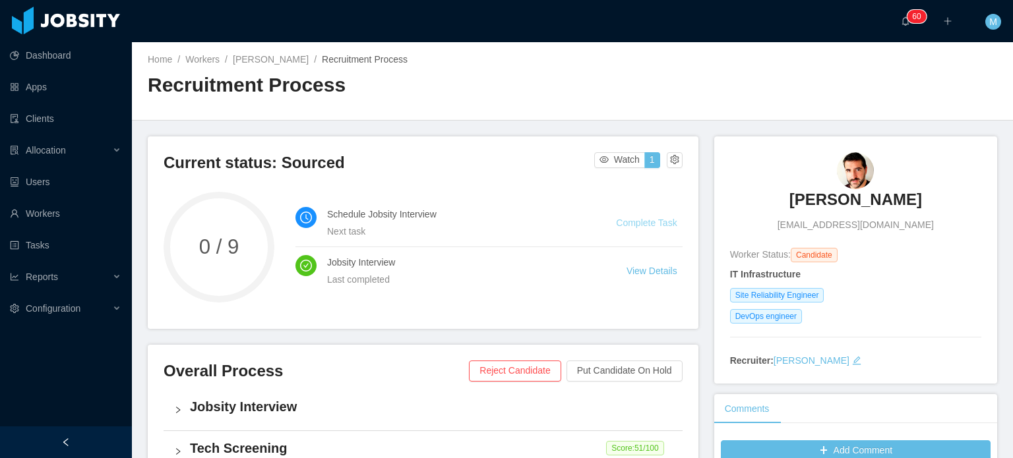
click at [646, 226] on link "Complete Task" at bounding box center [646, 223] width 61 height 11
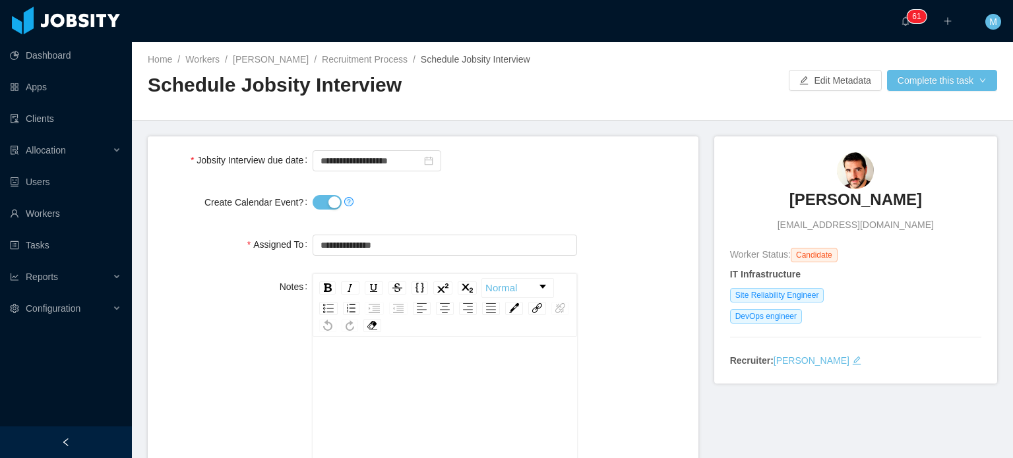
click at [319, 199] on button "Create Calendar Event?" at bounding box center [327, 202] width 29 height 15
click at [346, 156] on input "**********" at bounding box center [377, 160] width 129 height 21
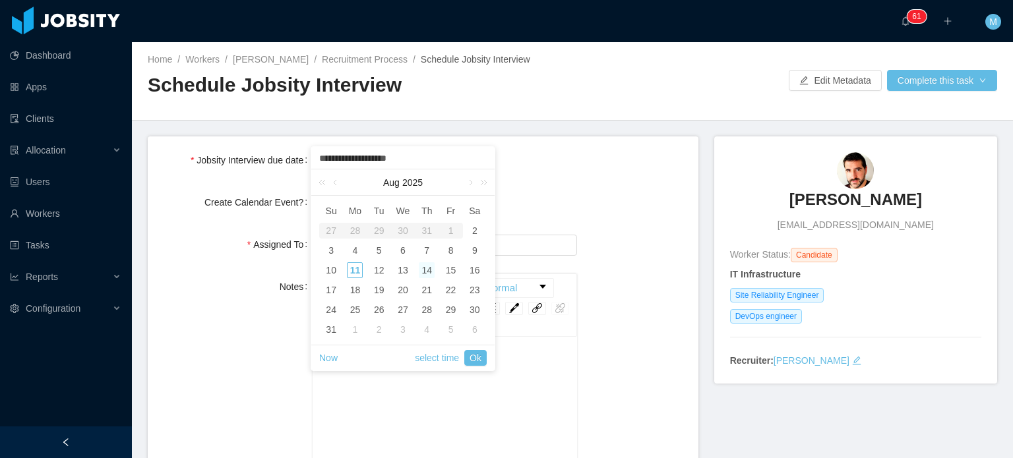
click at [430, 264] on div "14" at bounding box center [427, 270] width 16 height 16
click at [361, 265] on div "11" at bounding box center [355, 270] width 16 height 16
type input "**********"
click at [470, 353] on link "Ok" at bounding box center [475, 358] width 22 height 16
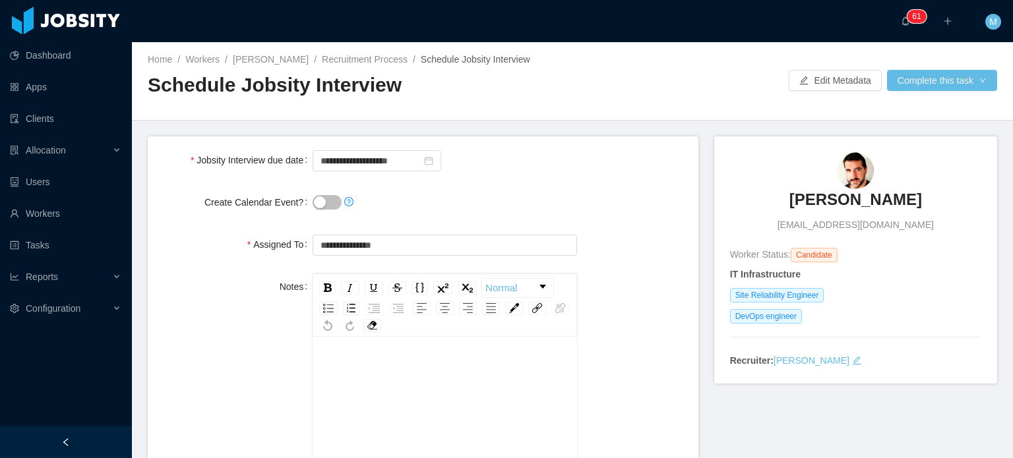
click at [448, 358] on div "rdw-wrapper" at bounding box center [445, 455] width 264 height 231
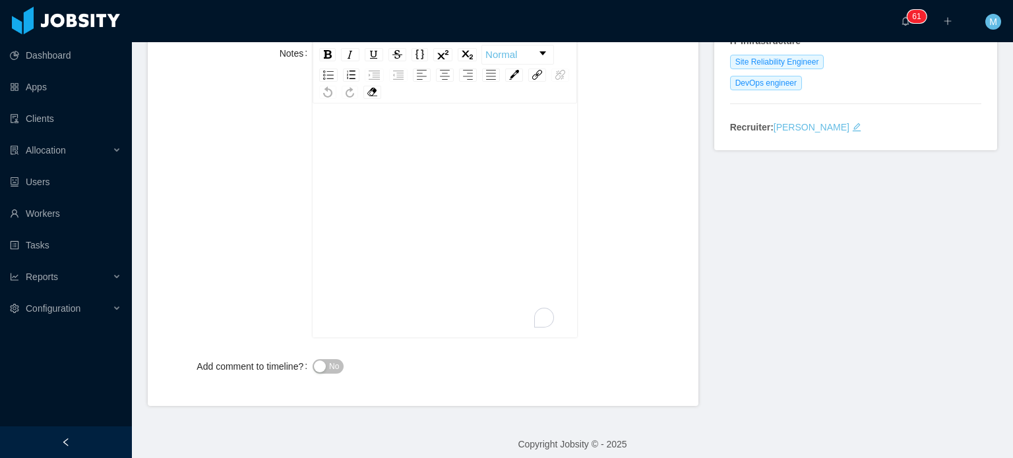
scroll to position [241, 0]
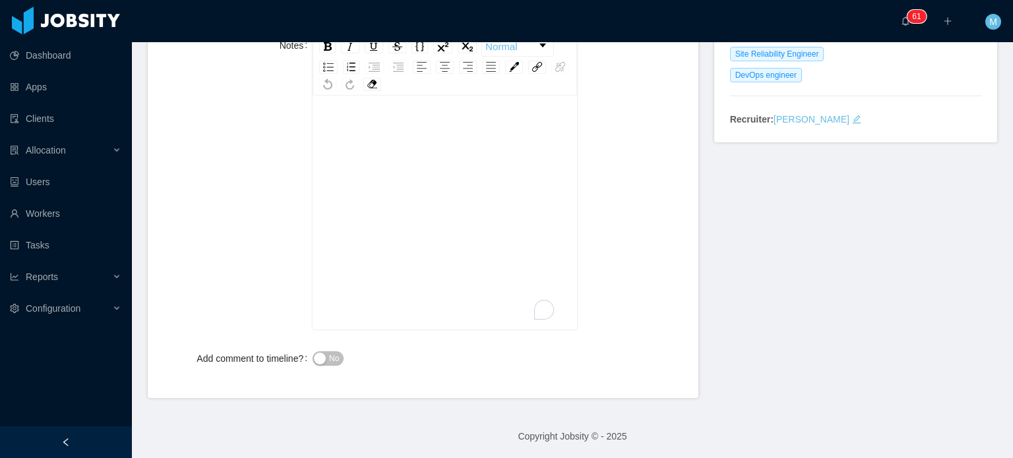
click at [443, 181] on div "To enrich screen reader interactions, please activate Accessibility in Grammarl…" at bounding box center [445, 204] width 244 height 231
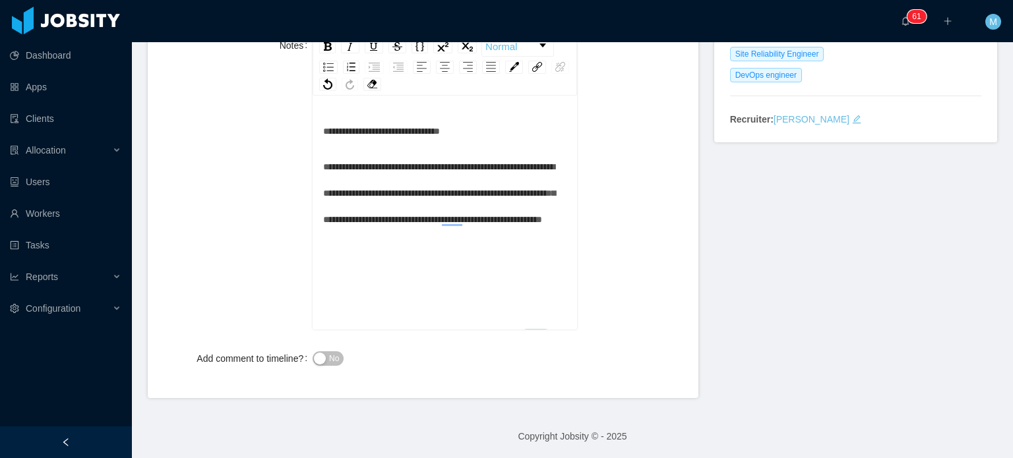
click at [464, 222] on span "**********" at bounding box center [439, 193] width 232 height 62
click at [449, 215] on span "**********" at bounding box center [439, 193] width 232 height 62
click at [529, 231] on div "**********" at bounding box center [445, 193] width 244 height 79
click at [530, 233] on div "**********" at bounding box center [445, 193] width 244 height 79
click at [455, 218] on span "**********" at bounding box center [439, 193] width 232 height 62
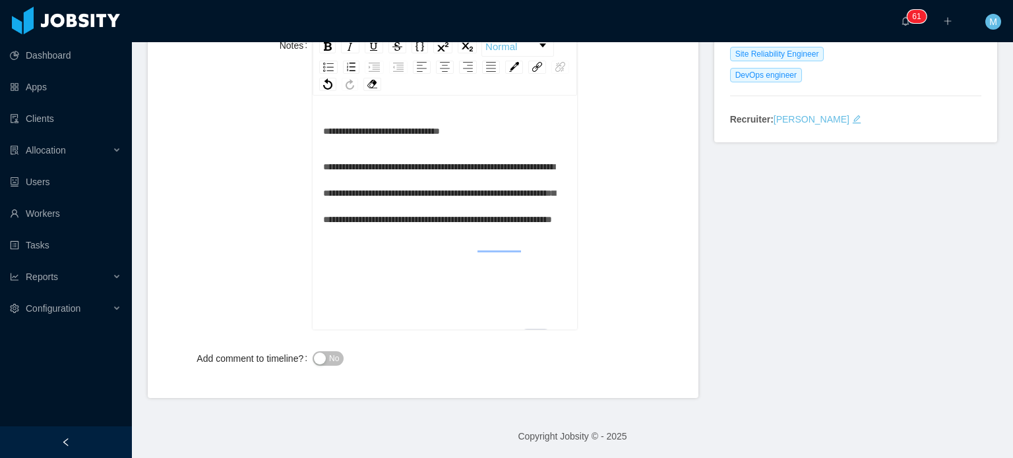
click at [538, 233] on div "**********" at bounding box center [445, 193] width 244 height 79
click at [488, 224] on span "**********" at bounding box center [439, 193] width 232 height 62
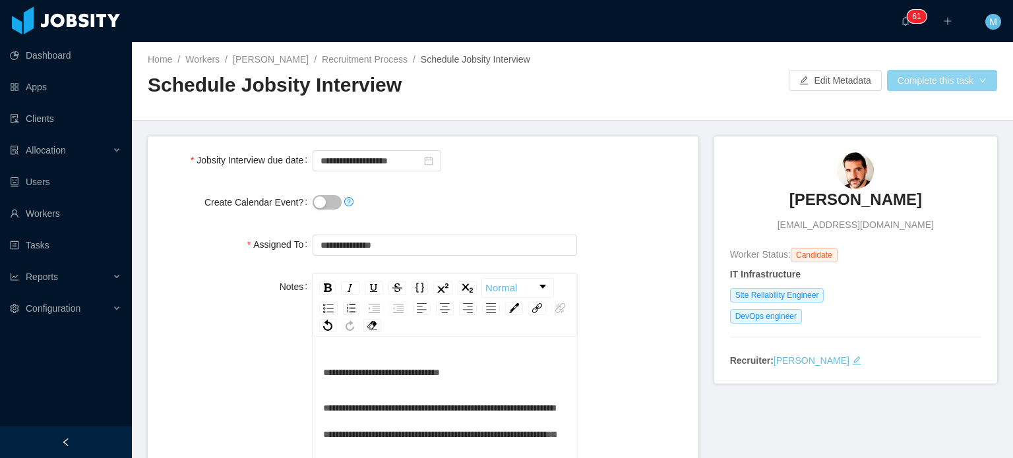
click at [952, 76] on button "Complete this task" at bounding box center [942, 80] width 110 height 21
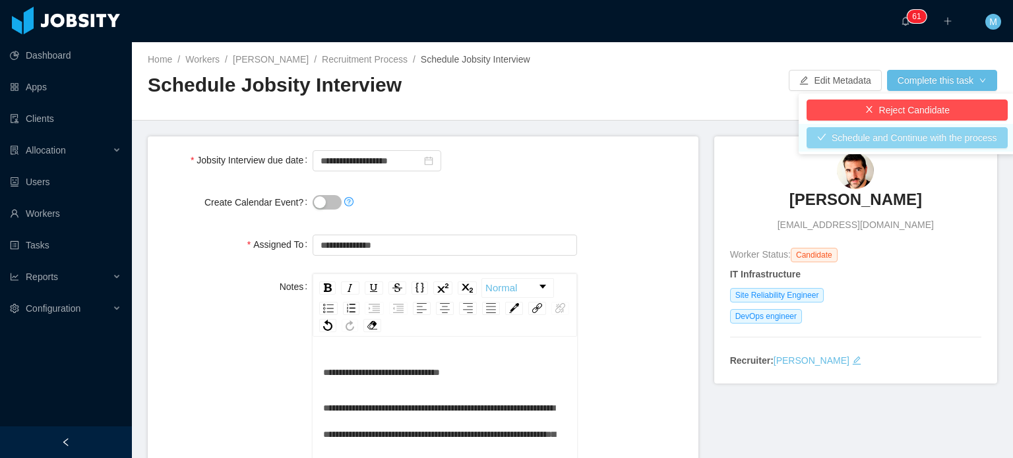
click at [921, 142] on button "Schedule and Continue with the process" at bounding box center [907, 137] width 201 height 21
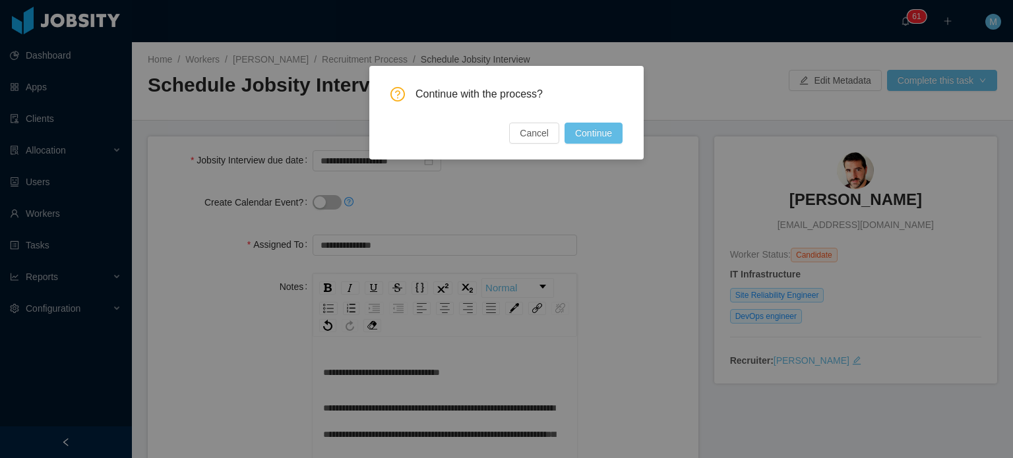
click at [620, 137] on button "Continue" at bounding box center [594, 133] width 58 height 21
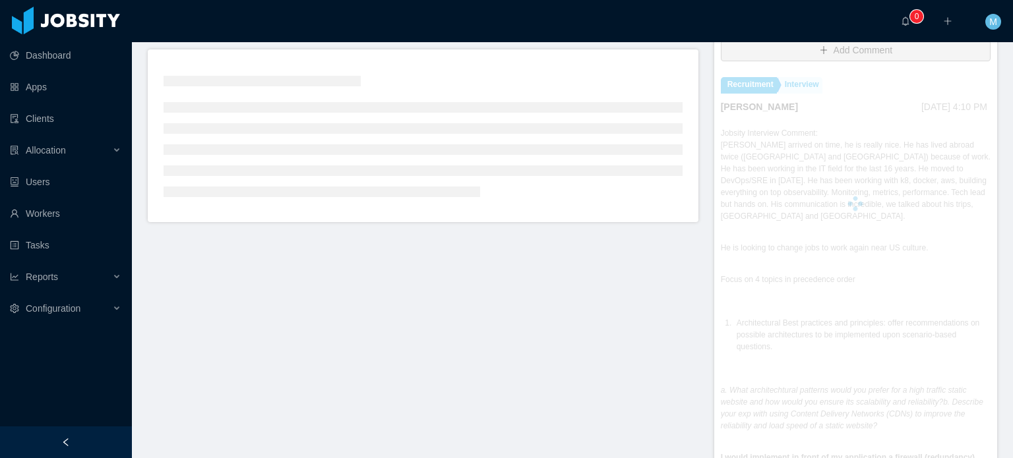
scroll to position [330, 0]
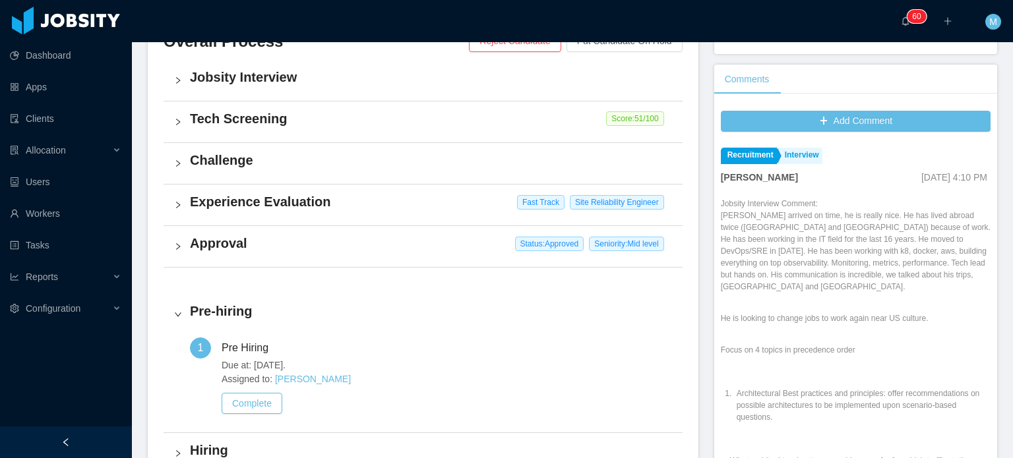
click at [983, 322] on div "Add Comment Recruitment Interview [PERSON_NAME] [DATE] 4:10 PM Jobsity Intervie…" at bounding box center [855, 324] width 283 height 441
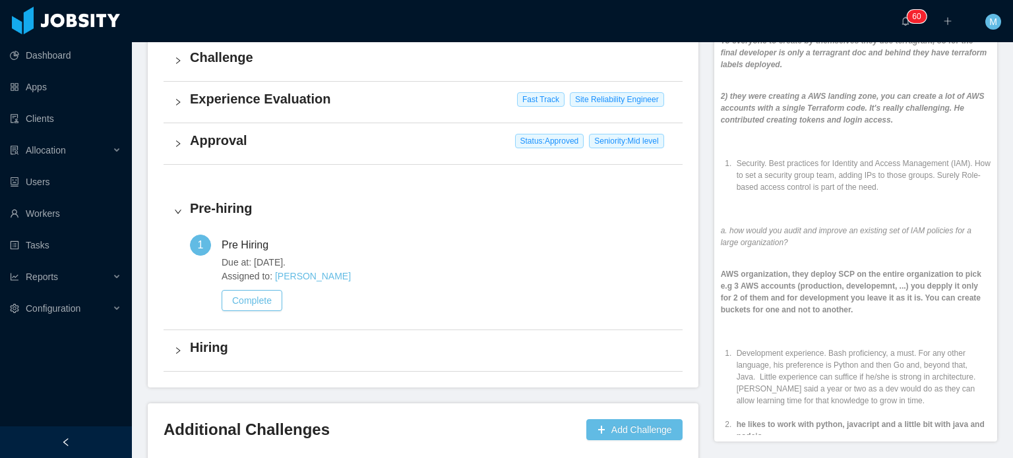
scroll to position [994, 0]
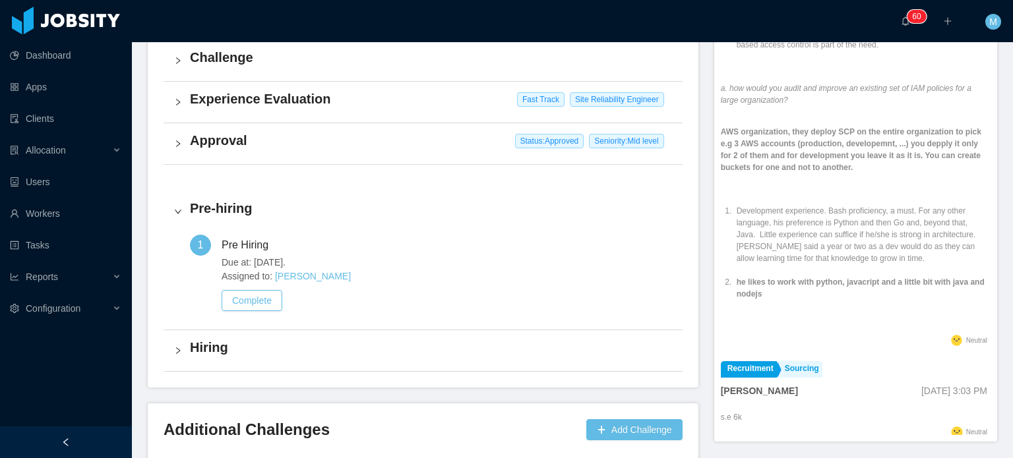
click at [964, 205] on li "Development experience. Bash proficiency, a must. For any other language, his p…" at bounding box center [862, 234] width 257 height 59
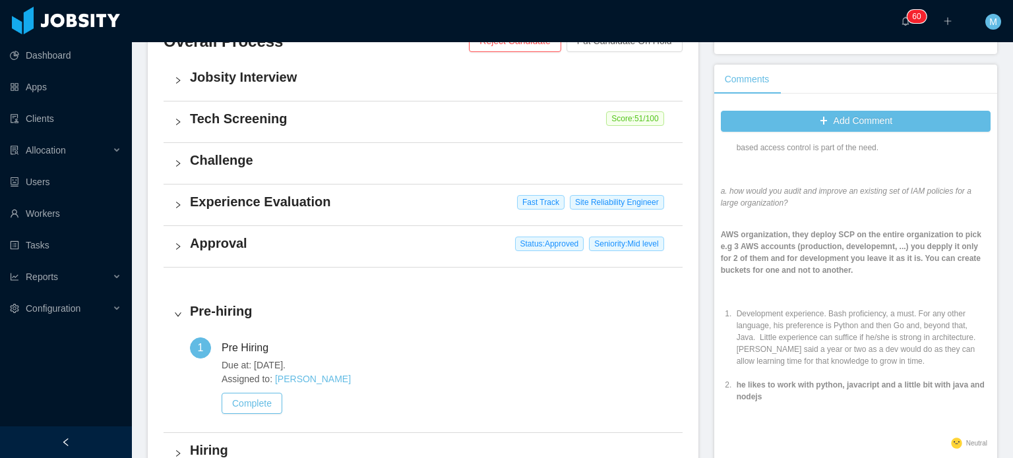
scroll to position [0, 0]
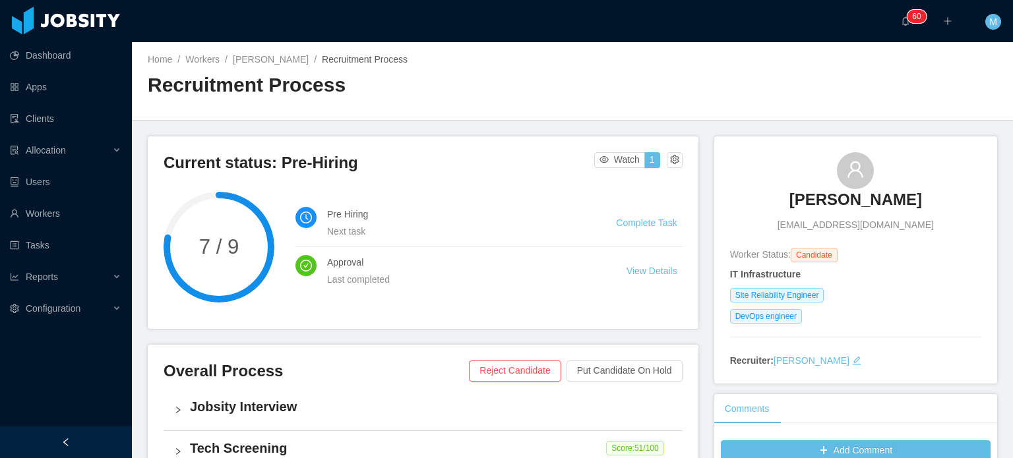
click at [839, 197] on h3 "[PERSON_NAME]" at bounding box center [855, 199] width 133 height 21
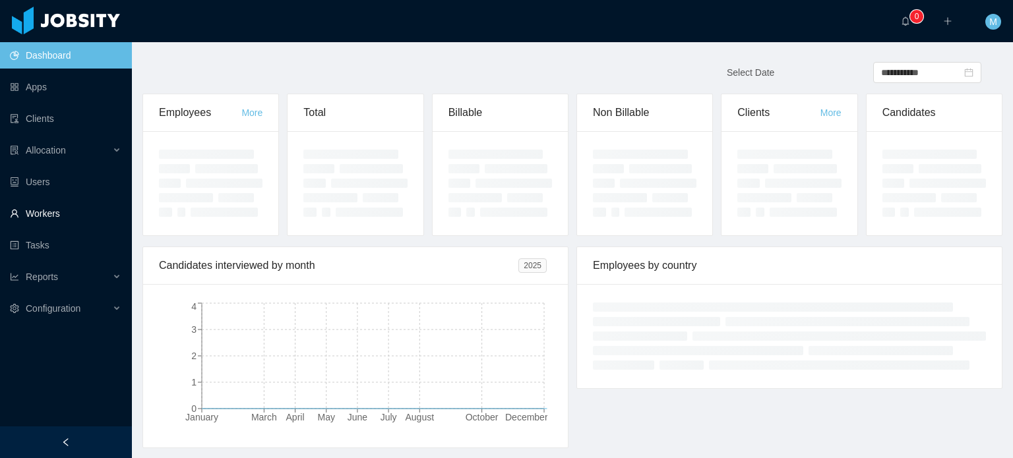
click at [72, 206] on link "Workers" at bounding box center [65, 213] width 111 height 26
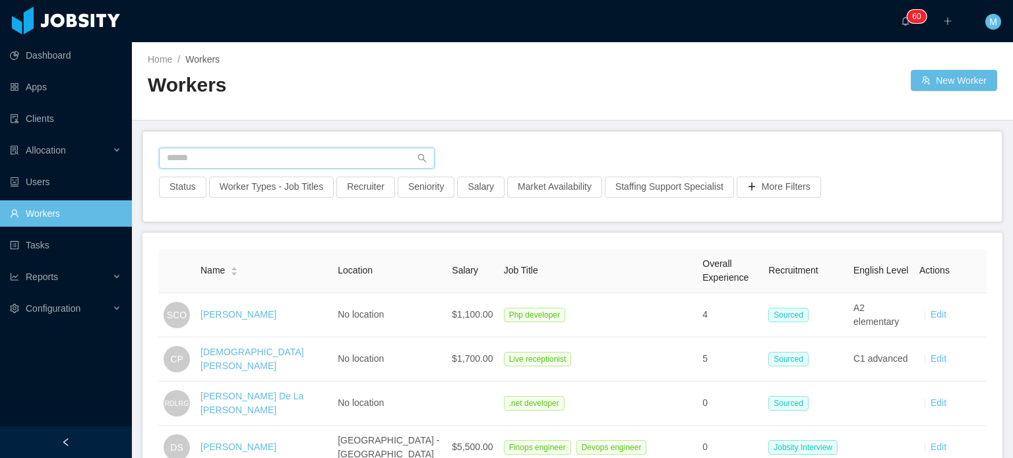
click at [247, 150] on input "text" at bounding box center [297, 158] width 276 height 21
type input "**********"
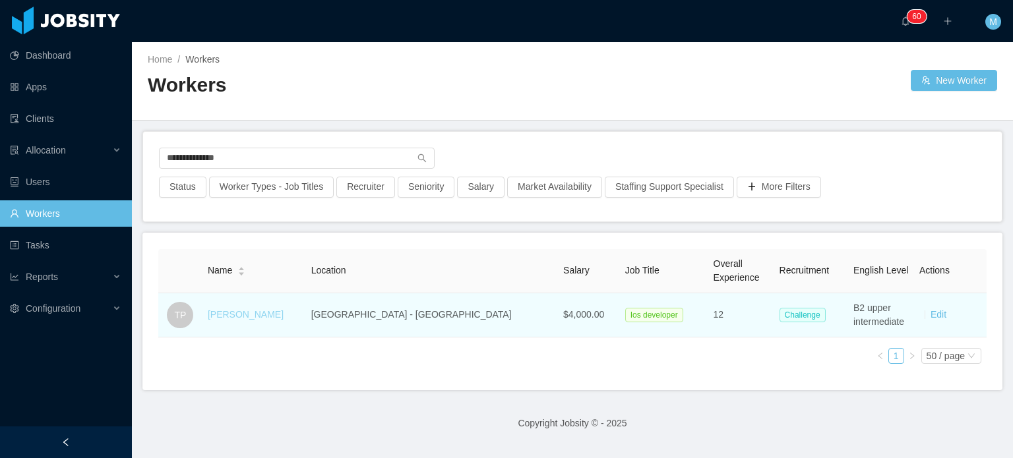
click at [259, 319] on link "[PERSON_NAME]" at bounding box center [246, 314] width 76 height 11
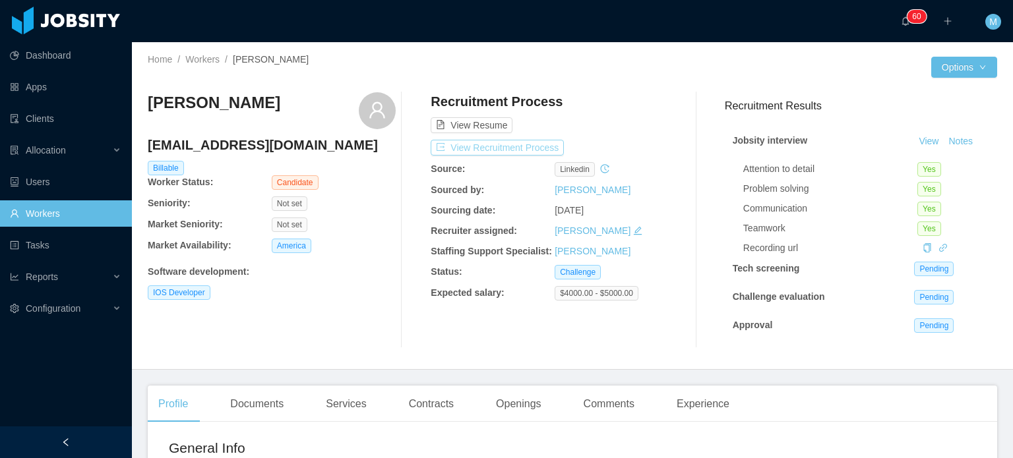
click at [500, 147] on button "View Recruitment Process" at bounding box center [497, 148] width 133 height 16
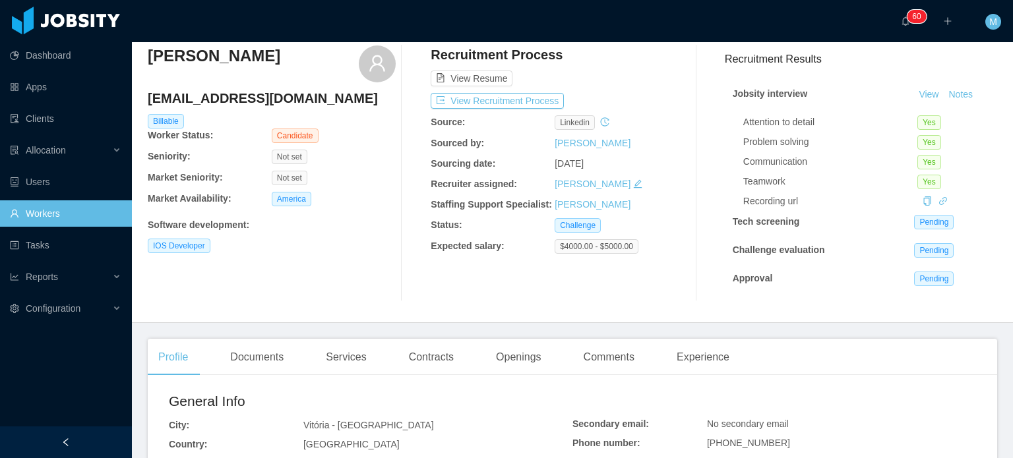
scroll to position [132, 0]
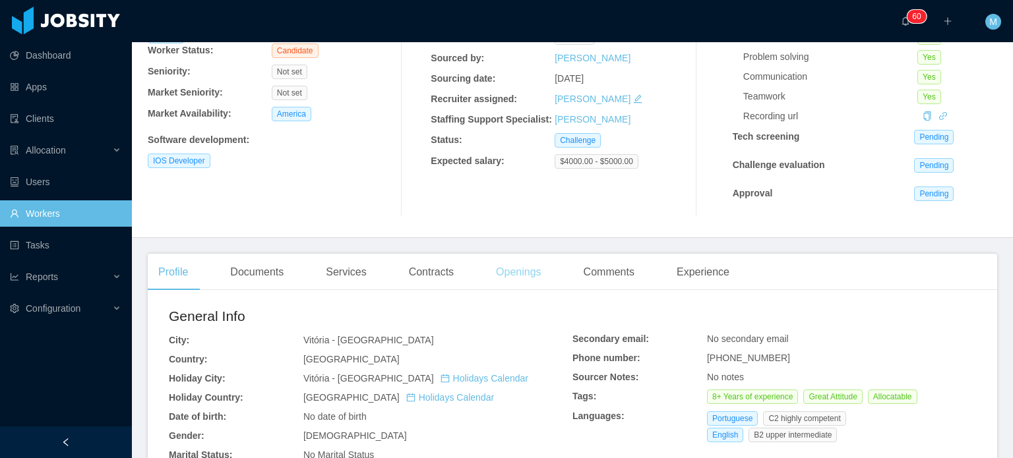
click at [491, 264] on div "Openings" at bounding box center [518, 272] width 67 height 37
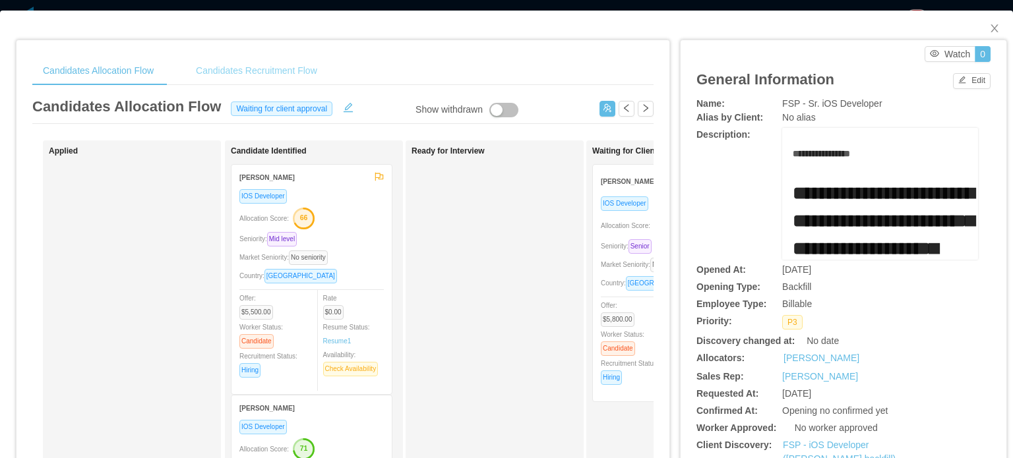
click at [241, 68] on div "Candidates Recruitment Flow" at bounding box center [256, 71] width 142 height 30
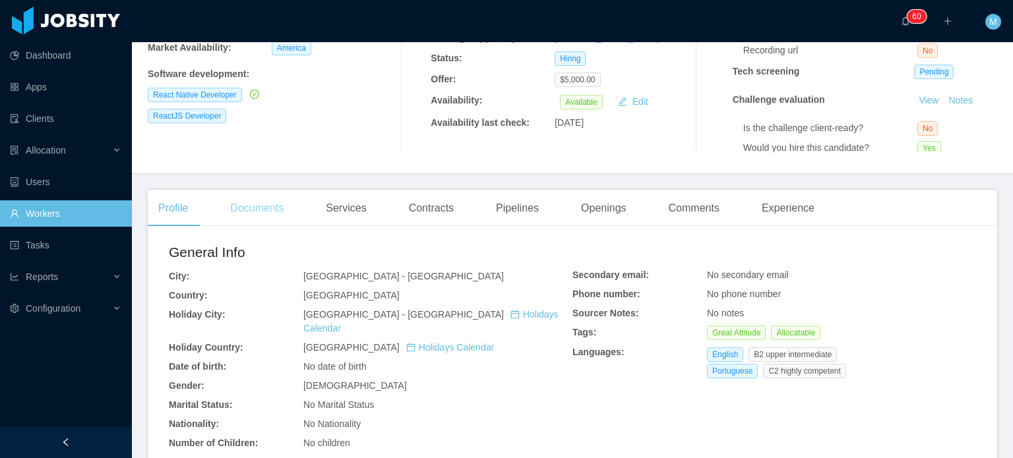
click at [268, 213] on div "Documents" at bounding box center [257, 208] width 75 height 37
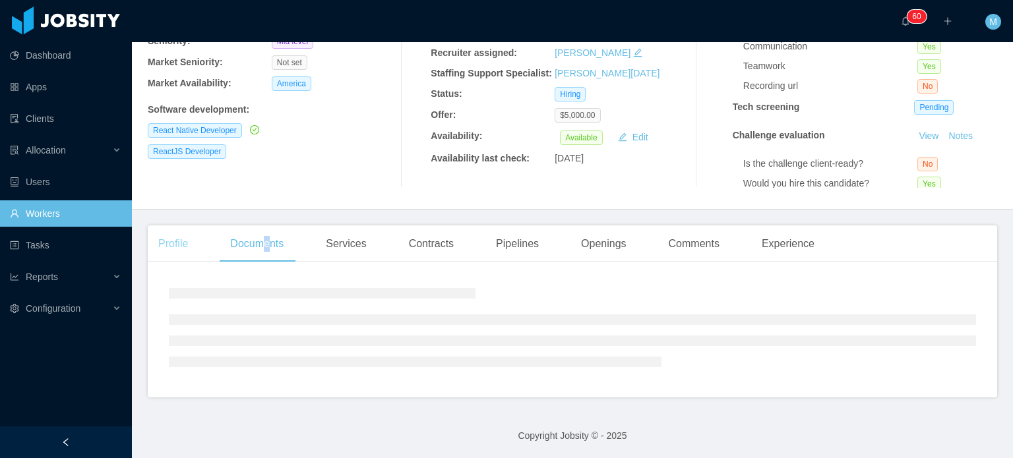
click at [178, 247] on div "Profile Documents Services Contracts Pipelines Openings Comments Experience Gen…" at bounding box center [572, 312] width 849 height 172
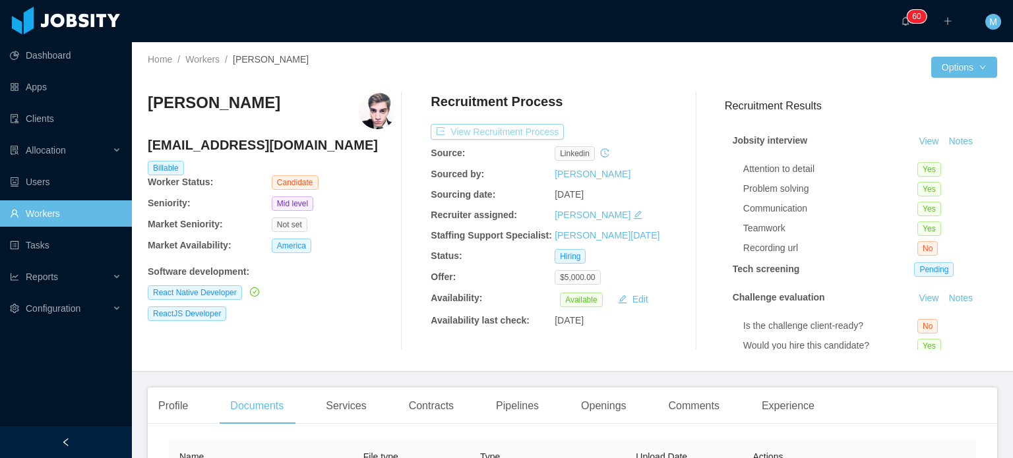
scroll to position [202, 0]
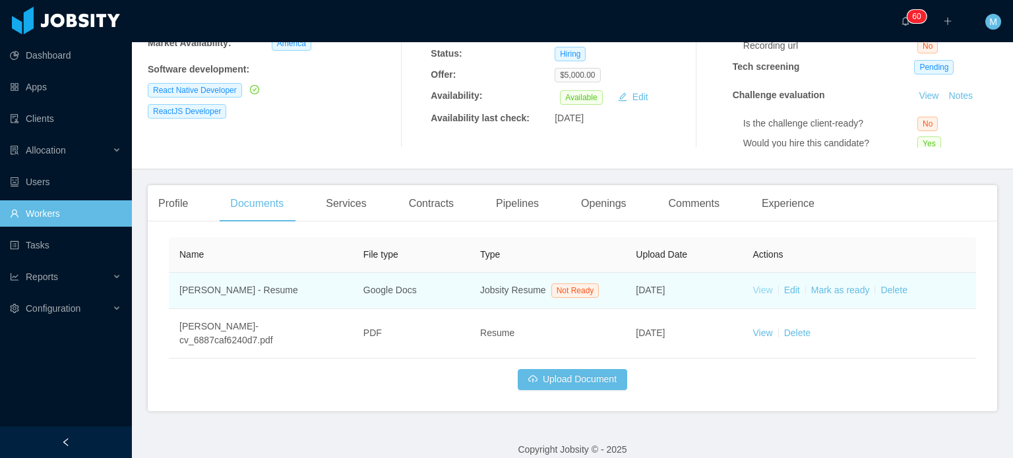
click at [758, 287] on link "View" at bounding box center [763, 290] width 20 height 11
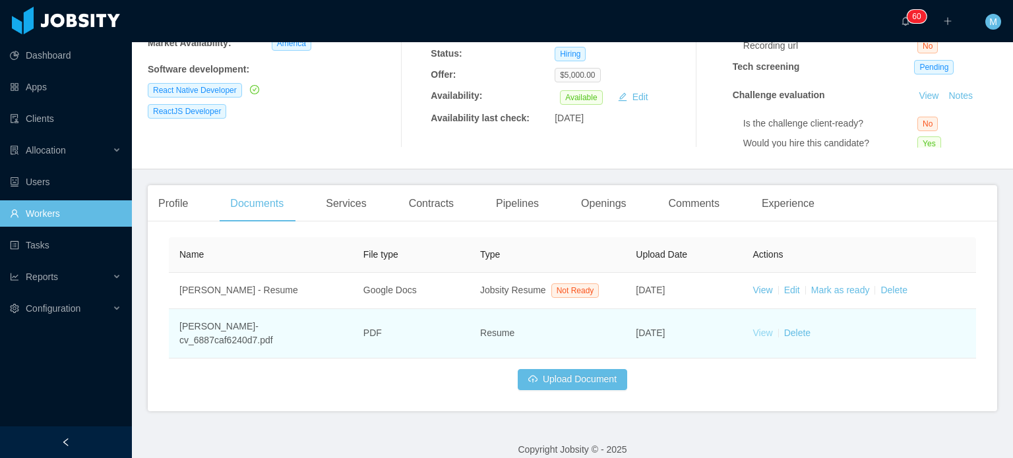
click at [753, 328] on link "View" at bounding box center [763, 333] width 20 height 11
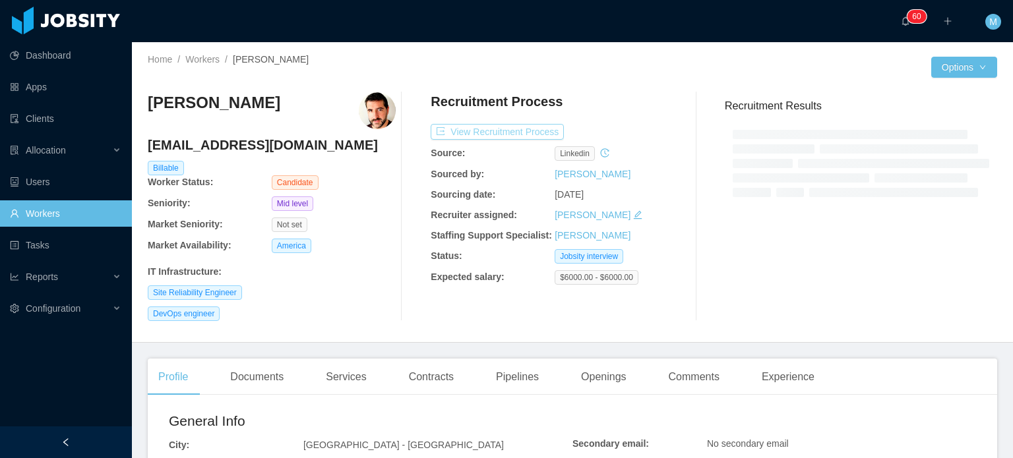
click at [497, 125] on button "View Recruitment Process" at bounding box center [497, 132] width 133 height 16
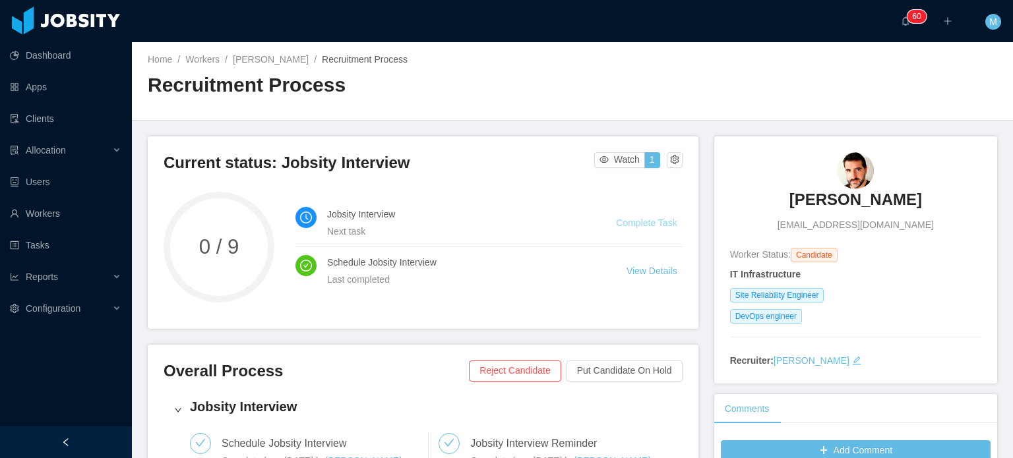
click at [648, 222] on link "Complete Task" at bounding box center [646, 223] width 61 height 11
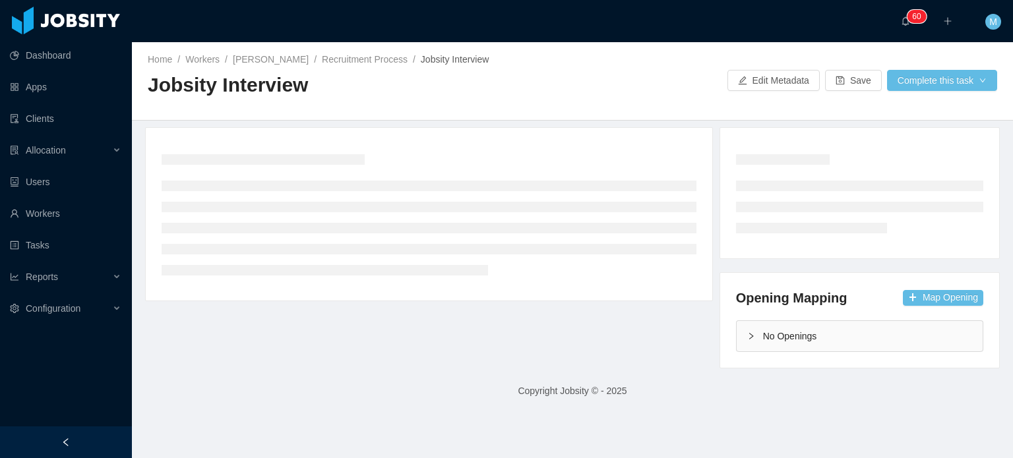
click at [725, 336] on div "Opening Mapping Map Opening No Openings" at bounding box center [859, 320] width 279 height 95
click at [912, 290] on button "Map Opening" at bounding box center [943, 298] width 80 height 16
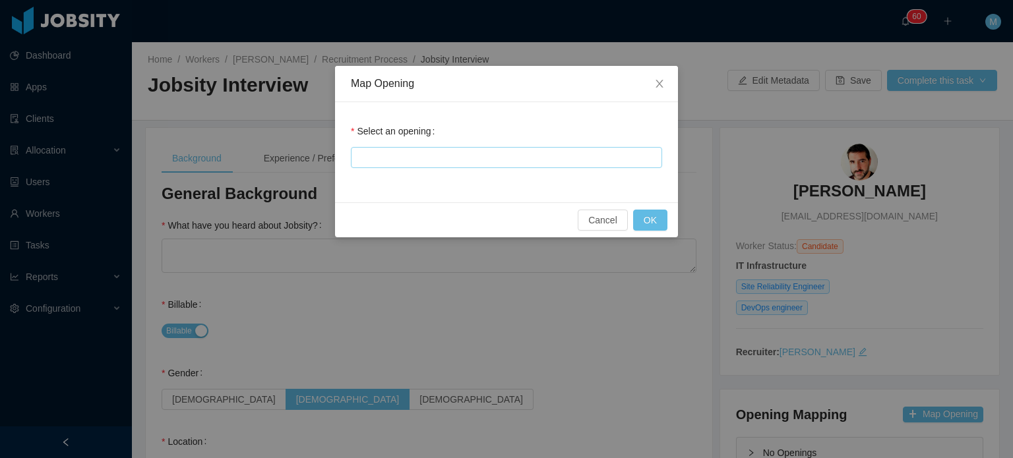
click at [523, 152] on div at bounding box center [504, 158] width 299 height 20
type input "***"
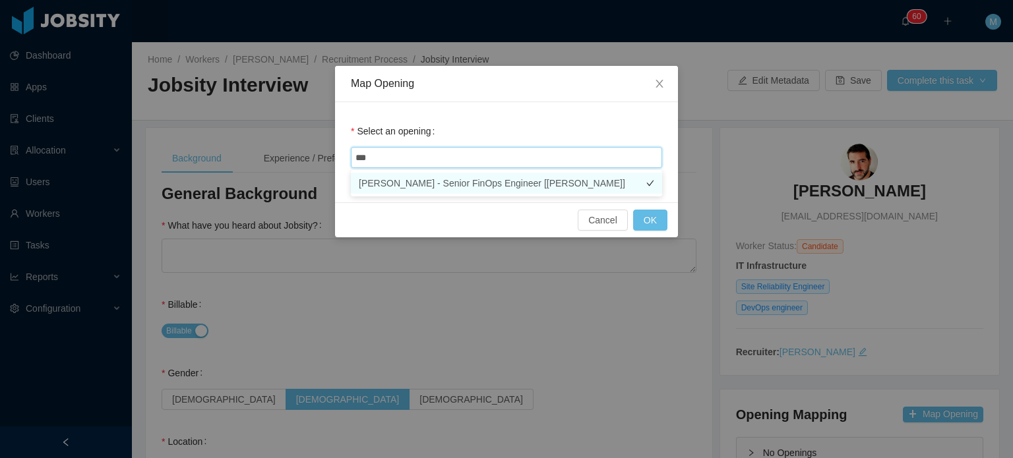
click at [572, 191] on li "[PERSON_NAME] - Senior FinOps Engineer [[PERSON_NAME]]" at bounding box center [506, 183] width 311 height 21
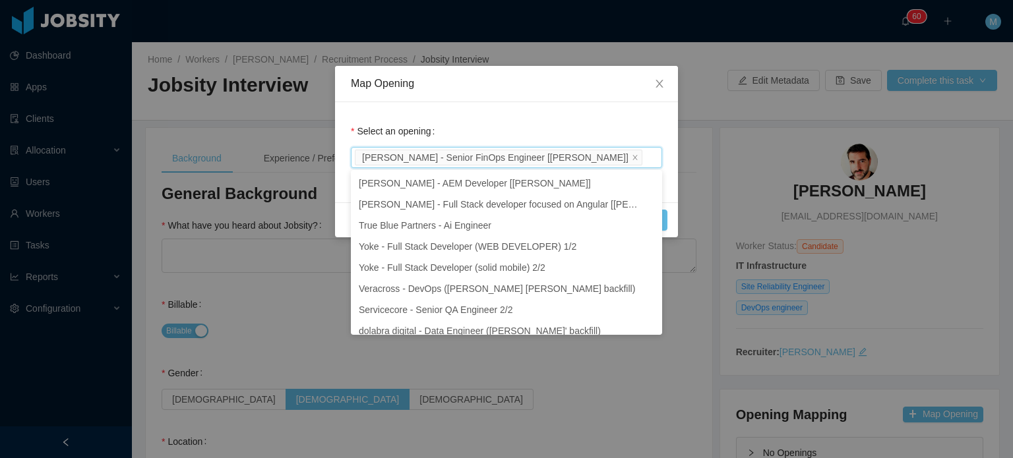
click at [668, 222] on div "Cancel OK" at bounding box center [506, 219] width 343 height 35
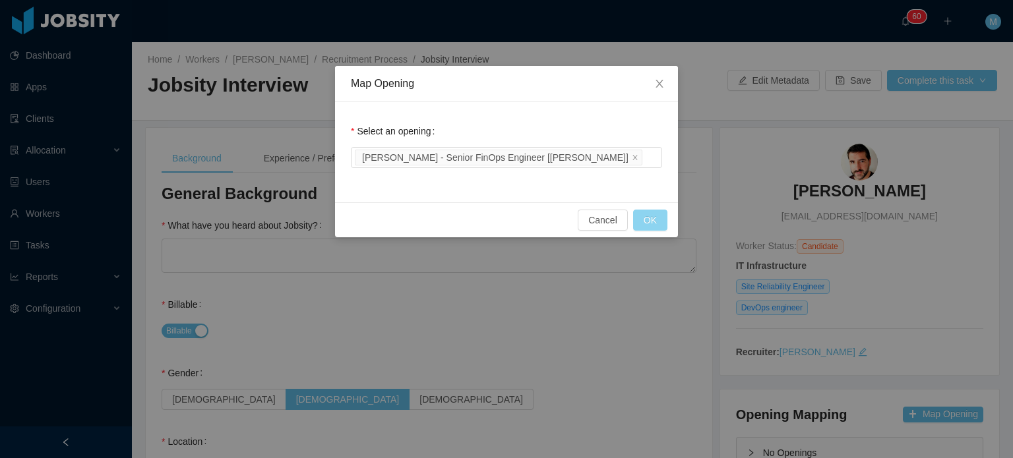
click at [665, 223] on button "OK" at bounding box center [650, 220] width 34 height 21
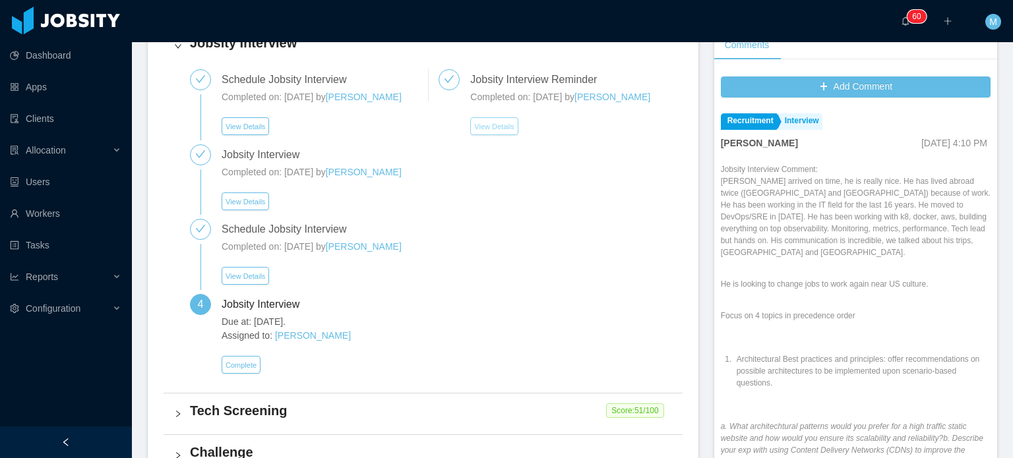
scroll to position [369, 0]
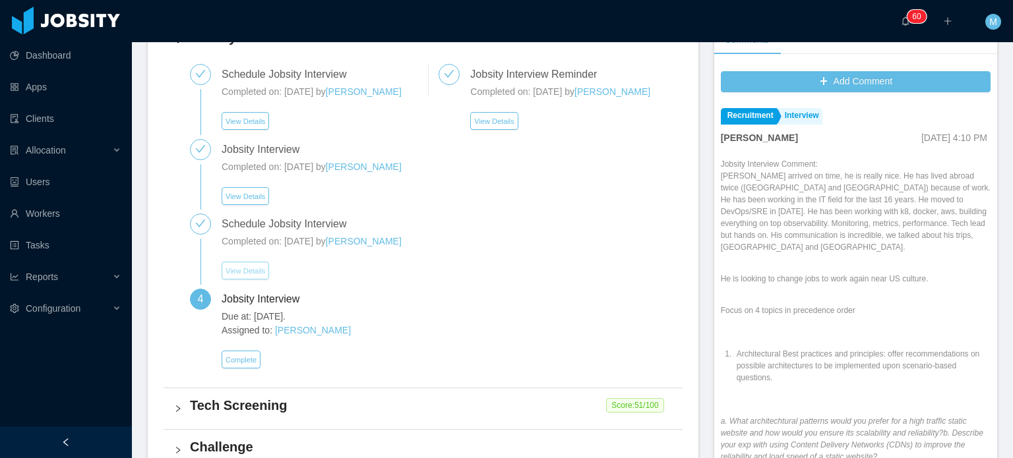
click at [264, 280] on button "View Details" at bounding box center [245, 271] width 47 height 18
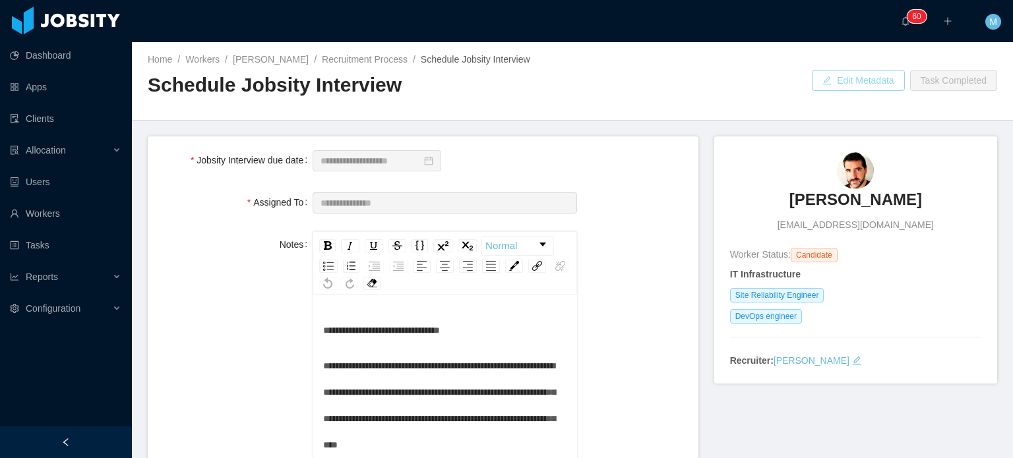
click at [869, 76] on button "Edit Metadata" at bounding box center [858, 80] width 92 height 21
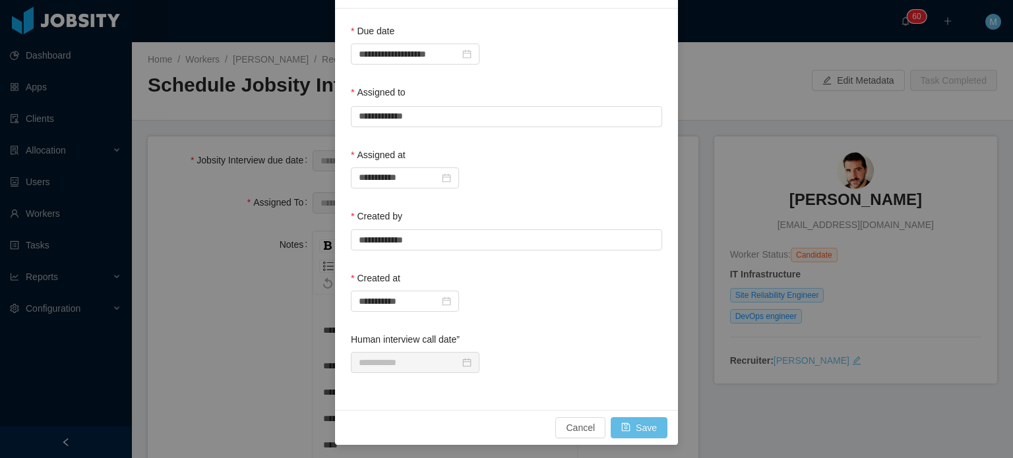
scroll to position [28, 0]
click at [745, 208] on div "**********" at bounding box center [506, 229] width 1013 height 458
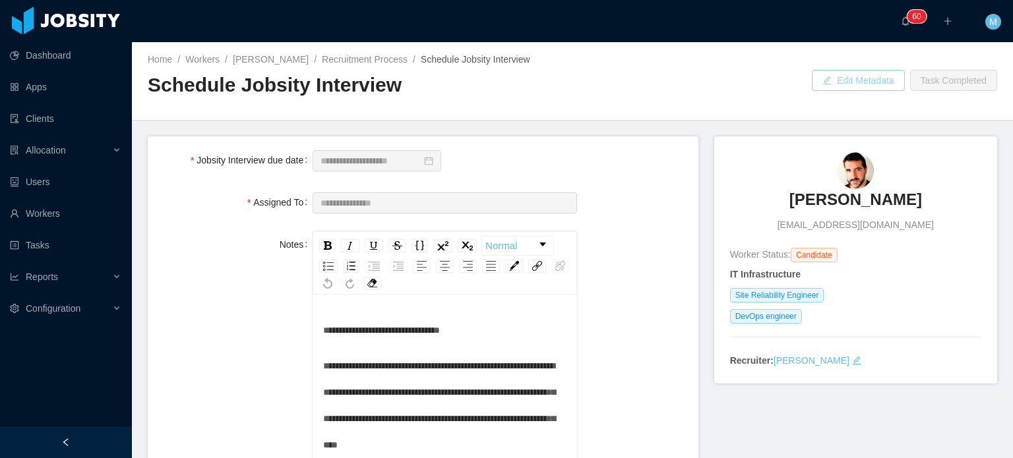
scroll to position [157, 0]
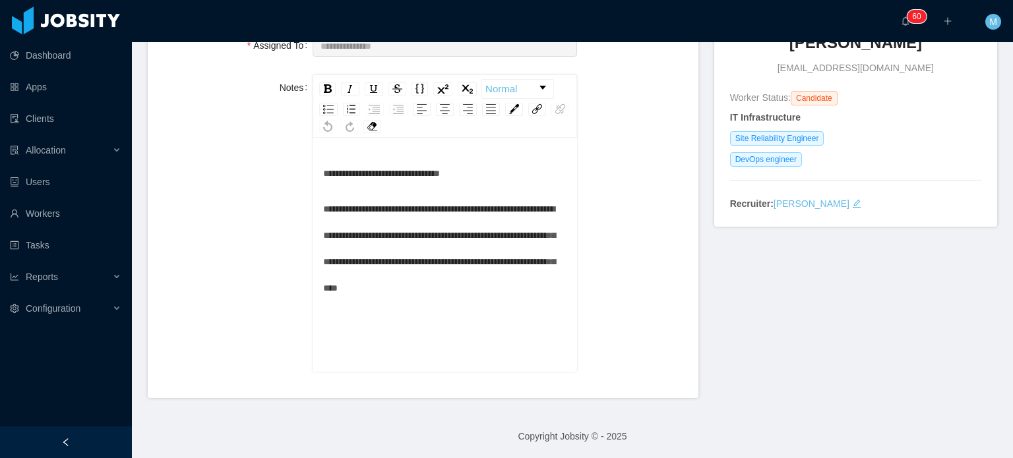
click at [462, 293] on div "**********" at bounding box center [445, 249] width 244 height 106
click at [462, 288] on span "**********" at bounding box center [439, 248] width 232 height 88
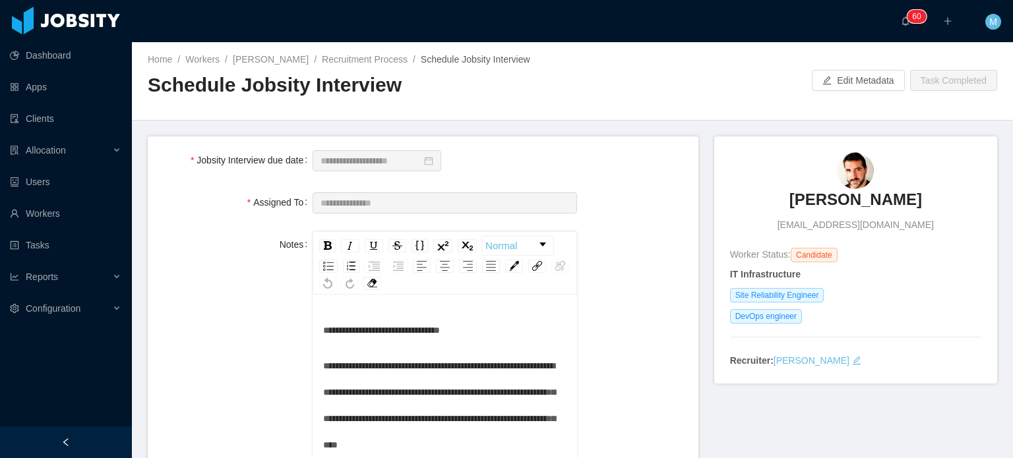
click at [468, 361] on span "**********" at bounding box center [439, 405] width 232 height 88
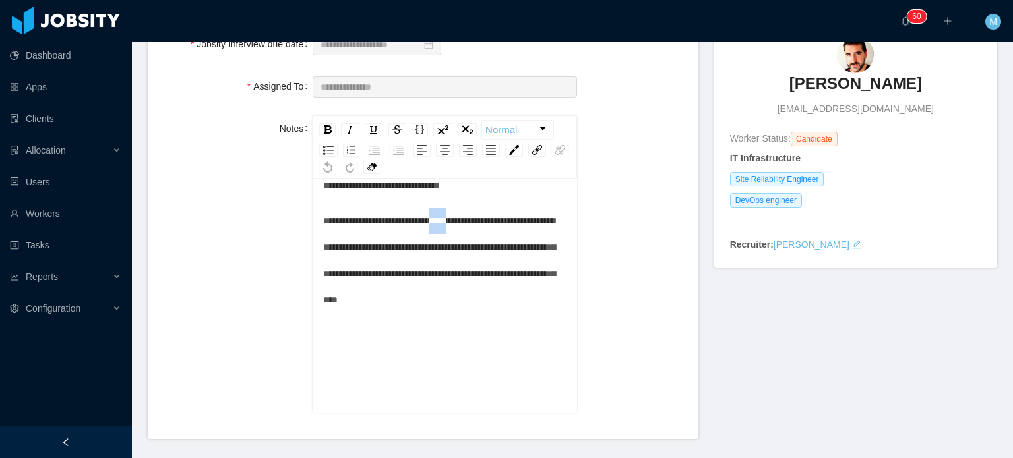
scroll to position [157, 0]
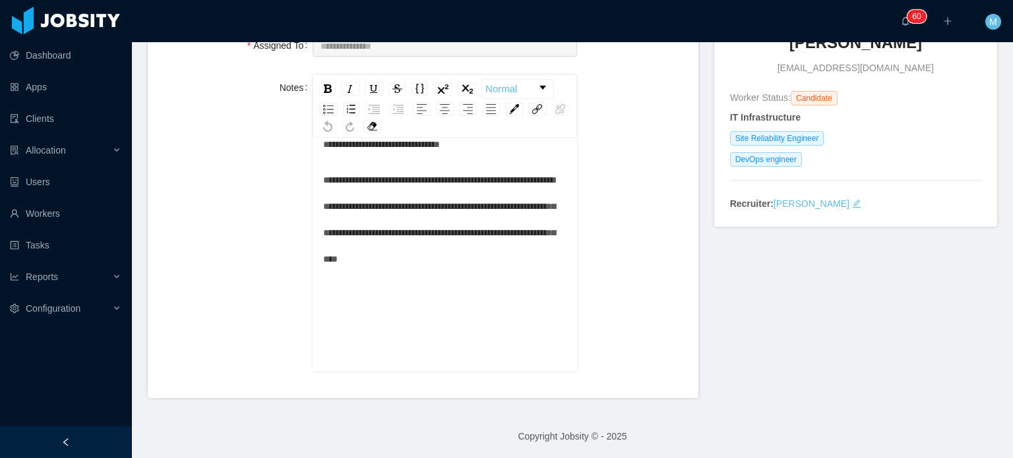
click at [475, 344] on div "**********" at bounding box center [445, 246] width 244 height 231
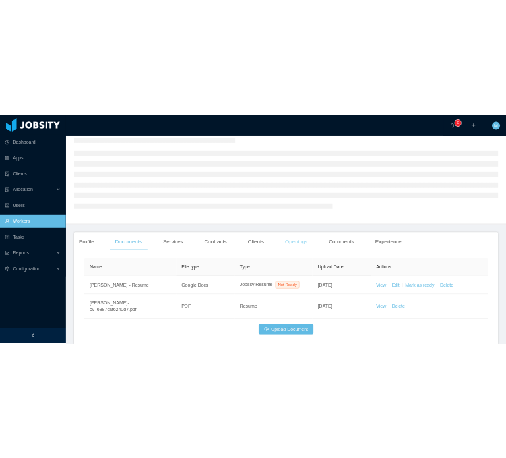
scroll to position [107, 0]
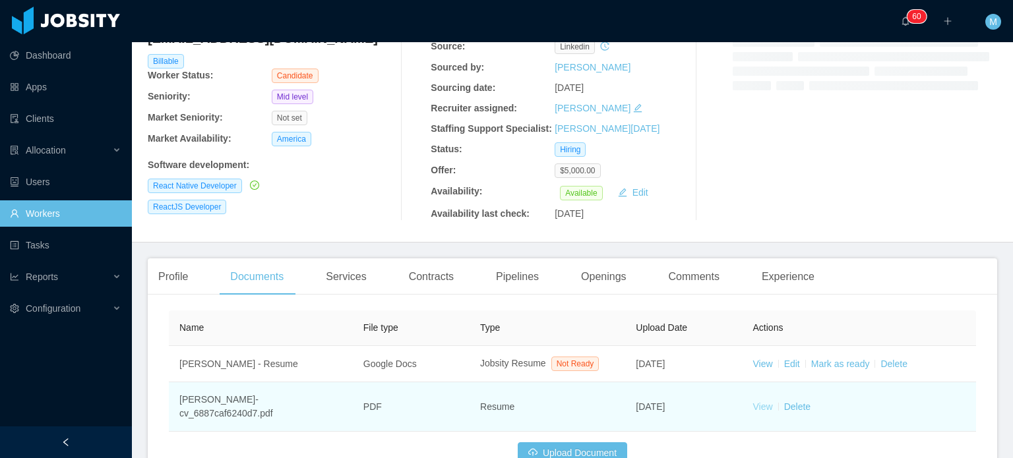
click at [754, 402] on link "View" at bounding box center [763, 407] width 20 height 11
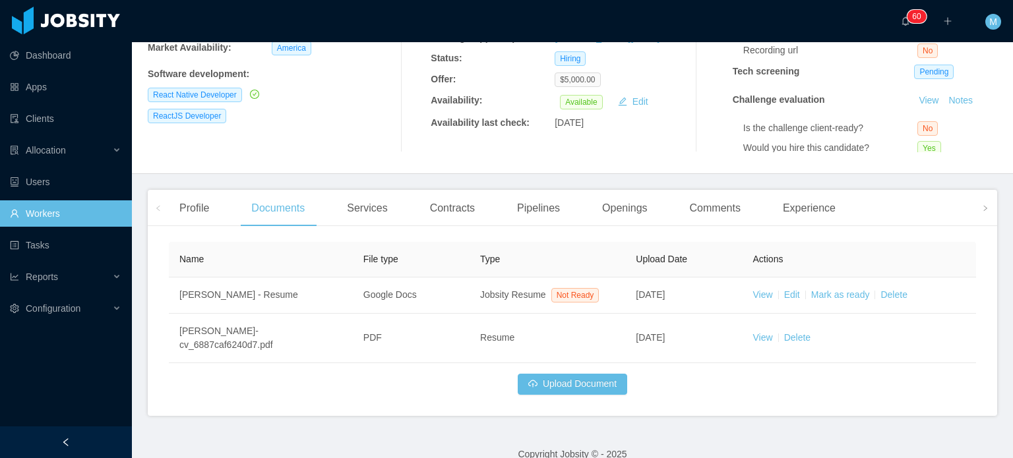
scroll to position [184, 0]
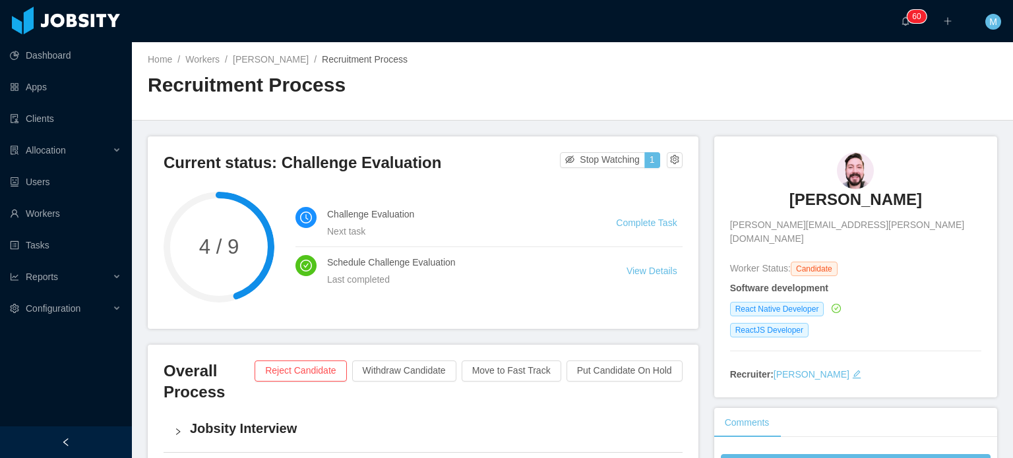
click at [833, 199] on h3 "Fausto Zambrano" at bounding box center [855, 199] width 133 height 21
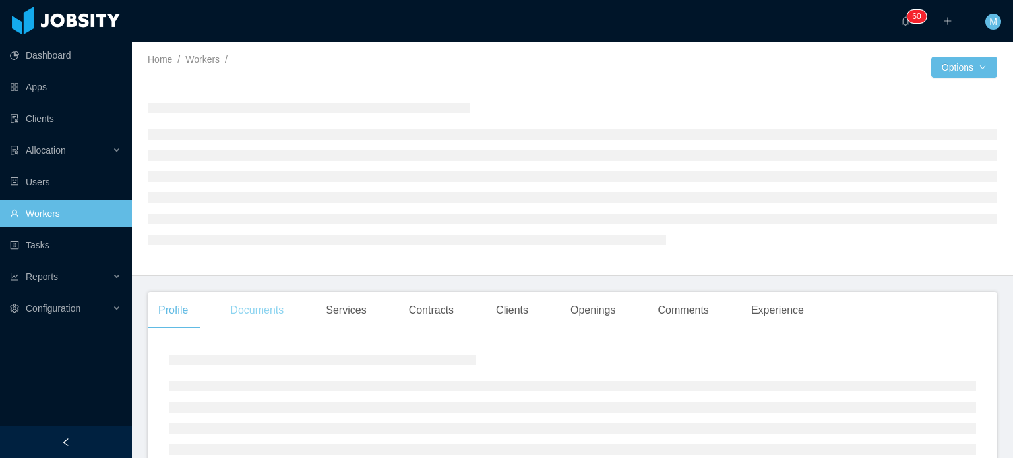
click at [289, 308] on div "Documents" at bounding box center [257, 310] width 75 height 37
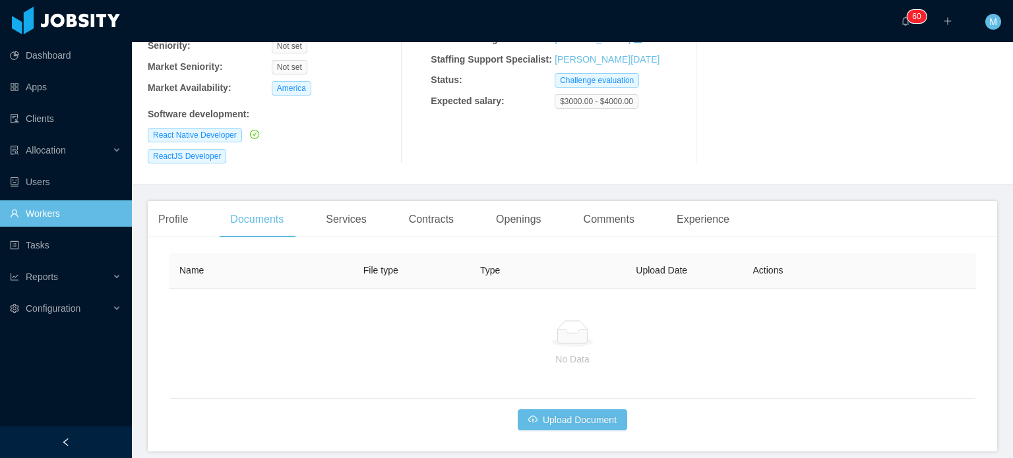
scroll to position [176, 0]
click at [583, 410] on button "Upload Document" at bounding box center [572, 420] width 109 height 21
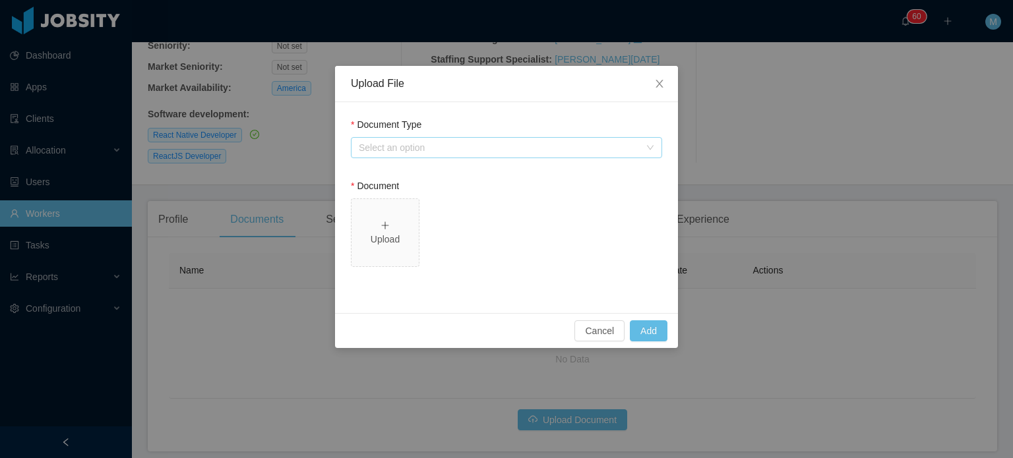
click at [475, 144] on div "Select an option" at bounding box center [499, 147] width 281 height 13
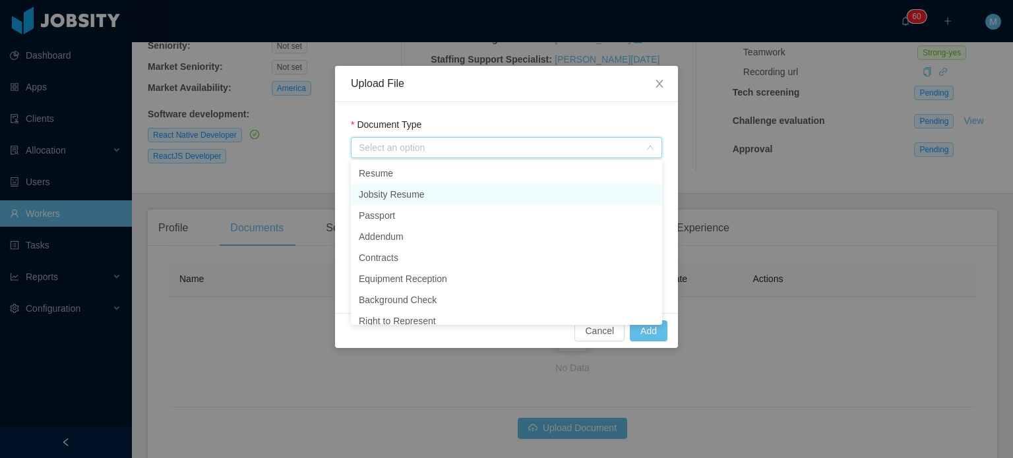
click at [390, 200] on li "Jobsity Resume" at bounding box center [506, 194] width 311 height 21
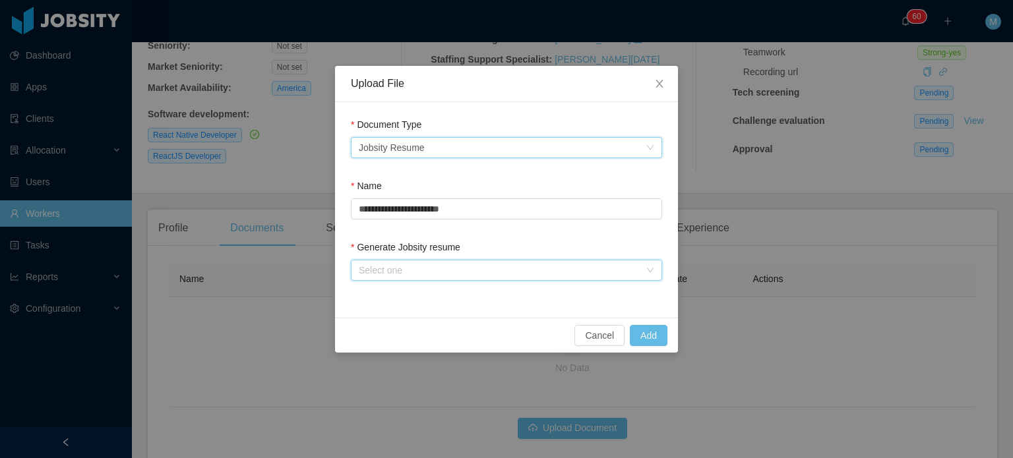
click at [475, 262] on div "Select one" at bounding box center [502, 270] width 287 height 20
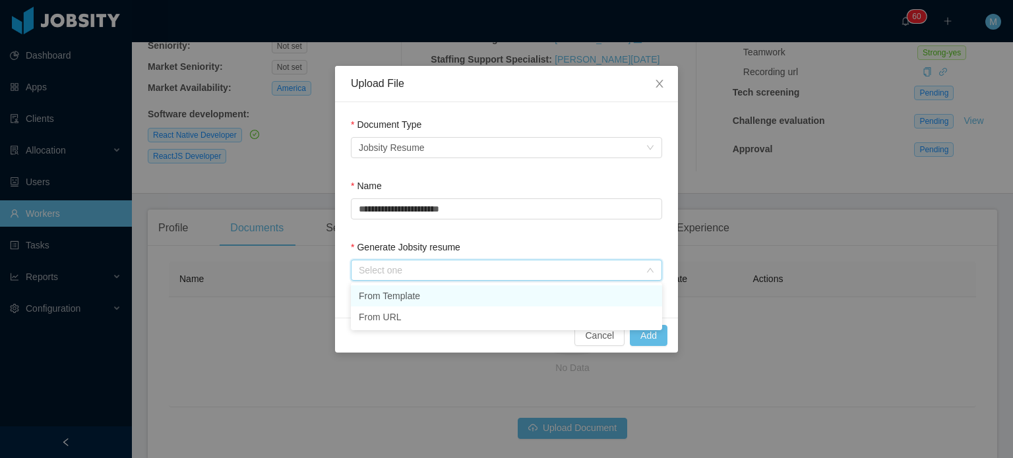
click at [435, 287] on li "From Template" at bounding box center [506, 296] width 311 height 21
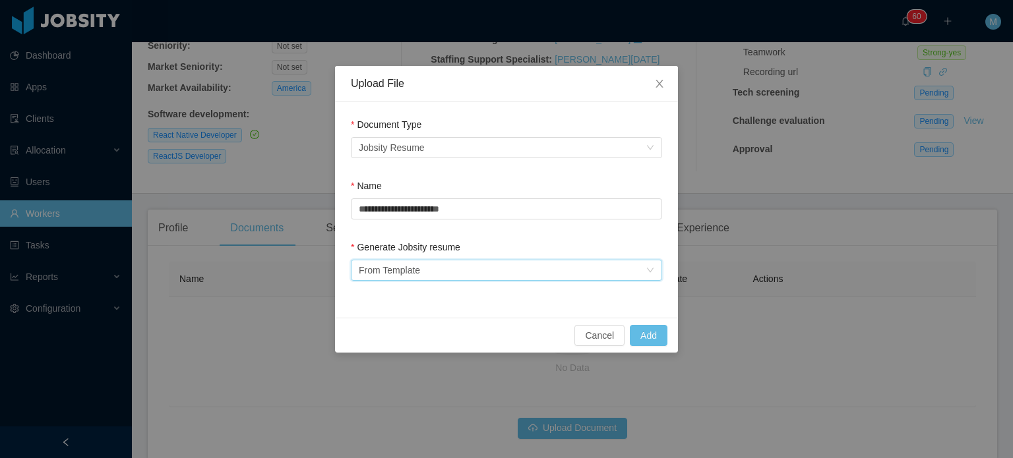
click at [657, 324] on div "Cancel Add" at bounding box center [506, 335] width 343 height 35
click at [656, 324] on div "Cancel Add" at bounding box center [506, 335] width 343 height 35
click at [649, 334] on button "Add" at bounding box center [649, 335] width 38 height 21
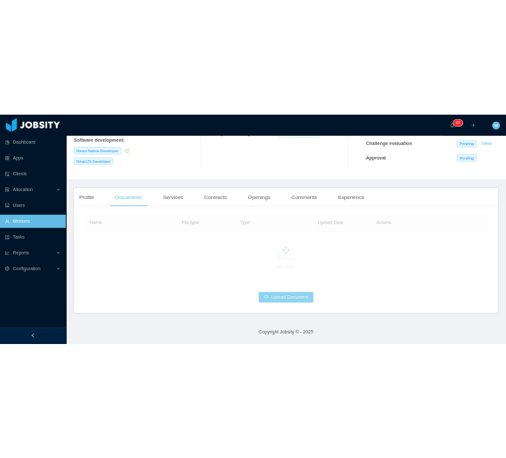
scroll to position [166, 0]
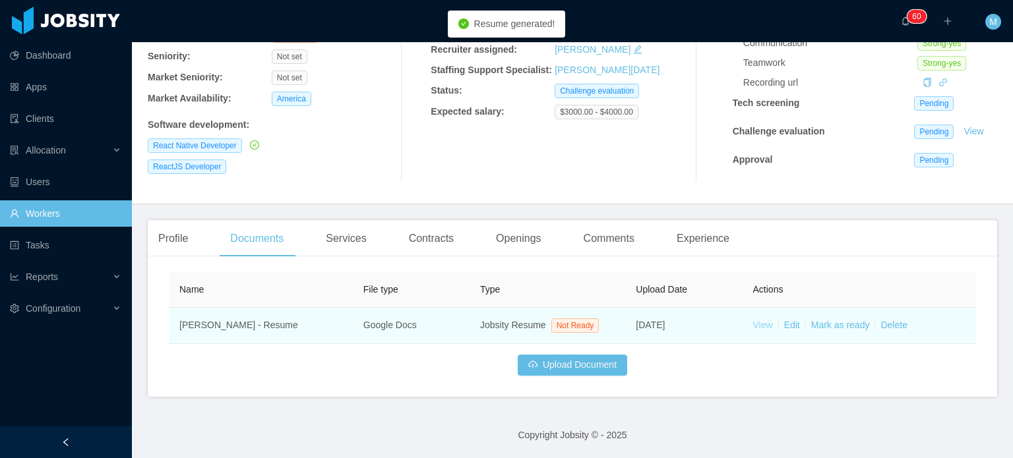
click at [754, 326] on link "View" at bounding box center [763, 325] width 20 height 11
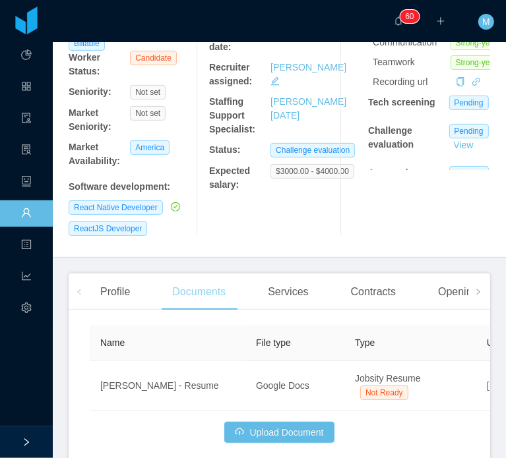
scroll to position [0, 0]
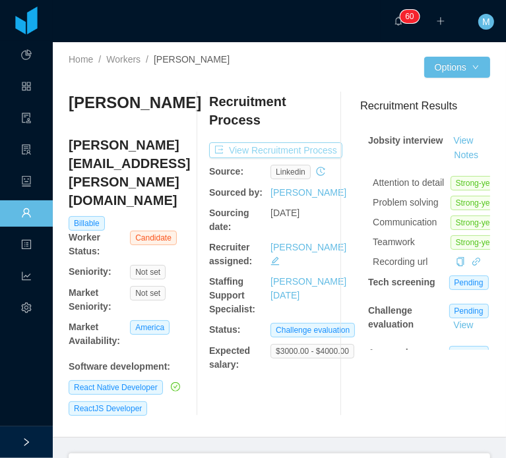
click at [312, 152] on button "View Recruitment Process" at bounding box center [275, 150] width 133 height 16
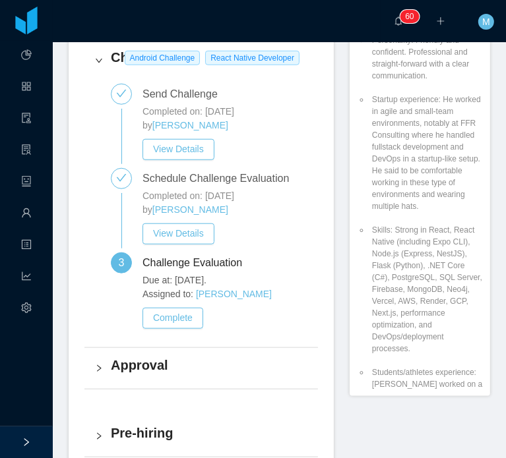
scroll to position [264, 0]
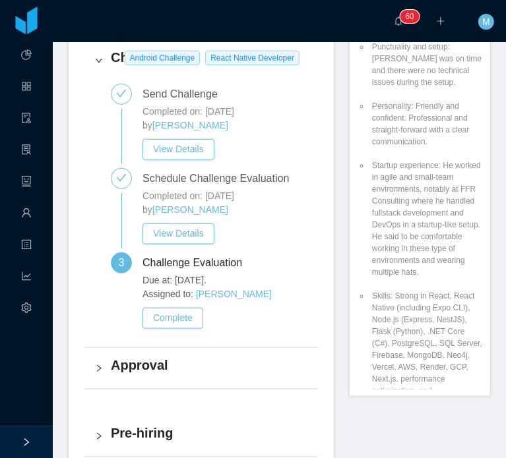
drag, startPoint x: 427, startPoint y: 273, endPoint x: 432, endPoint y: 154, distance: 119.5
click at [432, 160] on li "Startup experience: He worked in agile and small-team environments, notably at …" at bounding box center [426, 219] width 114 height 119
copy li "He worked in agile and small-team environments, notably at FFR Consulting where…"
click at [393, 190] on li "Startup experience: He worked in agile and small-team environments, notably at …" at bounding box center [426, 219] width 114 height 119
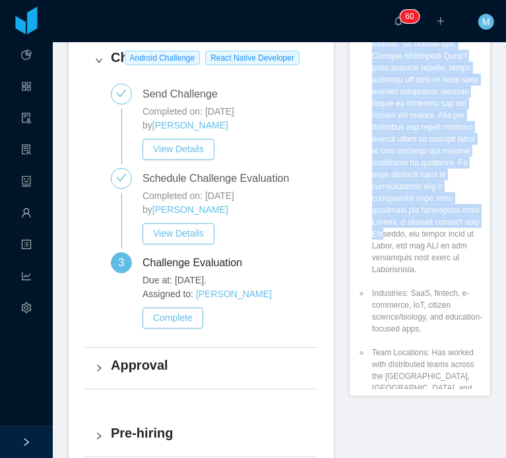
scroll to position [1359, 0]
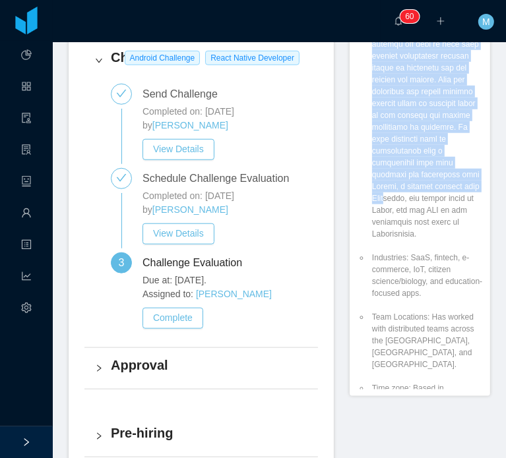
drag, startPoint x: 364, startPoint y: 136, endPoint x: 435, endPoint y: 315, distance: 192.4
copy li "Students/athletes experience: Fausto worked on a mobile application called " em…"
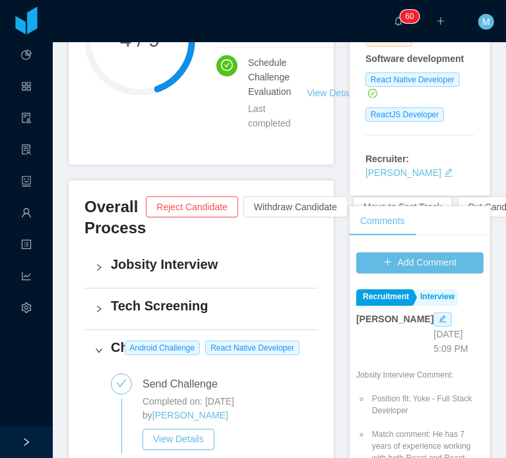
scroll to position [462, 0]
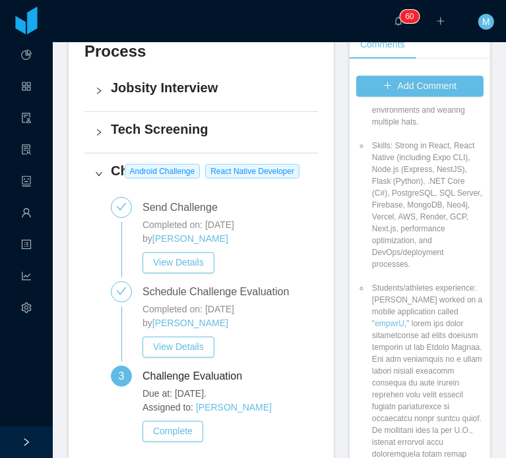
click at [398, 265] on li "Skills: Strong in React, React Native (including Expo CLI), Node.js (Express, N…" at bounding box center [426, 205] width 114 height 131
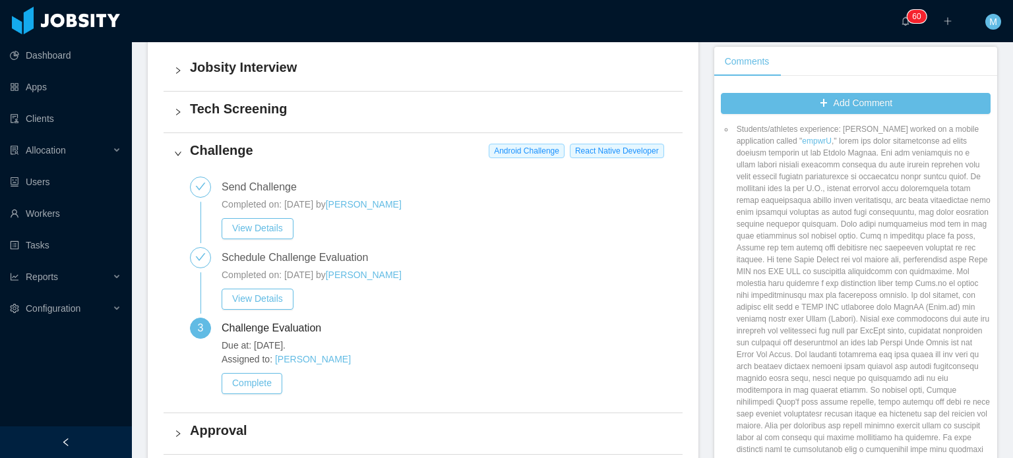
scroll to position [390, 0]
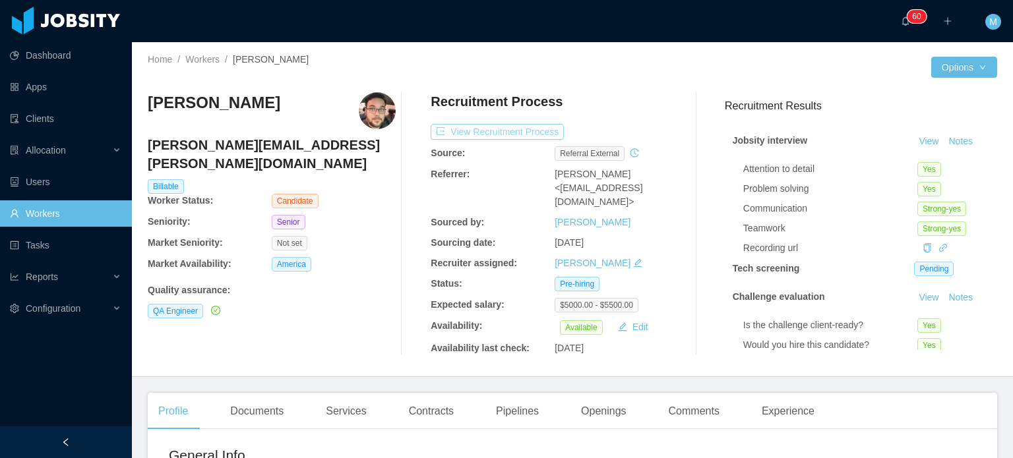
click at [543, 131] on button "View Recruitment Process" at bounding box center [497, 132] width 133 height 16
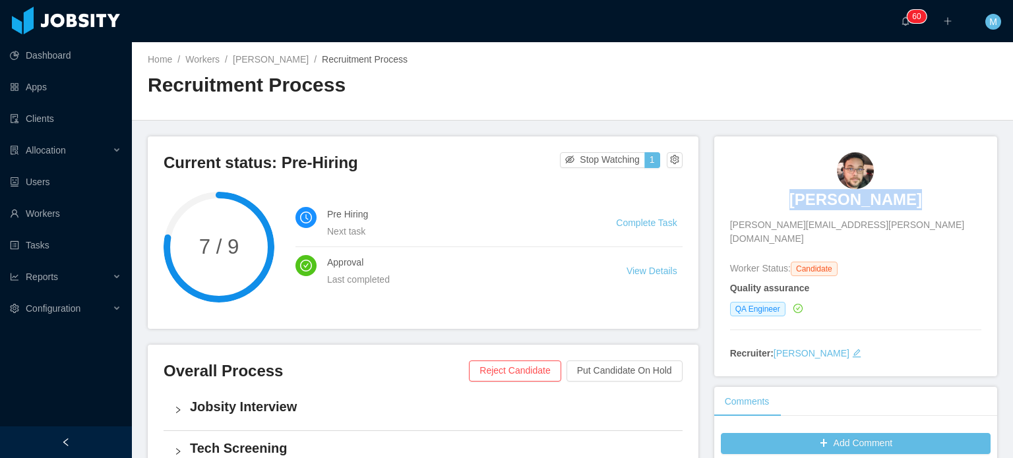
drag, startPoint x: 792, startPoint y: 203, endPoint x: 927, endPoint y: 200, distance: 135.2
click at [927, 200] on div "[PERSON_NAME] [PERSON_NAME][EMAIL_ADDRESS][PERSON_NAME][DOMAIN_NAME]" at bounding box center [855, 199] width 251 height 94
copy h3 "[PERSON_NAME]"
click at [446, 221] on h4 "Pre Hiring" at bounding box center [455, 214] width 257 height 15
click at [861, 205] on h3 "[PERSON_NAME]" at bounding box center [855, 199] width 133 height 21
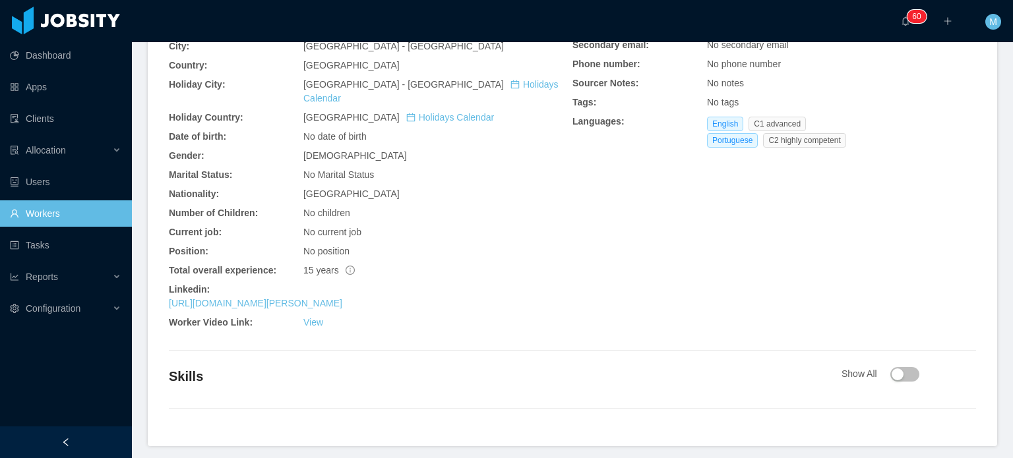
scroll to position [456, 0]
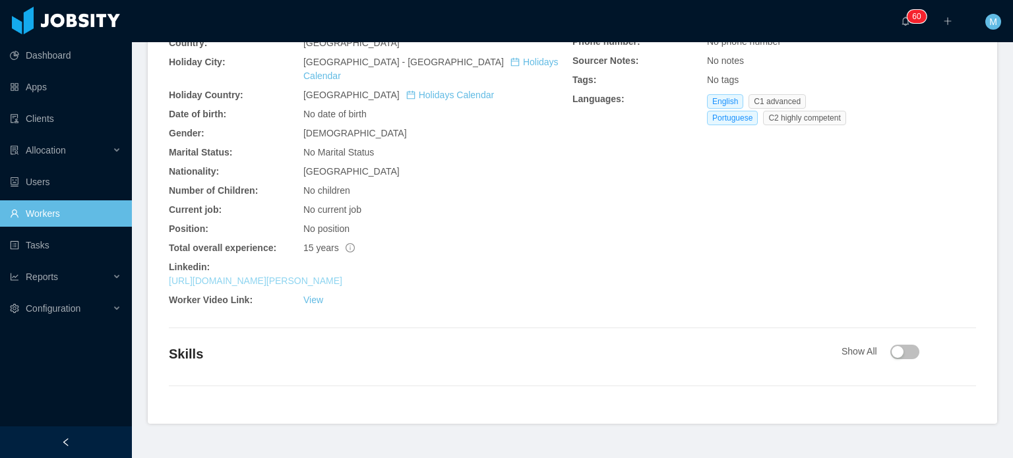
click at [303, 276] on link "[URL][DOMAIN_NAME][PERSON_NAME]" at bounding box center [255, 281] width 173 height 11
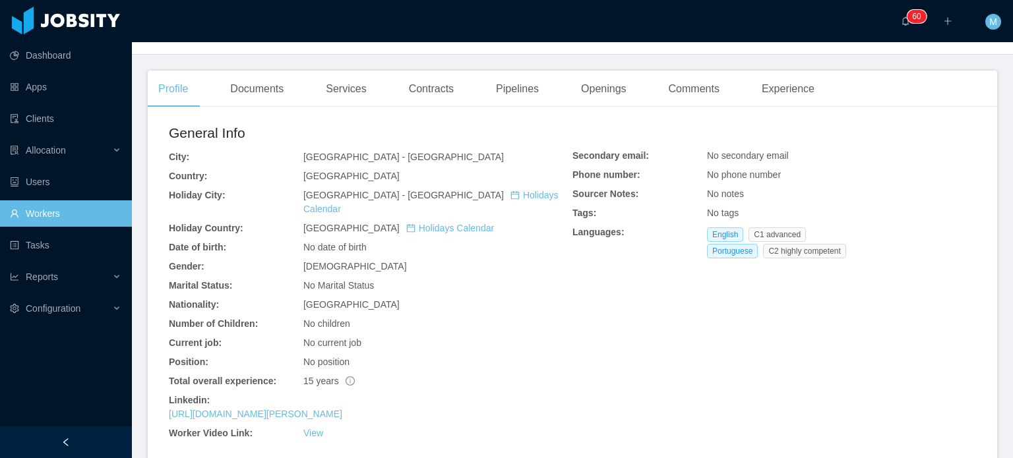
scroll to position [199, 0]
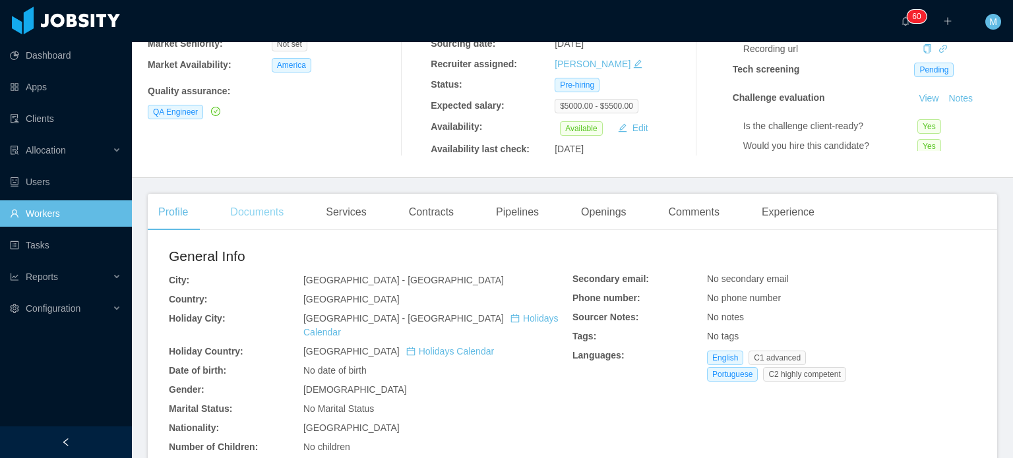
click at [277, 194] on div "Documents" at bounding box center [257, 212] width 75 height 37
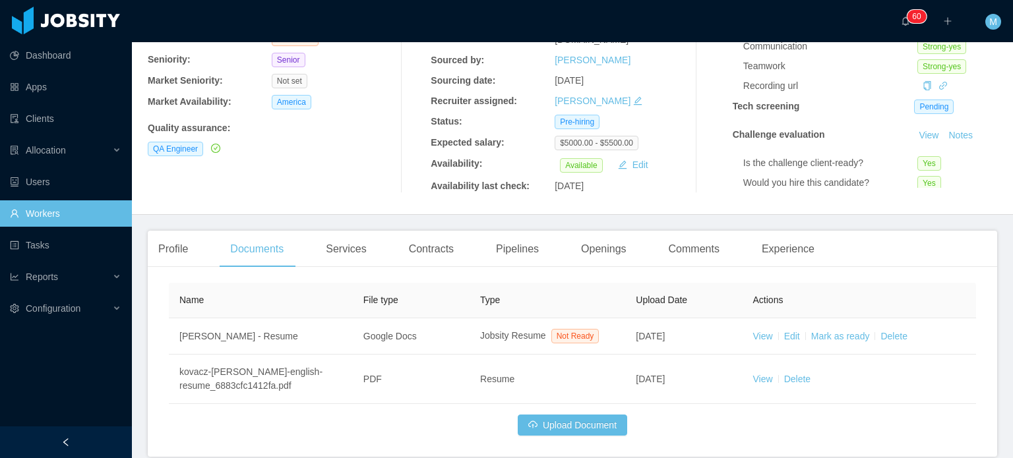
scroll to position [199, 0]
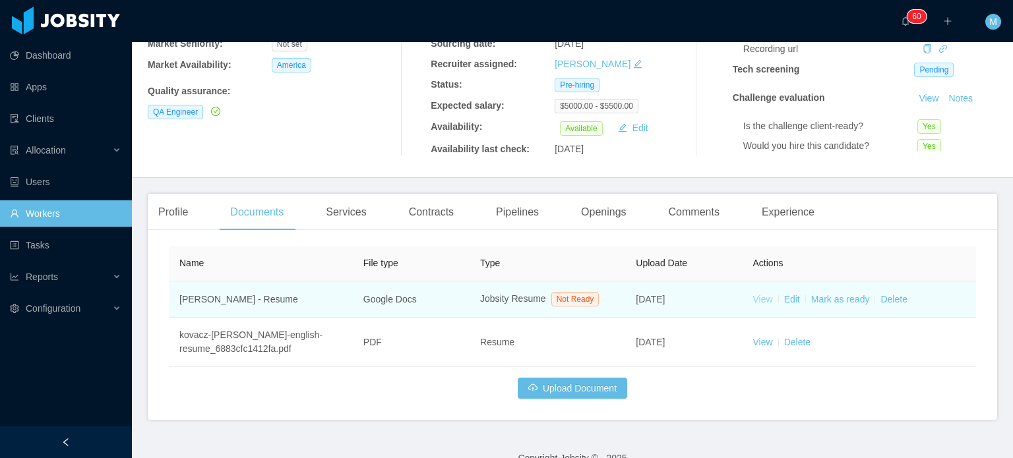
click at [753, 294] on link "View" at bounding box center [763, 299] width 20 height 11
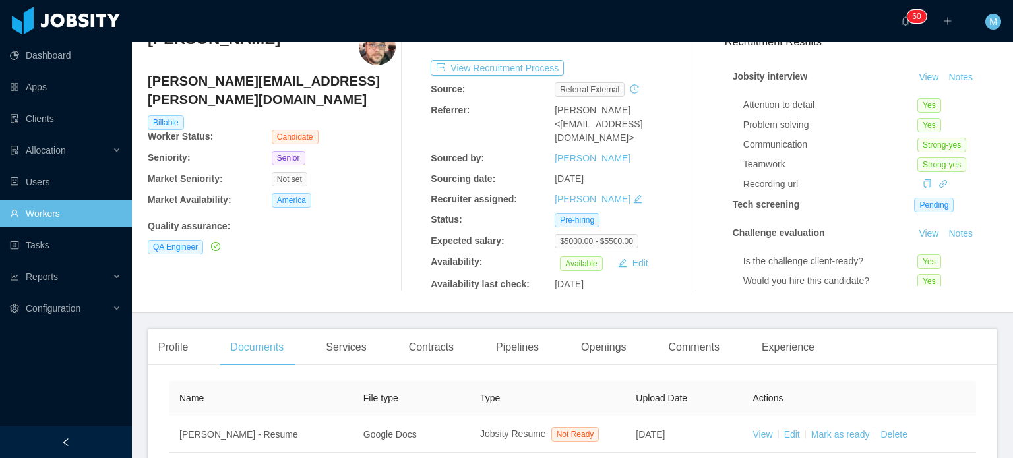
scroll to position [0, 0]
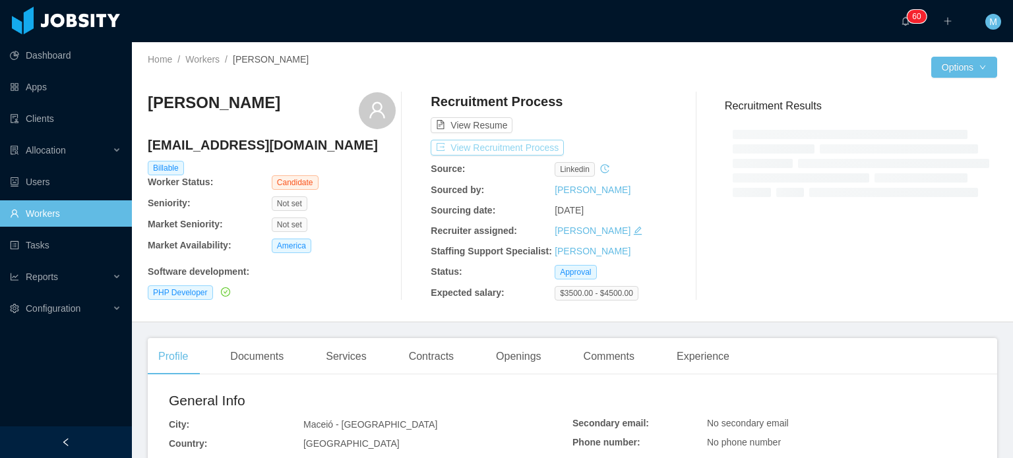
click at [528, 152] on button "View Recruitment Process" at bounding box center [497, 148] width 133 height 16
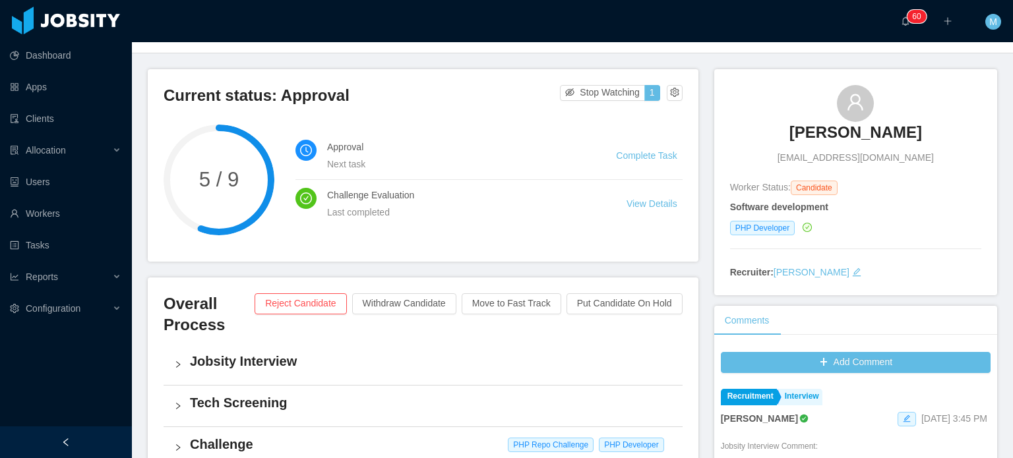
scroll to position [66, 0]
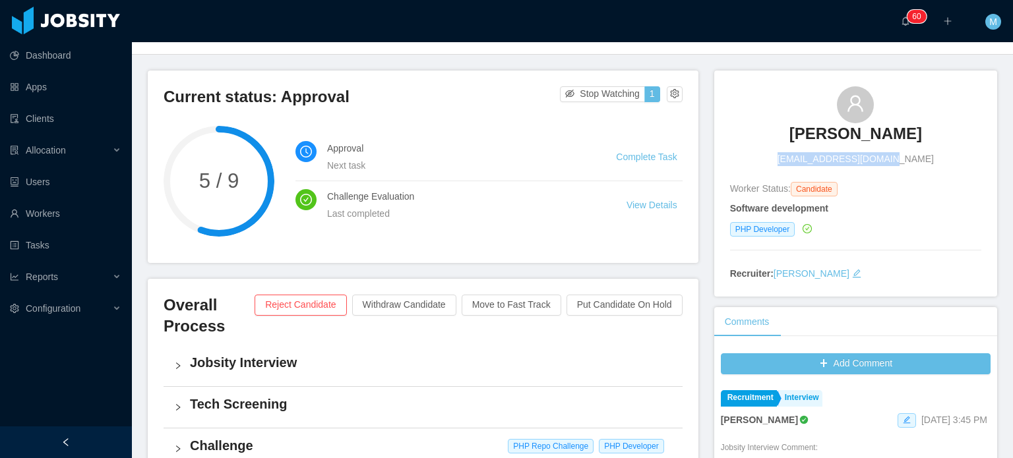
drag, startPoint x: 871, startPoint y: 144, endPoint x: 894, endPoint y: 144, distance: 23.1
click at [894, 144] on div "[PERSON_NAME] [PERSON_NAME][EMAIL_ADDRESS][DOMAIN_NAME]" at bounding box center [855, 126] width 251 height 80
click at [895, 124] on div "[PERSON_NAME] [PERSON_NAME][EMAIL_ADDRESS][DOMAIN_NAME]" at bounding box center [855, 126] width 251 height 80
drag, startPoint x: 889, startPoint y: 131, endPoint x: 787, endPoint y: 131, distance: 101.6
click at [787, 131] on div "[PERSON_NAME] [PERSON_NAME][EMAIL_ADDRESS][DOMAIN_NAME]" at bounding box center [855, 126] width 251 height 80
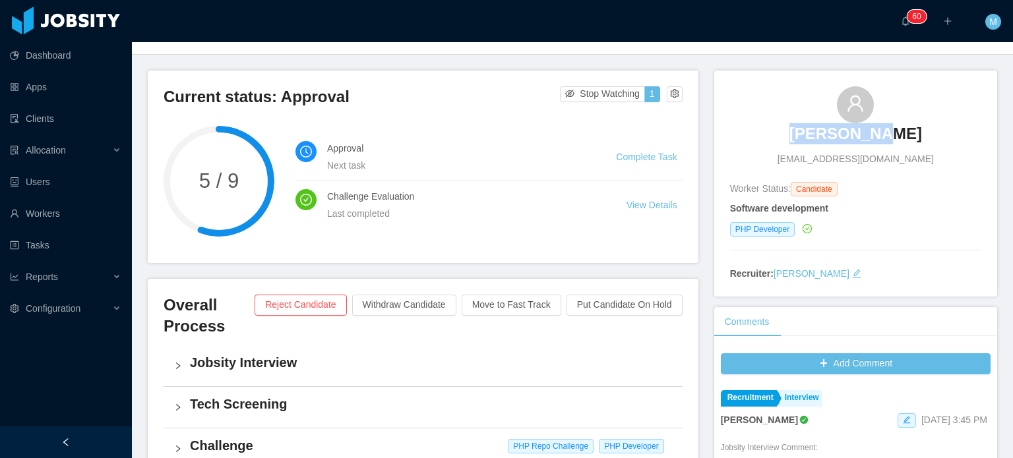
drag, startPoint x: 806, startPoint y: 130, endPoint x: 879, endPoint y: 135, distance: 73.3
click at [879, 135] on div "[PERSON_NAME] [PERSON_NAME][EMAIL_ADDRESS][DOMAIN_NAME]" at bounding box center [855, 126] width 251 height 80
copy h3 "[PERSON_NAME]"
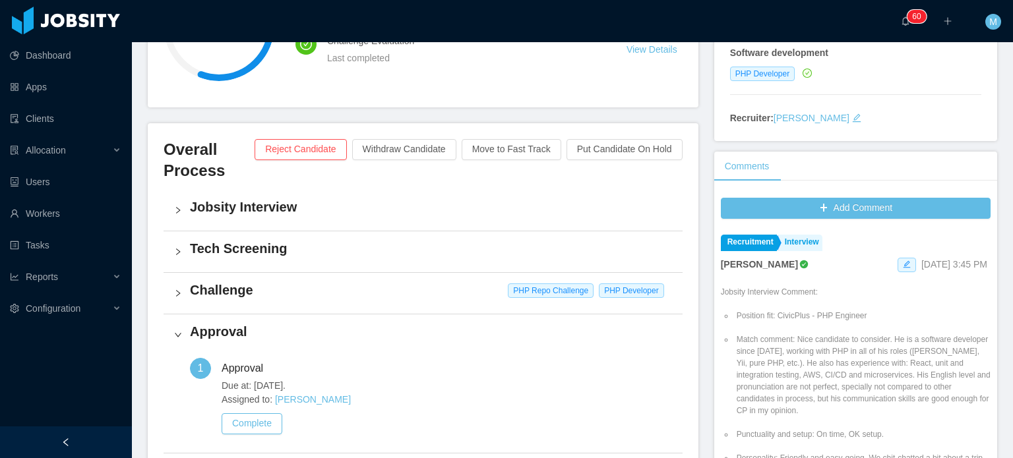
scroll to position [0, 0]
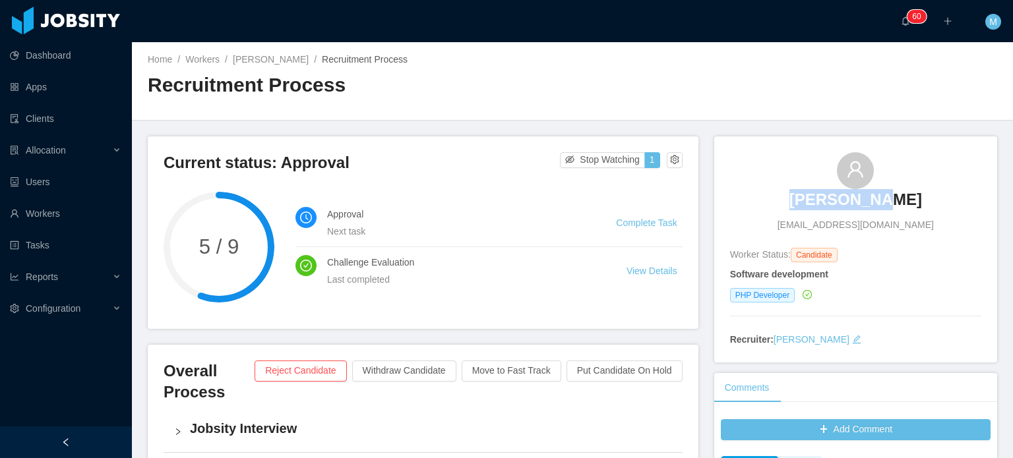
copy h3 "[PERSON_NAME]"
click at [393, 113] on div "Home / Workers / [PERSON_NAME] / Recruitment Process / Recruitment Process" at bounding box center [572, 81] width 881 height 78
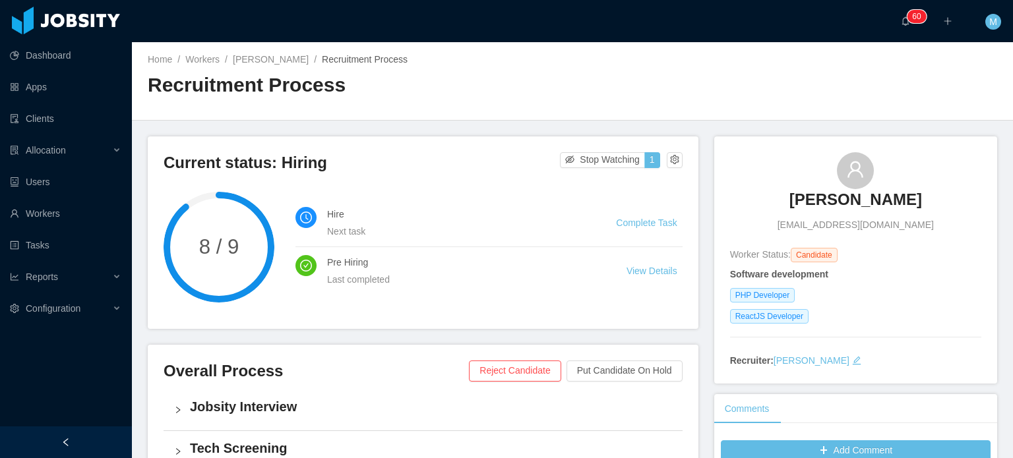
drag, startPoint x: 738, startPoint y: 195, endPoint x: 1012, endPoint y: 231, distance: 276.7
click at [1012, 231] on section "··· 0 1 2 3 4 5 6 7 8 9 0 1 2 3 4 5 6 7 8 9 0 1 2 3 4 5 6 7 8 9 0 1 2 3 4 5 6 7…" at bounding box center [572, 229] width 881 height 458
copy h3 "[PERSON_NAME]"
